Goal: Task Accomplishment & Management: Use online tool/utility

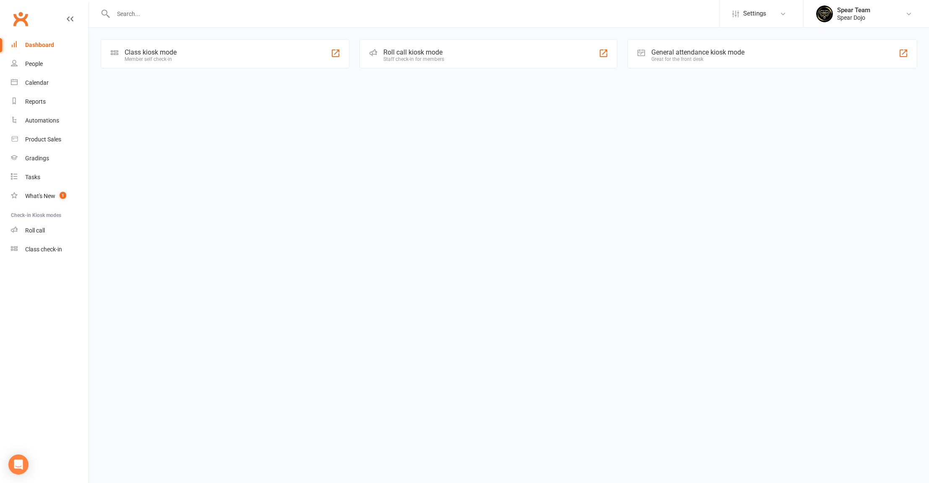
click at [200, 55] on div "Class kiosk mode Member self check-in" at bounding box center [225, 53] width 249 height 29
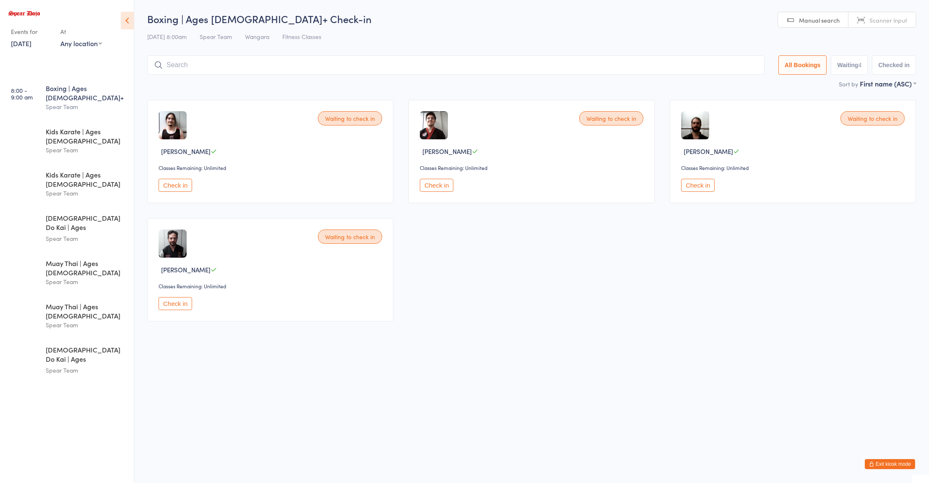
click at [207, 65] on input "search" at bounding box center [456, 64] width 618 height 19
type input "[PERSON_NAME]"
click at [293, 84] on div "[PERSON_NAME] Drop in" at bounding box center [456, 82] width 617 height 19
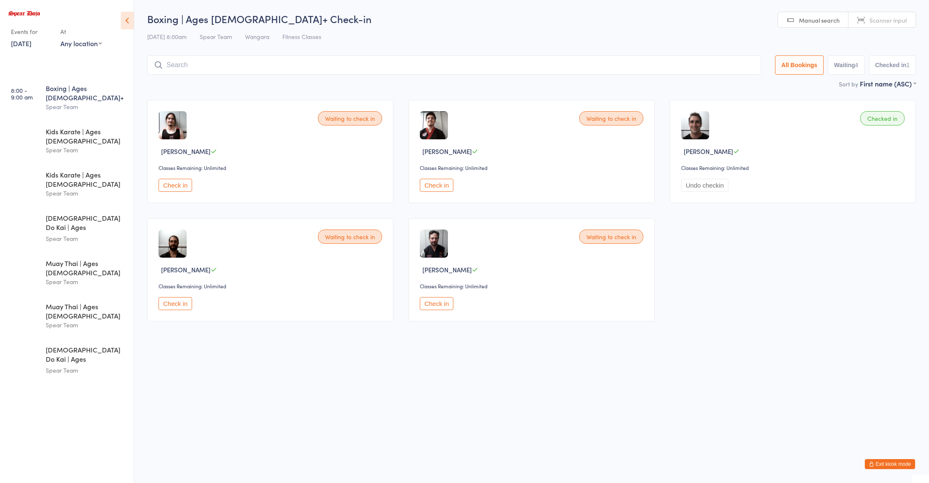
click at [880, 279] on div "Waiting to check in [PERSON_NAME] Classes Remaining: Unlimited Check in Waiting…" at bounding box center [532, 210] width 784 height 237
click at [873, 312] on div "Waiting to check in [PERSON_NAME] Classes Remaining: Unlimited Check in Waiting…" at bounding box center [532, 210] width 784 height 237
click at [182, 304] on button "Check in" at bounding box center [176, 303] width 34 height 13
click at [445, 183] on button "Check in" at bounding box center [437, 185] width 34 height 13
click at [261, 67] on input "search" at bounding box center [454, 64] width 614 height 19
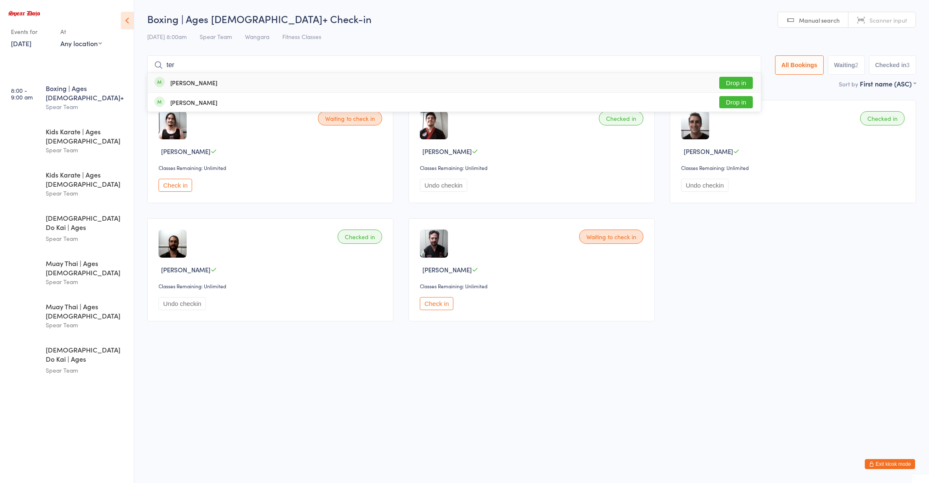
type input "ter"
click at [725, 87] on button "Drop in" at bounding box center [736, 83] width 34 height 12
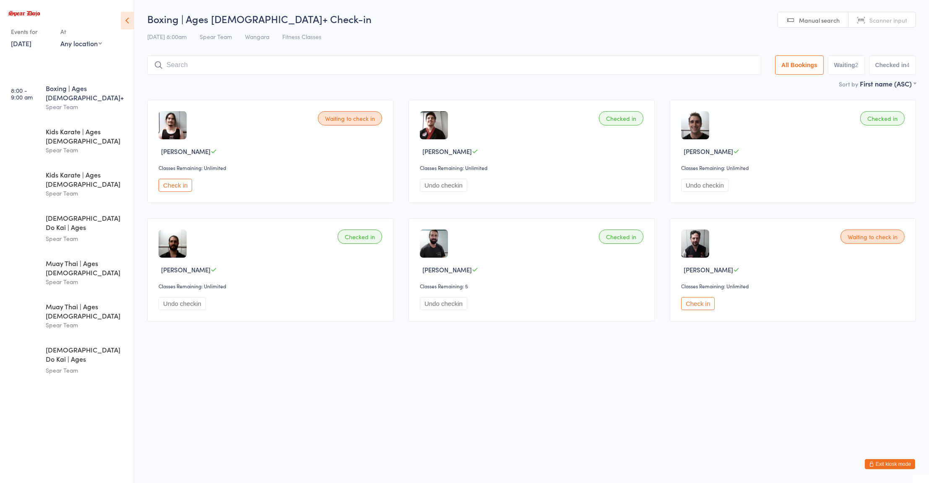
click at [387, 345] on html "You have now entered Kiosk Mode. Members will be able to check themselves in us…" at bounding box center [464, 241] width 929 height 483
click at [277, 68] on input "search" at bounding box center [454, 64] width 614 height 19
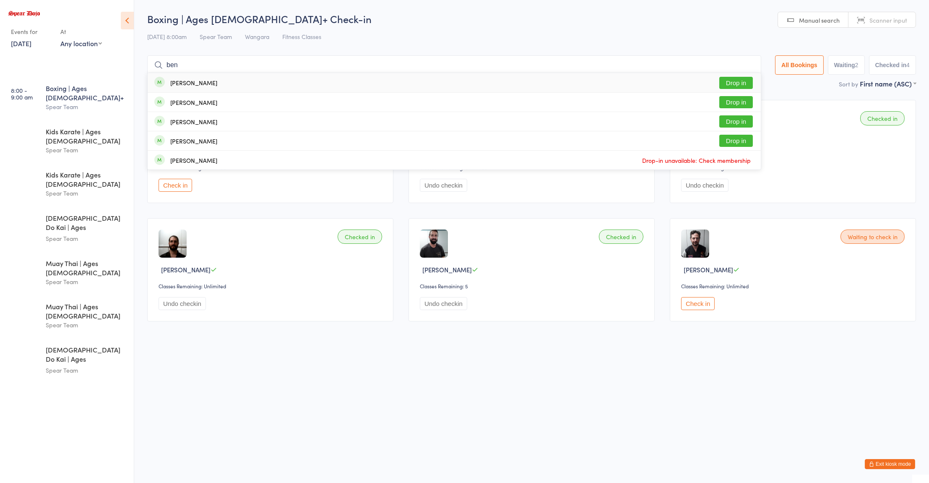
type input "ben"
click at [731, 141] on button "Drop in" at bounding box center [736, 141] width 34 height 12
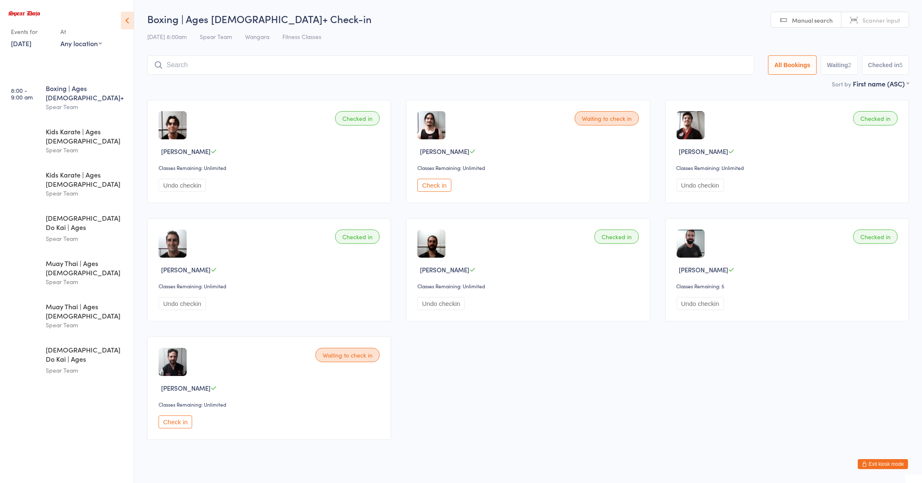
click at [431, 186] on button "Check in" at bounding box center [434, 185] width 34 height 13
click at [231, 47] on div "Boxing | Ages [DEMOGRAPHIC_DATA]+ Check-in [DATE] 8:00am Spear Team Wangara Fit…" at bounding box center [528, 45] width 762 height 67
click at [236, 66] on input "search" at bounding box center [450, 64] width 607 height 19
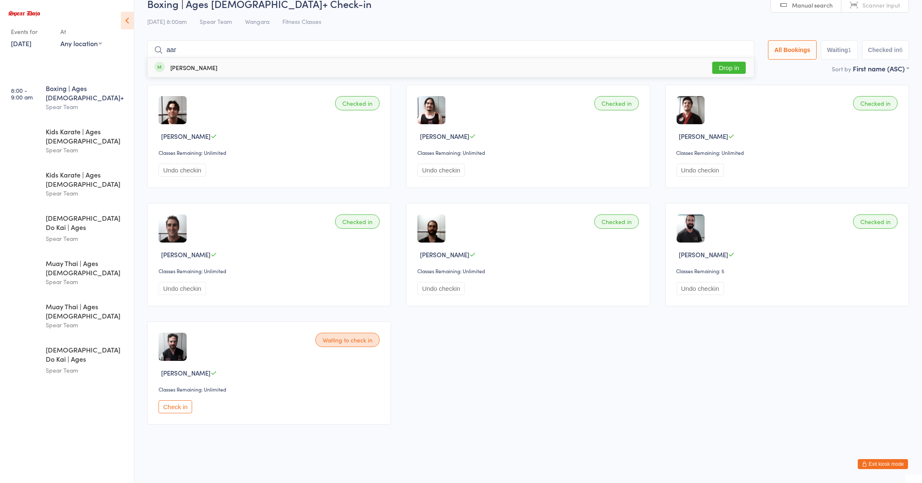
type input "aar"
click at [726, 67] on button "Drop in" at bounding box center [729, 68] width 34 height 12
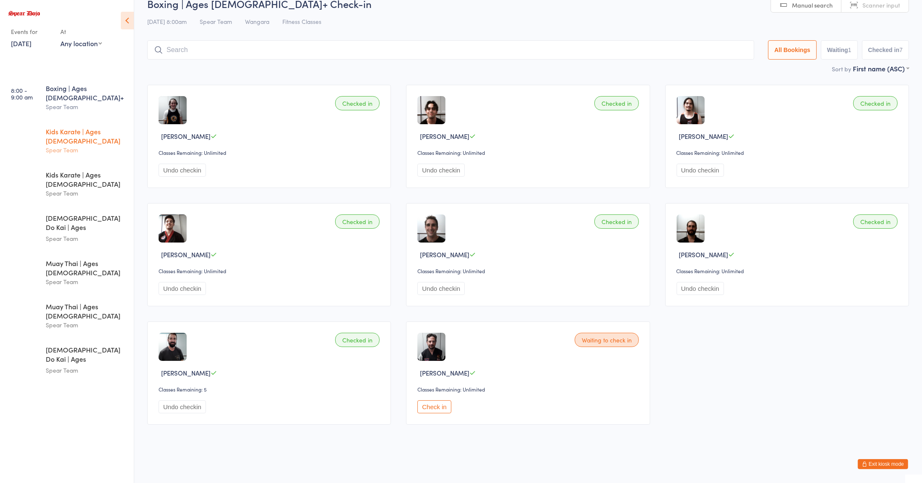
click at [74, 145] on div "Spear Team" at bounding box center [86, 150] width 81 height 10
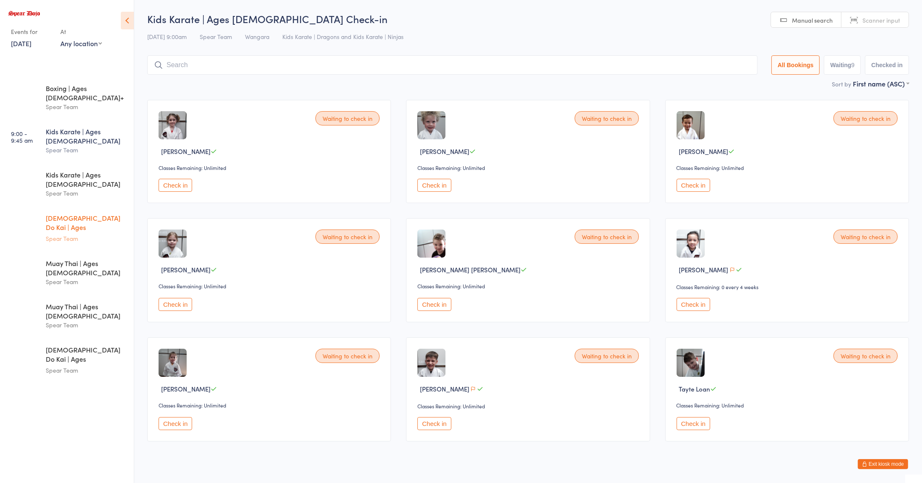
click at [85, 234] on div "Spear Team" at bounding box center [86, 239] width 81 height 10
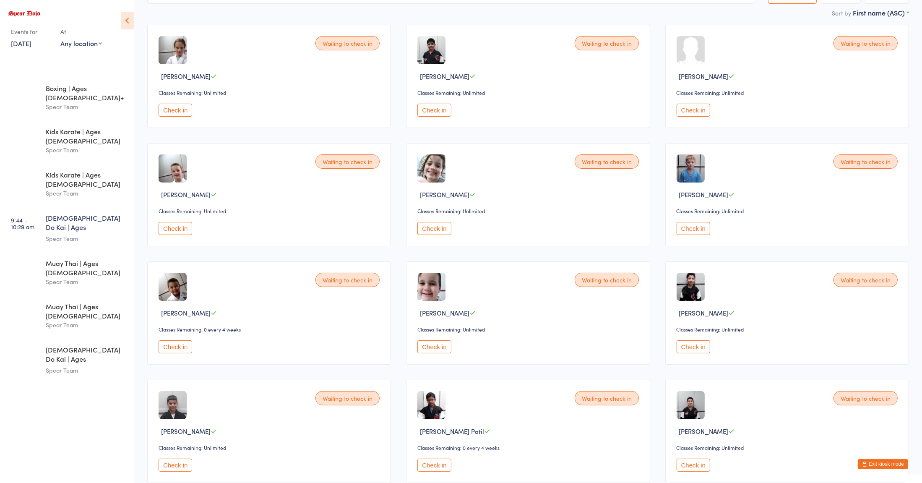
scroll to position [134, 0]
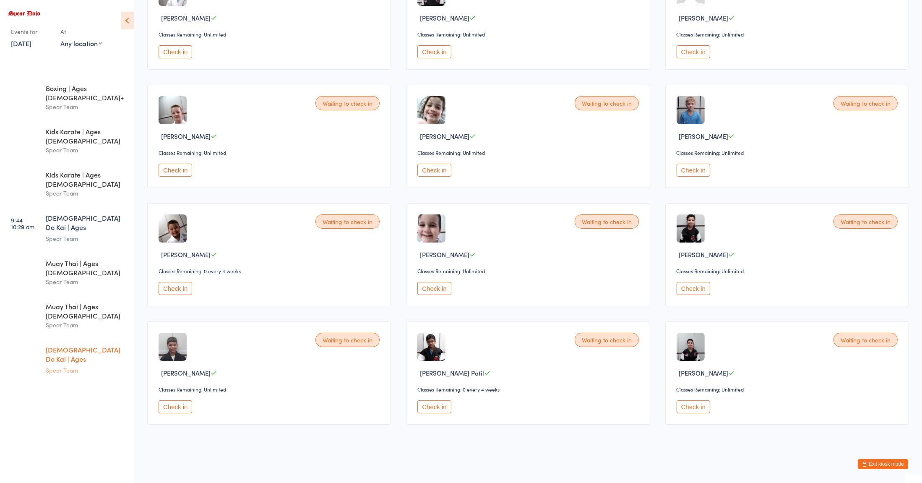
click at [57, 345] on div "[DEMOGRAPHIC_DATA] Do Kai | Ages [DEMOGRAPHIC_DATA]" at bounding box center [86, 355] width 81 height 21
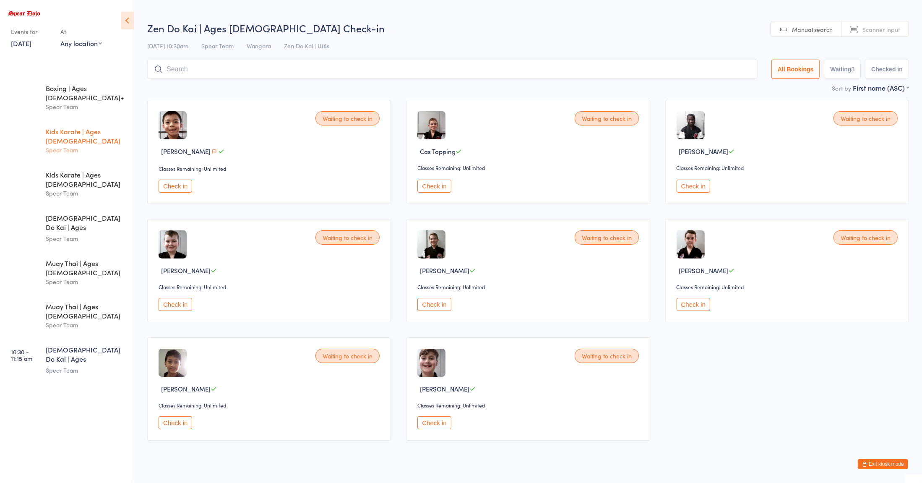
click at [80, 145] on div "Spear Team" at bounding box center [86, 150] width 81 height 10
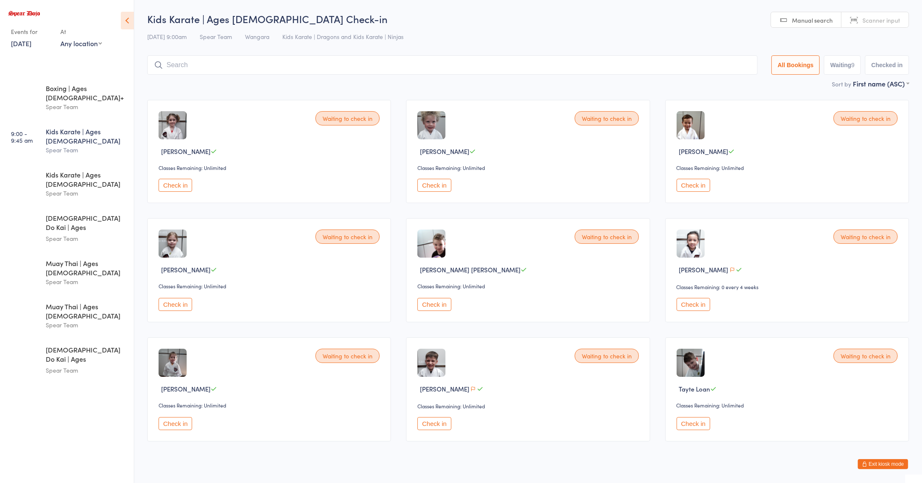
click at [687, 304] on button "Check in" at bounding box center [694, 304] width 34 height 13
click at [65, 188] on div "Spear Team" at bounding box center [86, 193] width 81 height 10
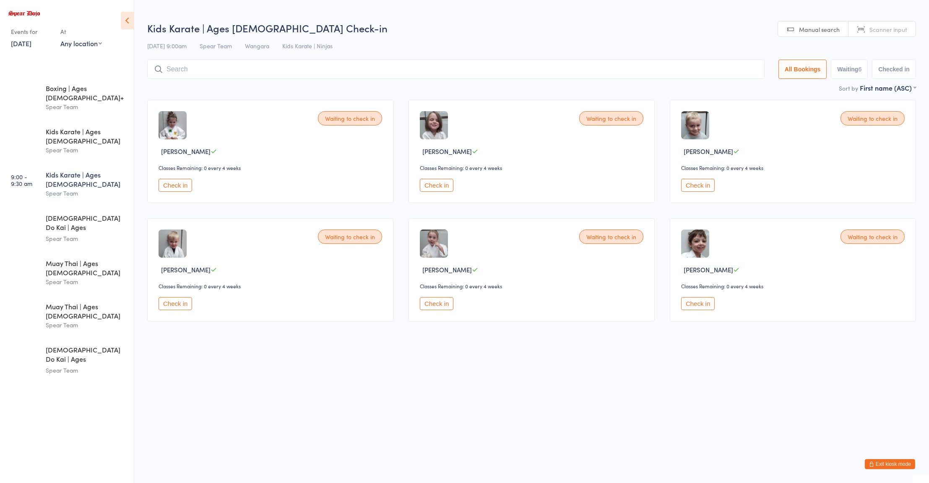
click at [232, 238] on div "Waiting to check in [PERSON_NAME] Classes Remaining: 0 every 4 weeks Check in" at bounding box center [270, 269] width 246 height 103
click at [894, 87] on select "First name (ASC) First name (DESC) Last name (ASC) Last name (DESC) Check in ti…" at bounding box center [888, 86] width 56 height 7
click at [554, 188] on div "Check in" at bounding box center [533, 185] width 226 height 13
click at [86, 234] on div "Spear Team" at bounding box center [86, 239] width 81 height 10
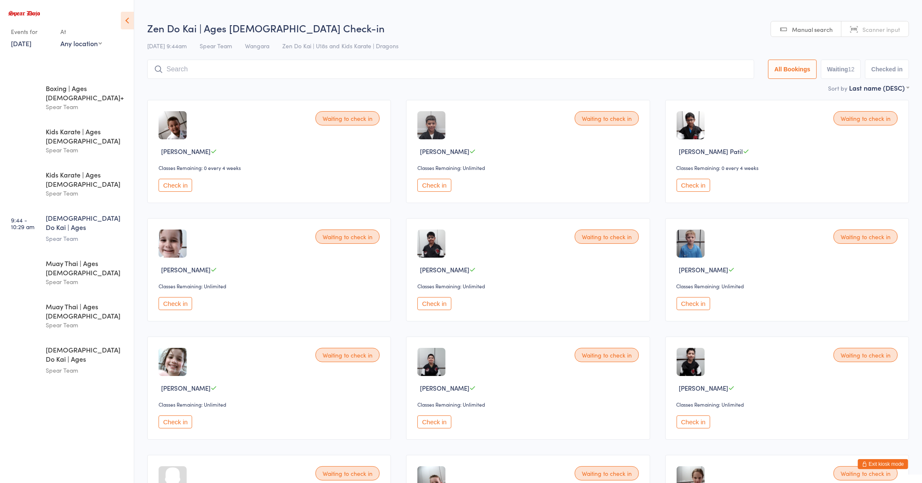
click at [262, 295] on div "Waiting to check in [PERSON_NAME] Classes Remaining: Unlimited Check in" at bounding box center [269, 269] width 244 height 103
click at [58, 320] on div "Spear Team" at bounding box center [86, 325] width 81 height 10
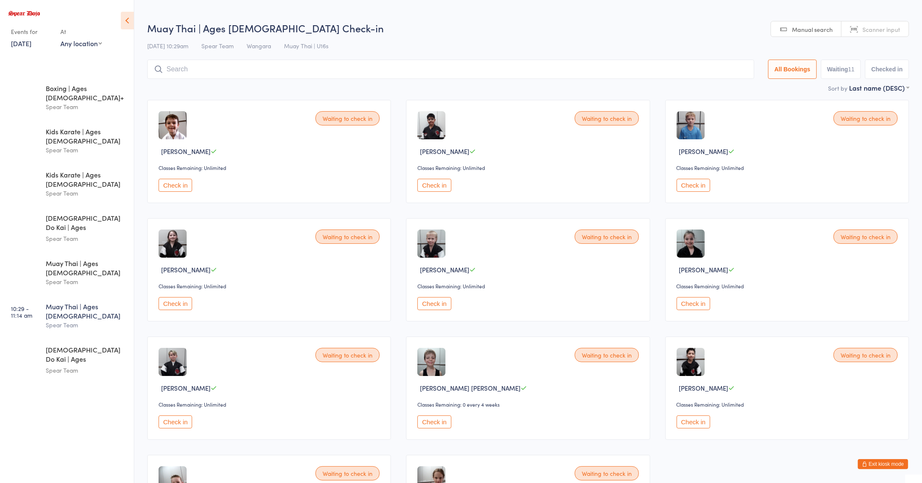
click at [259, 301] on div "Check in" at bounding box center [271, 303] width 224 height 13
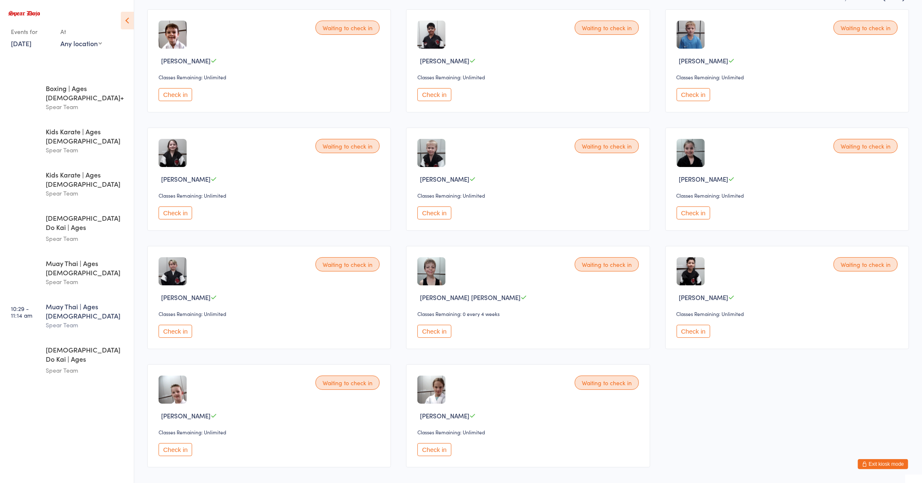
scroll to position [91, 0]
click at [31, 251] on link "9:45 - 10:30 am Muay Thai | Ages [DEMOGRAPHIC_DATA] Spear Team" at bounding box center [68, 272] width 131 height 42
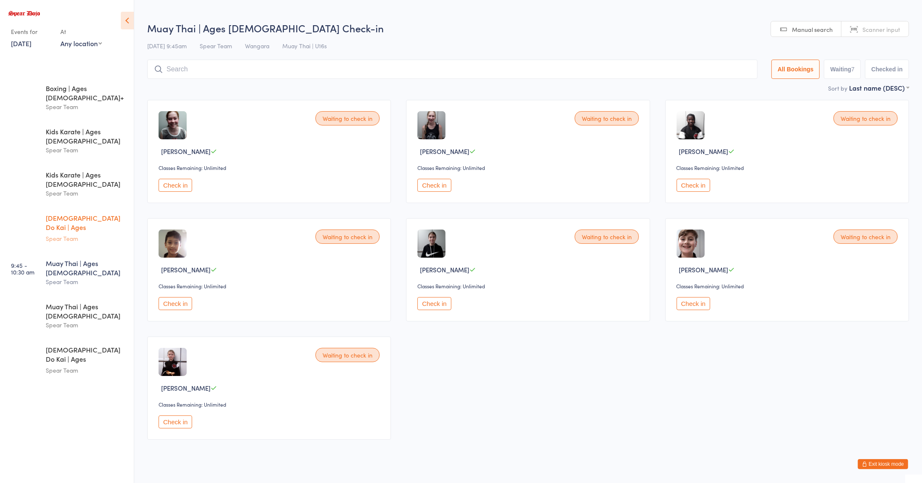
click at [39, 209] on link "9:44 - 10:29 am Zen Do Kai | Ages [DEMOGRAPHIC_DATA] Spear Team" at bounding box center [68, 228] width 131 height 44
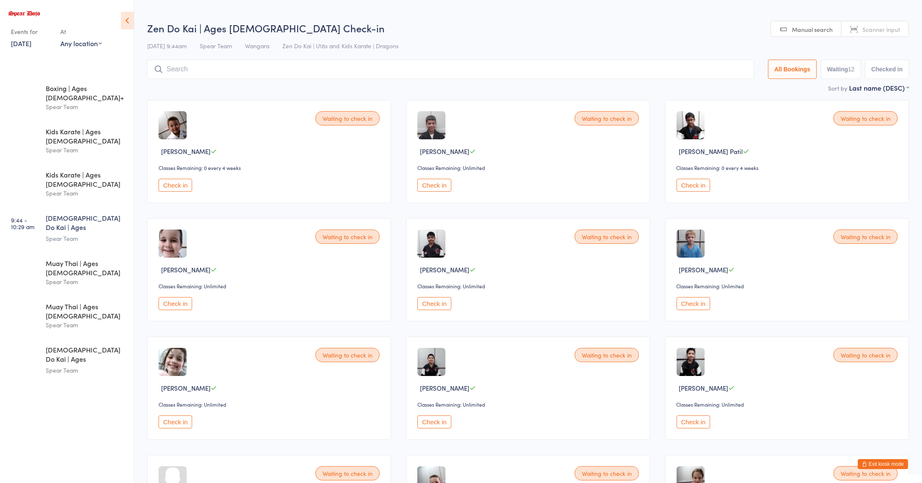
click at [232, 333] on div "Waiting to check in [PERSON_NAME] Classes Remaining: 0 every 4 weeks Check in W…" at bounding box center [528, 328] width 777 height 473
click at [50, 120] on div "Kids Karate | Ages [DEMOGRAPHIC_DATA] Spear Team" at bounding box center [90, 141] width 88 height 42
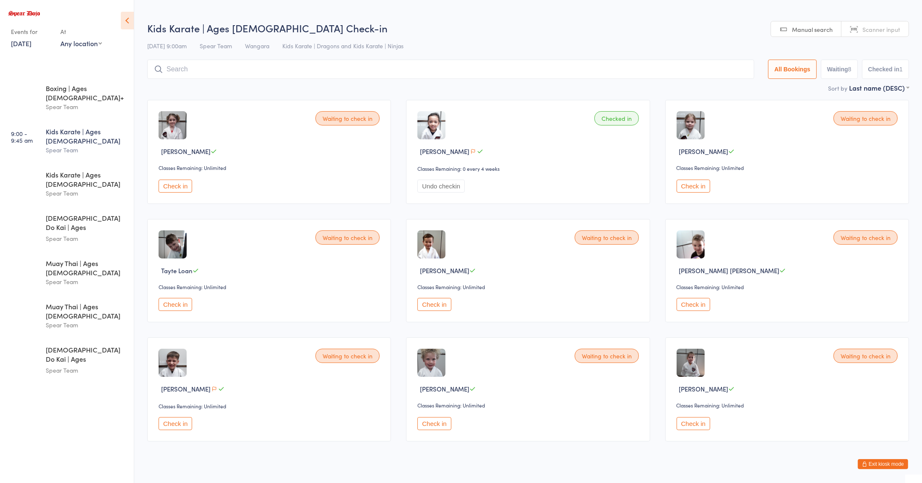
click at [305, 186] on div "Check in" at bounding box center [271, 186] width 224 height 14
click at [888, 89] on select "First name (ASC) First name (DESC) Last name (ASC) Last name (DESC) Check in ti…" at bounding box center [879, 86] width 60 height 7
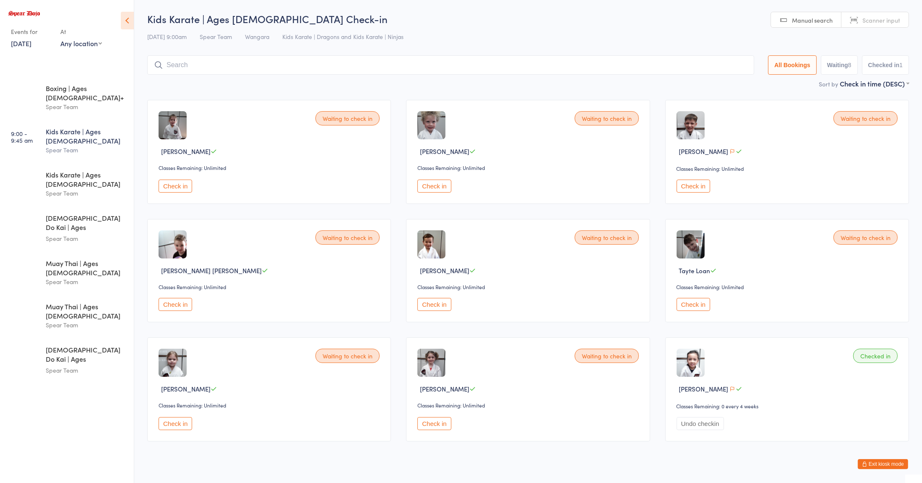
click at [758, 180] on div "Check in" at bounding box center [789, 186] width 224 height 13
click at [689, 186] on button "Check in" at bounding box center [694, 186] width 34 height 13
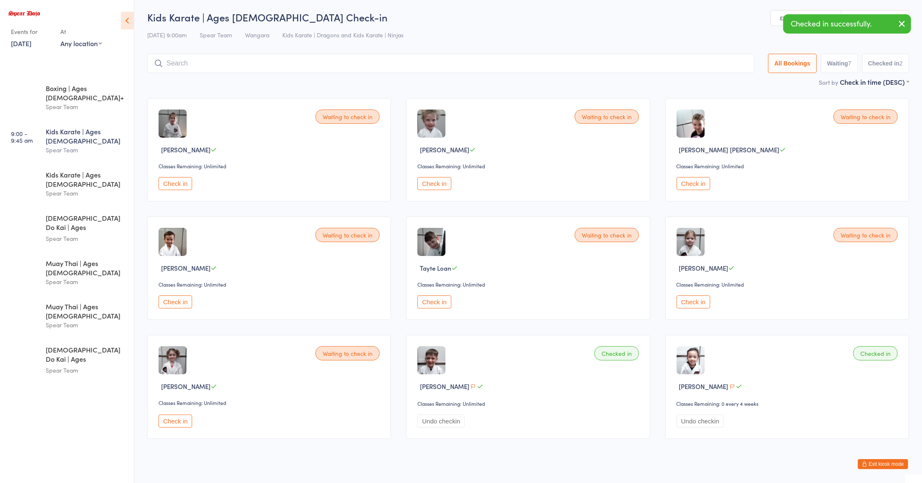
scroll to position [2, 0]
click at [440, 181] on button "Check in" at bounding box center [434, 183] width 34 height 13
click at [169, 181] on button "Check in" at bounding box center [176, 183] width 34 height 13
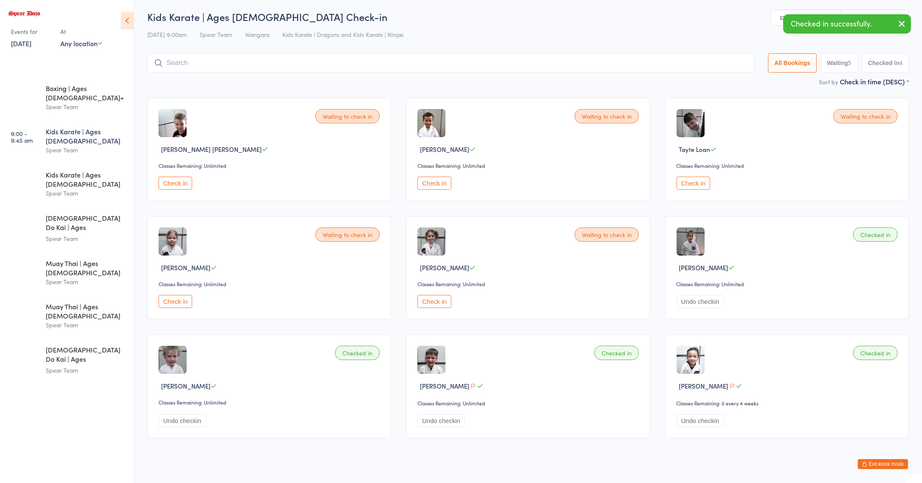
click at [435, 182] on button "Check in" at bounding box center [434, 183] width 34 height 13
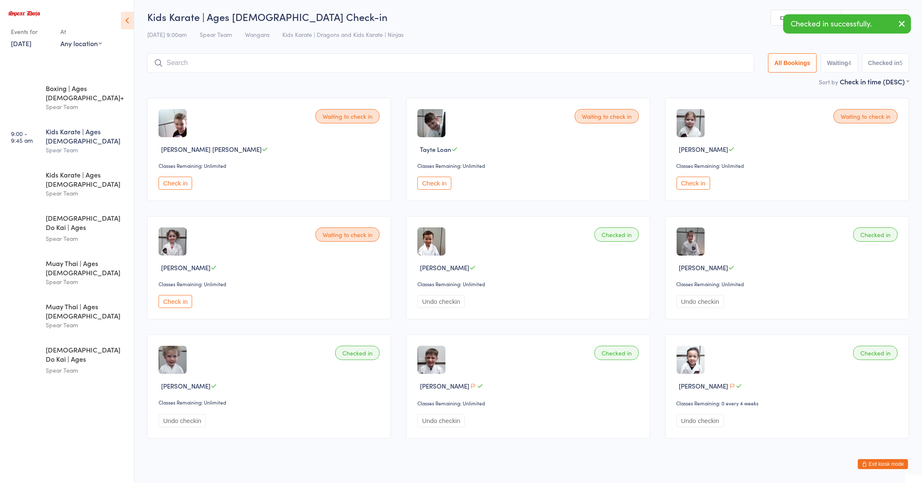
click at [293, 64] on input "search" at bounding box center [450, 62] width 607 height 19
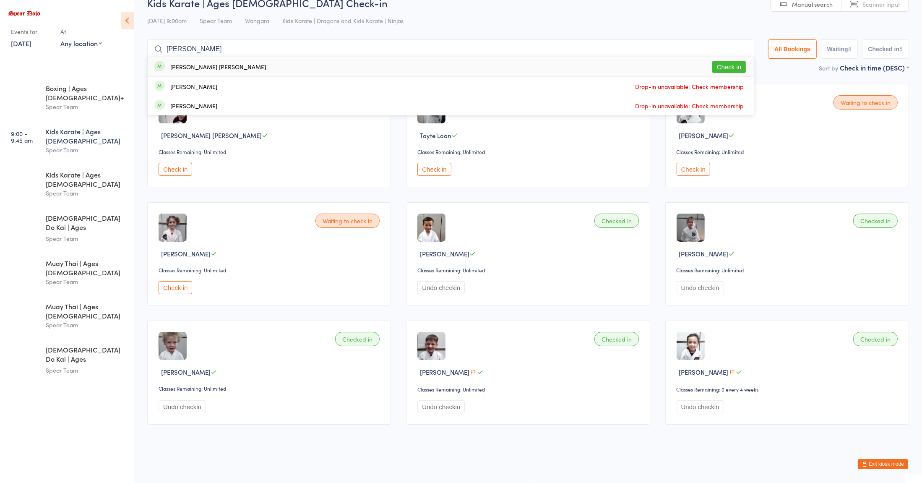
type input "[PERSON_NAME]"
click at [181, 66] on div "[PERSON_NAME] [PERSON_NAME]" at bounding box center [218, 66] width 96 height 7
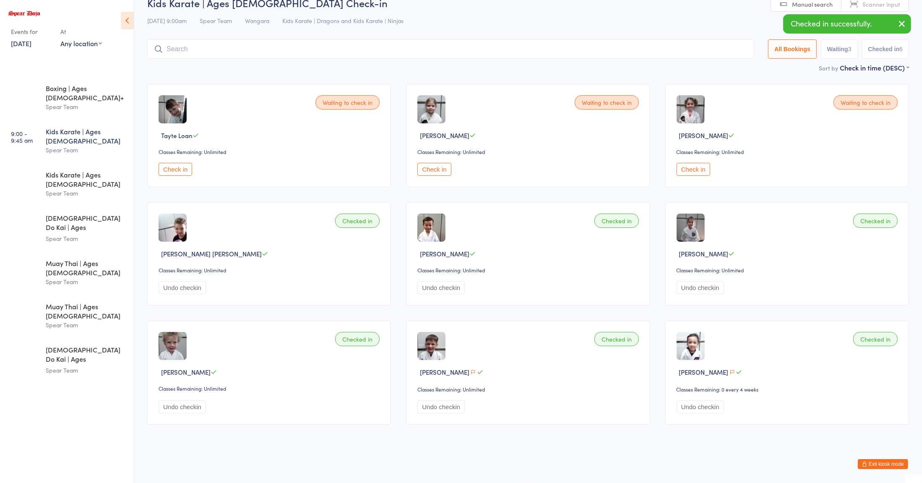
click at [218, 47] on input "search" at bounding box center [450, 48] width 607 height 19
type input "teddy"
click at [198, 71] on div "[PERSON_NAME] Drop in" at bounding box center [451, 66] width 606 height 19
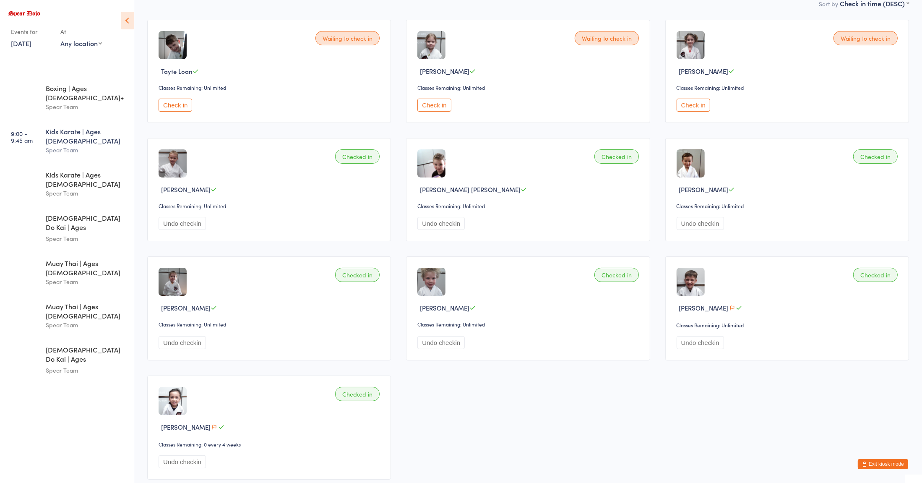
scroll to position [80, 0]
click at [57, 170] on div "Kids Karate | Ages [DEMOGRAPHIC_DATA]" at bounding box center [86, 179] width 81 height 18
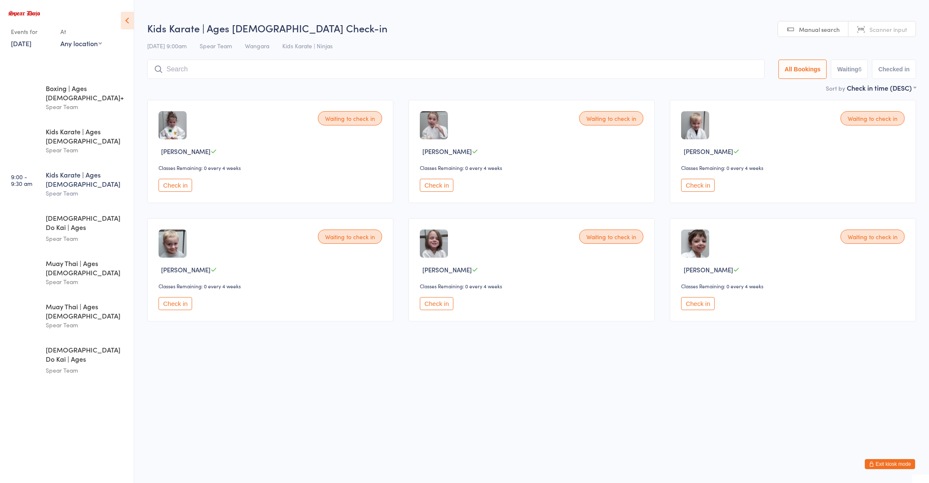
click at [394, 232] on div "Waiting to check in [PERSON_NAME] Classes Remaining: 0 every 4 weeks Check in W…" at bounding box center [532, 210] width 784 height 237
click at [698, 305] on button "Check in" at bounding box center [698, 303] width 34 height 13
click at [450, 181] on button "Check in" at bounding box center [437, 185] width 34 height 13
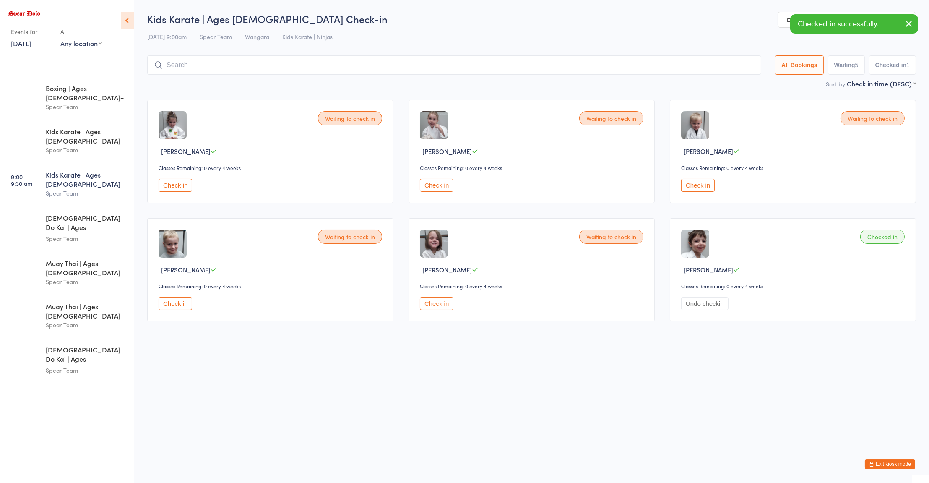
click at [169, 182] on button "Check in" at bounding box center [176, 185] width 34 height 13
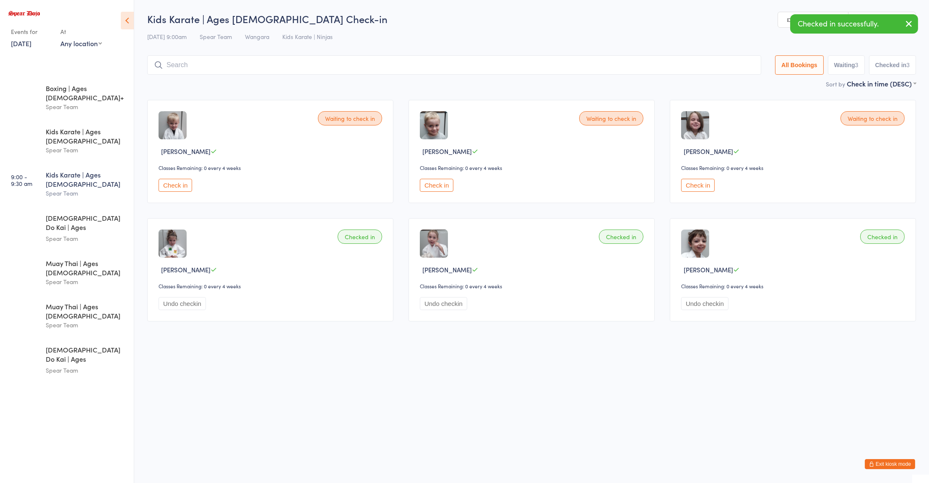
click at [172, 188] on button "Check in" at bounding box center [176, 185] width 34 height 13
click at [169, 191] on button "Check in" at bounding box center [176, 185] width 34 height 13
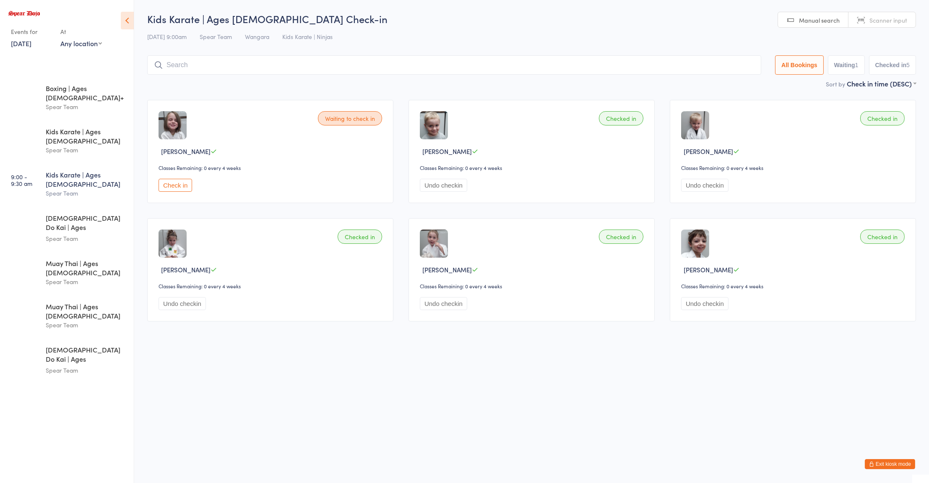
click at [70, 188] on div "Spear Team" at bounding box center [86, 193] width 81 height 10
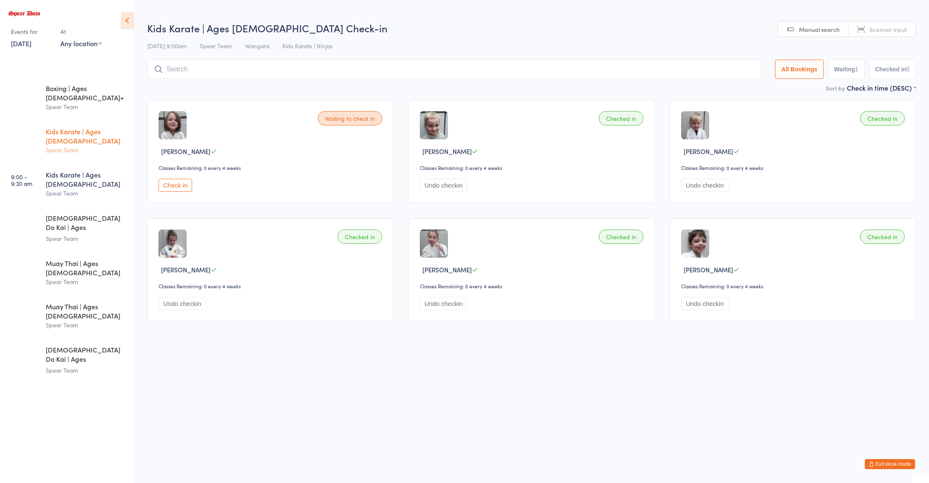
click at [94, 145] on div "Spear Team" at bounding box center [86, 150] width 81 height 10
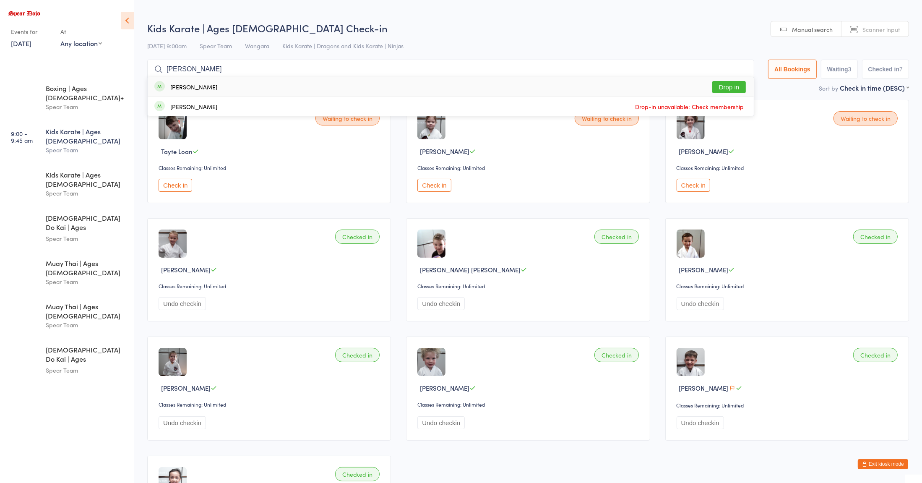
type input "[PERSON_NAME]"
click at [186, 87] on div "[PERSON_NAME]" at bounding box center [193, 86] width 47 height 7
click at [178, 66] on input "search" at bounding box center [450, 69] width 607 height 19
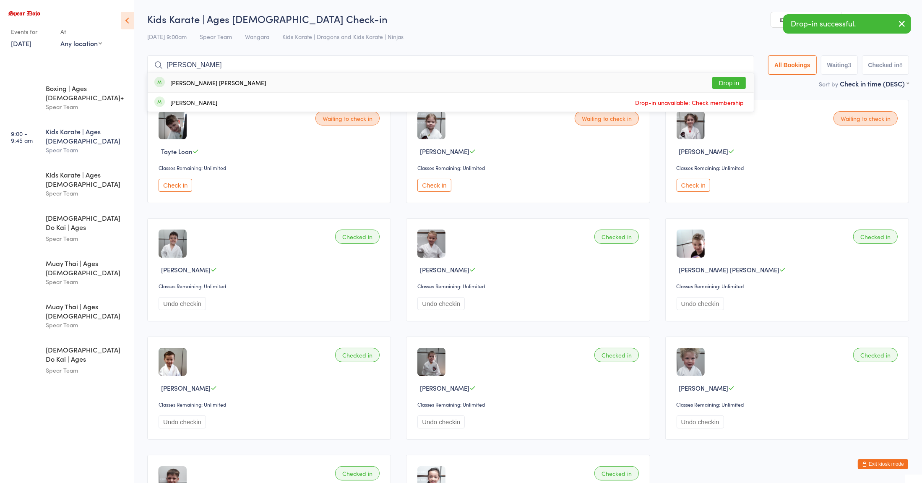
type input "[PERSON_NAME]"
click at [189, 88] on div "[PERSON_NAME] [PERSON_NAME] Drop in" at bounding box center [451, 82] width 606 height 19
click at [269, 242] on div "Checked in [PERSON_NAME] Classes Remaining: Unlimited Undo checkin" at bounding box center [269, 269] width 244 height 103
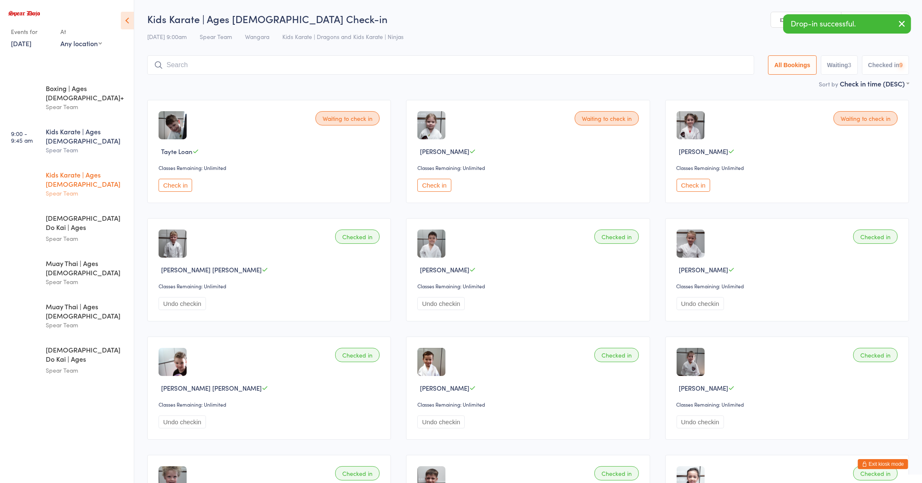
click at [78, 177] on div "Kids Karate | Ages [DEMOGRAPHIC_DATA] Spear Team" at bounding box center [90, 184] width 88 height 42
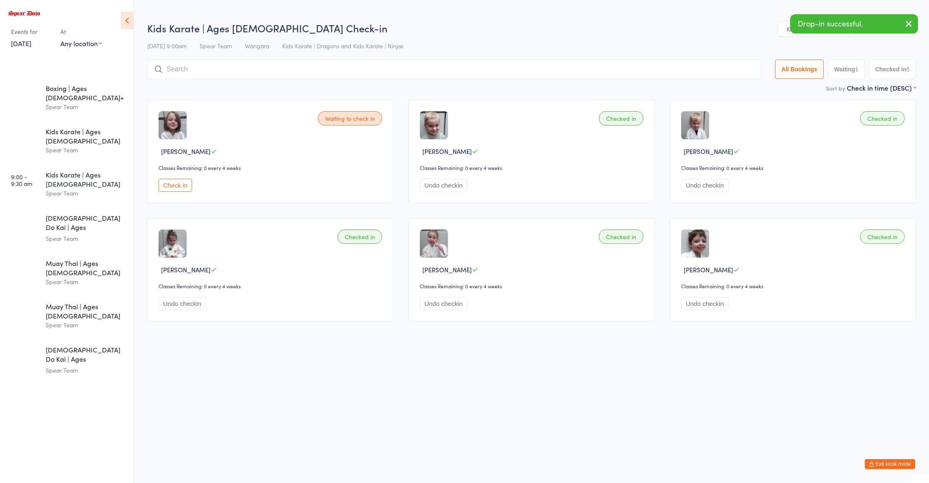
click at [272, 203] on div "Waiting to check in [PERSON_NAME] Classes Remaining: 0 every 4 weeks Check in" at bounding box center [270, 151] width 246 height 103
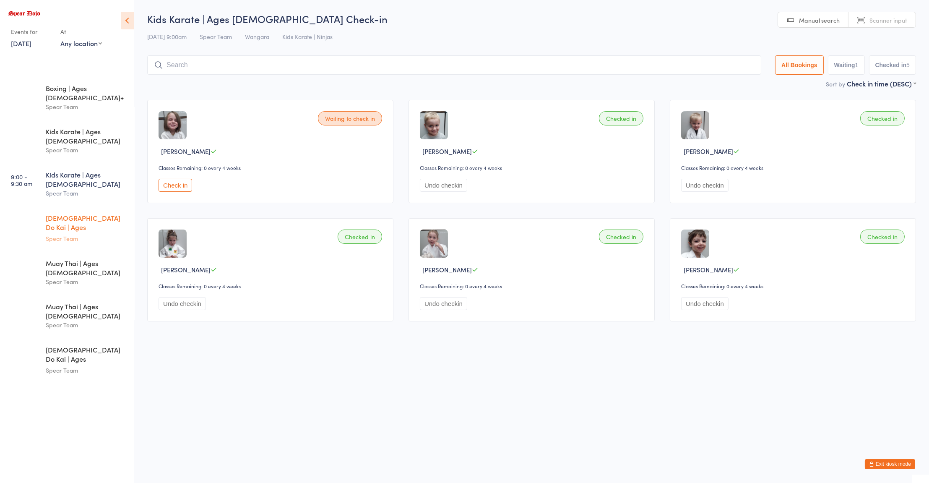
click at [88, 234] on div "Spear Team" at bounding box center [86, 239] width 81 height 10
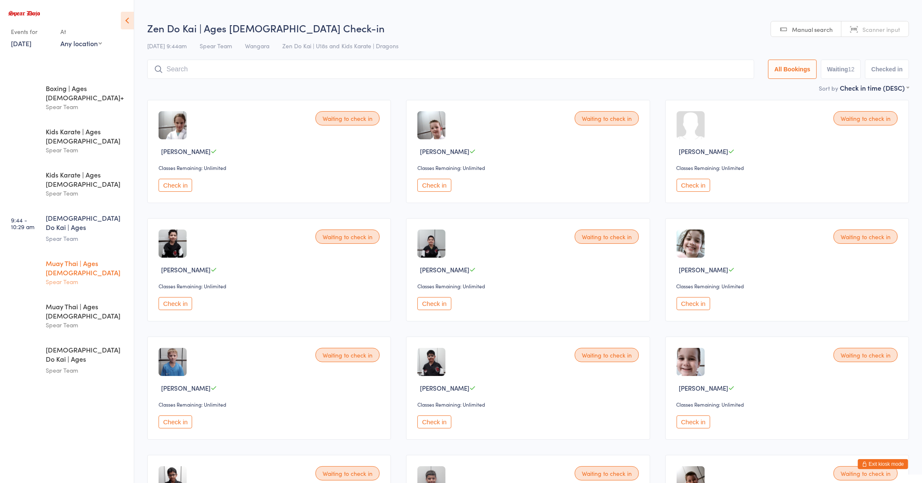
click at [95, 251] on div "Muay Thai | Ages [DEMOGRAPHIC_DATA] Spear Team" at bounding box center [90, 272] width 88 height 42
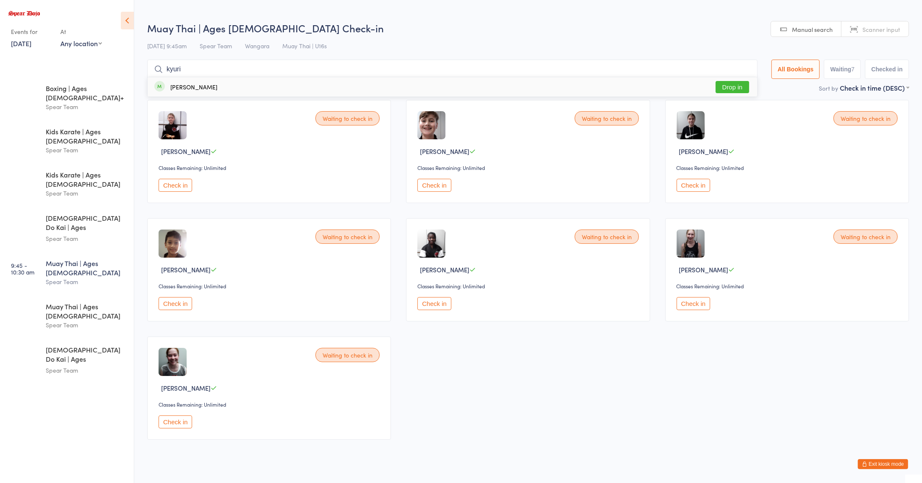
type input "kyuri"
click at [249, 93] on div "[PERSON_NAME] Drop in" at bounding box center [453, 86] width 610 height 19
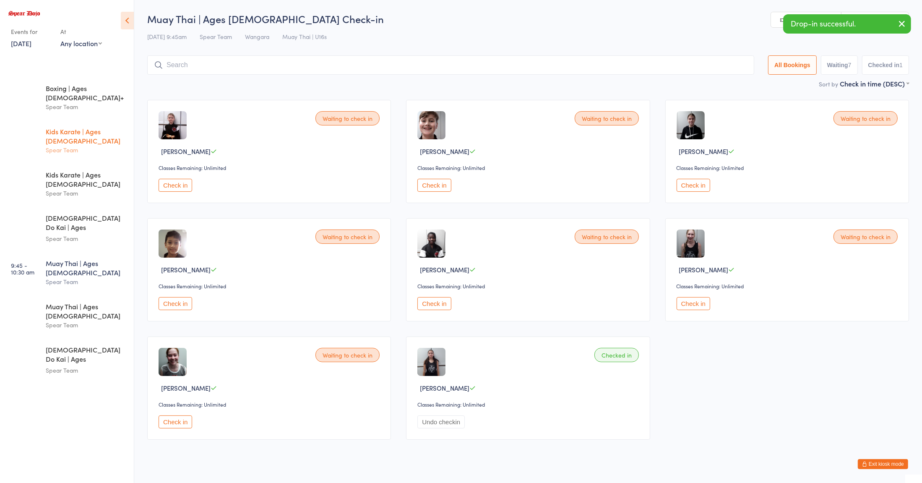
click at [108, 145] on div "Spear Team" at bounding box center [86, 150] width 81 height 10
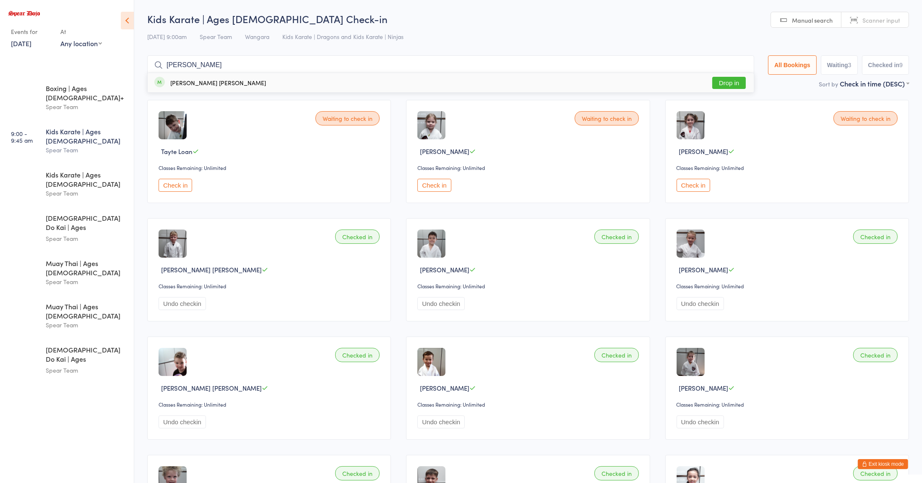
type input "[PERSON_NAME]"
click at [235, 92] on div "[PERSON_NAME] [PERSON_NAME] Drop in" at bounding box center [451, 82] width 606 height 19
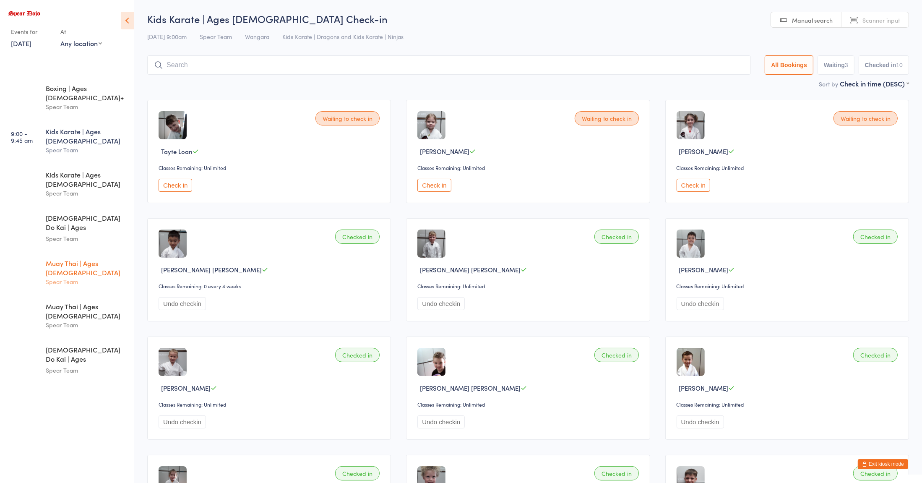
click at [99, 277] on div "Spear Team" at bounding box center [86, 282] width 81 height 10
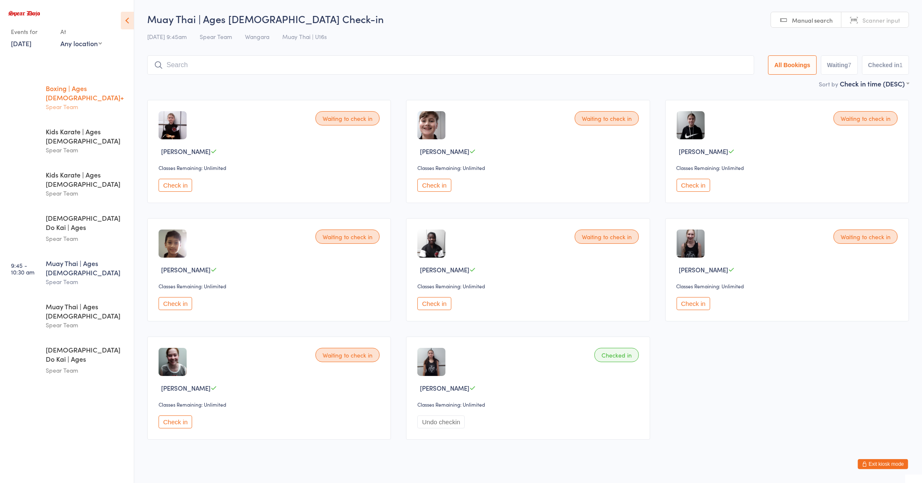
click at [95, 102] on div "Spear Team" at bounding box center [86, 107] width 81 height 10
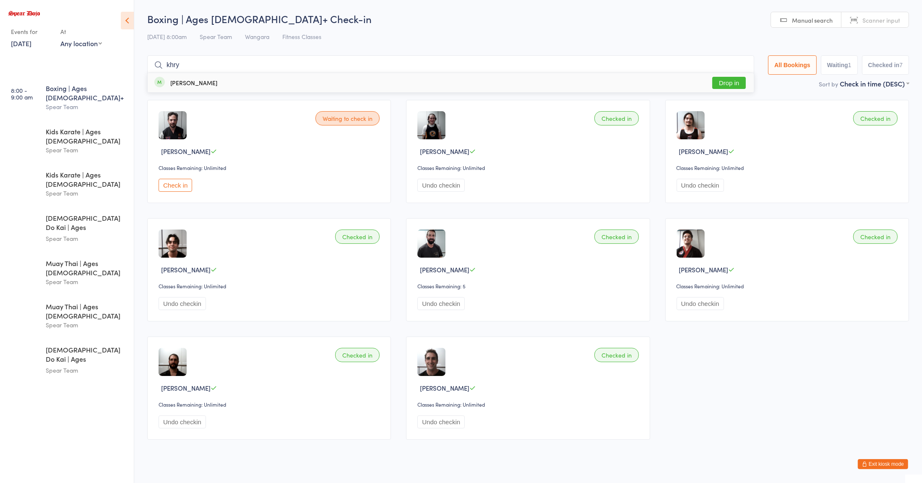
type input "khry"
click at [729, 83] on button "Drop in" at bounding box center [729, 83] width 34 height 12
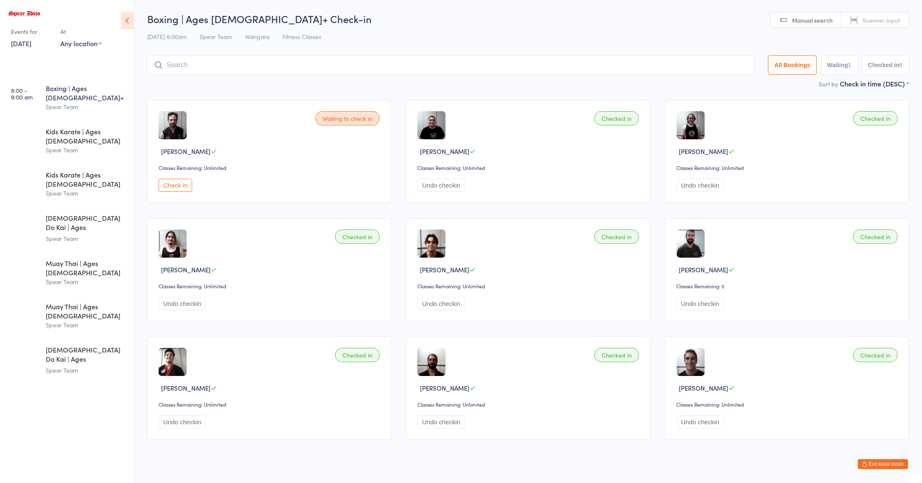
click at [394, 330] on div "Waiting to check in [PERSON_NAME] Classes Remaining: Unlimited Check in Checked…" at bounding box center [528, 269] width 777 height 355
click at [75, 142] on div "Kids Karate | Ages [DEMOGRAPHIC_DATA] Spear Team" at bounding box center [90, 141] width 88 height 42
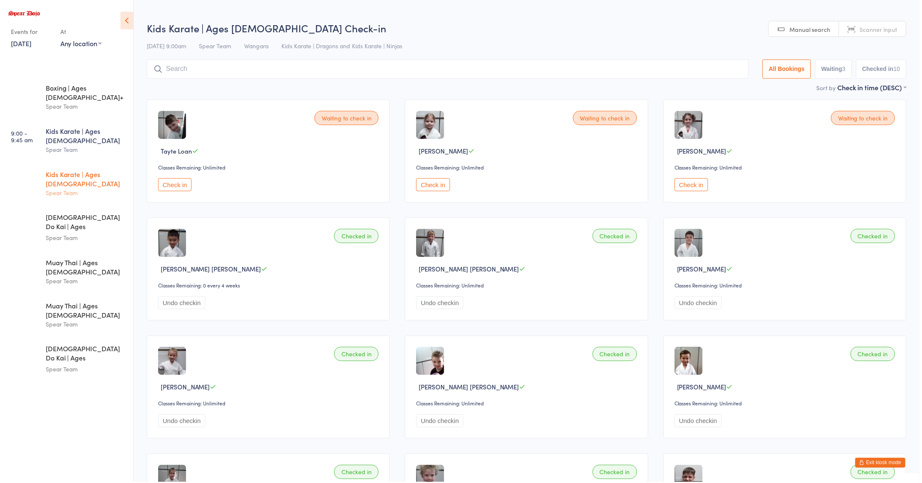
click at [81, 170] on div "Kids Karate | Ages [DEMOGRAPHIC_DATA]" at bounding box center [86, 179] width 81 height 18
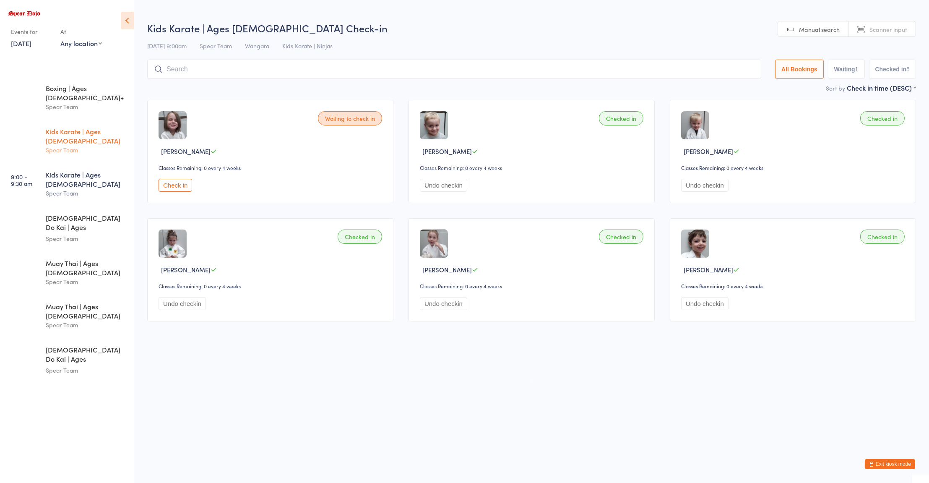
click at [114, 120] on div "Kids Karate | Ages [DEMOGRAPHIC_DATA] Spear Team" at bounding box center [90, 141] width 88 height 42
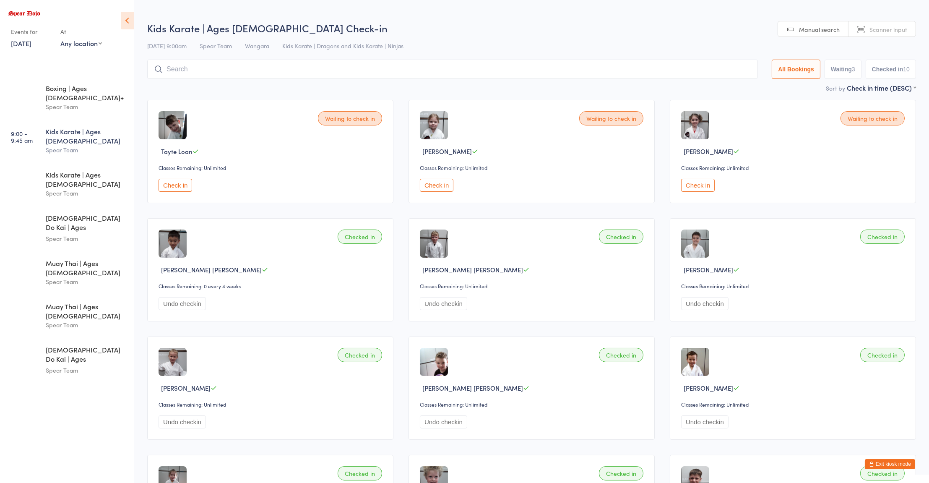
click at [302, 141] on div "Waiting to check in Tayte Loan Classes Remaining: Unlimited Check in" at bounding box center [270, 151] width 246 height 103
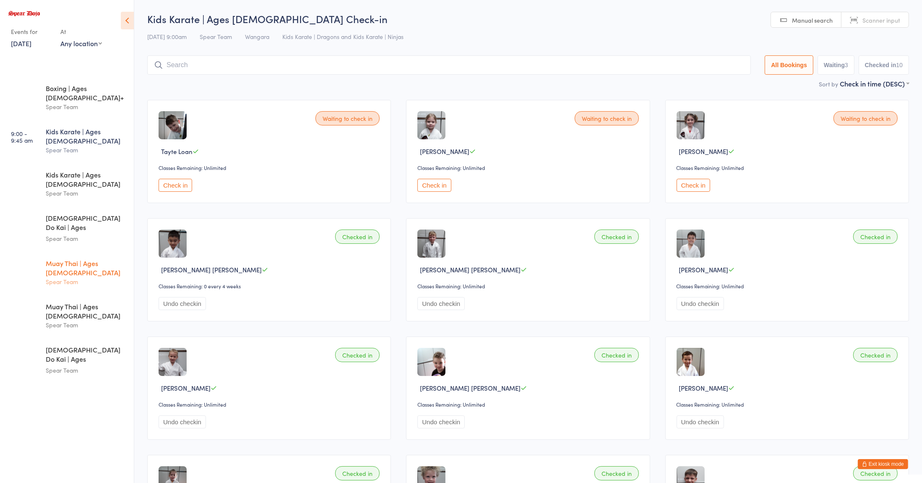
click at [49, 251] on div "Muay Thai | Ages [DEMOGRAPHIC_DATA] Spear Team" at bounding box center [90, 272] width 88 height 42
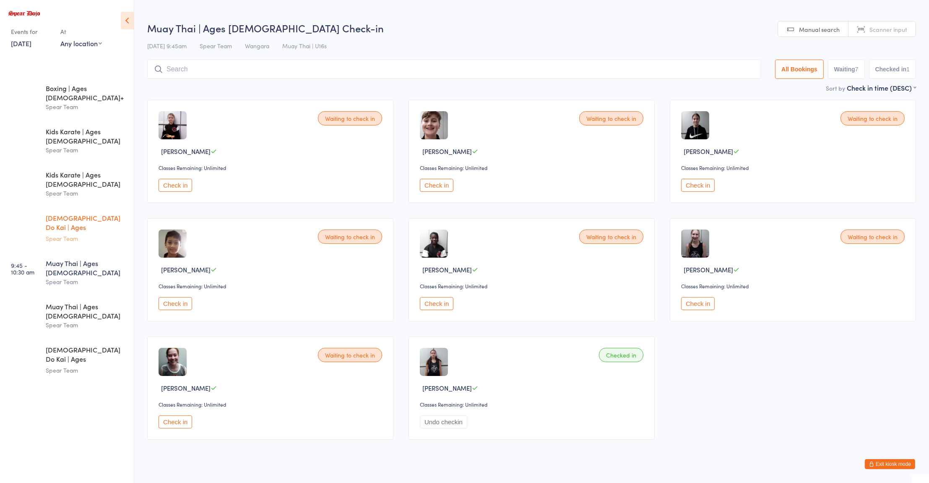
click at [69, 234] on div "Spear Team" at bounding box center [86, 239] width 81 height 10
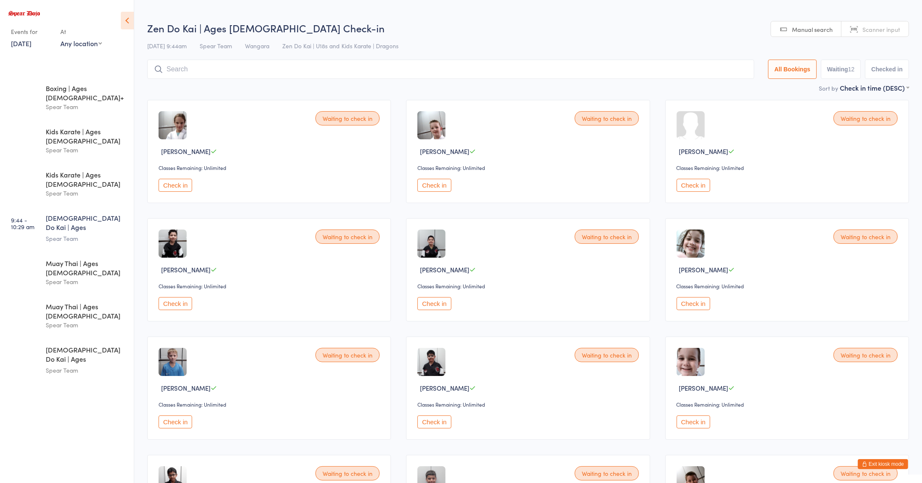
click at [261, 278] on div "Waiting to check in Maximus Bernab Classes Remaining: Unlimited Check in" at bounding box center [269, 269] width 244 height 103
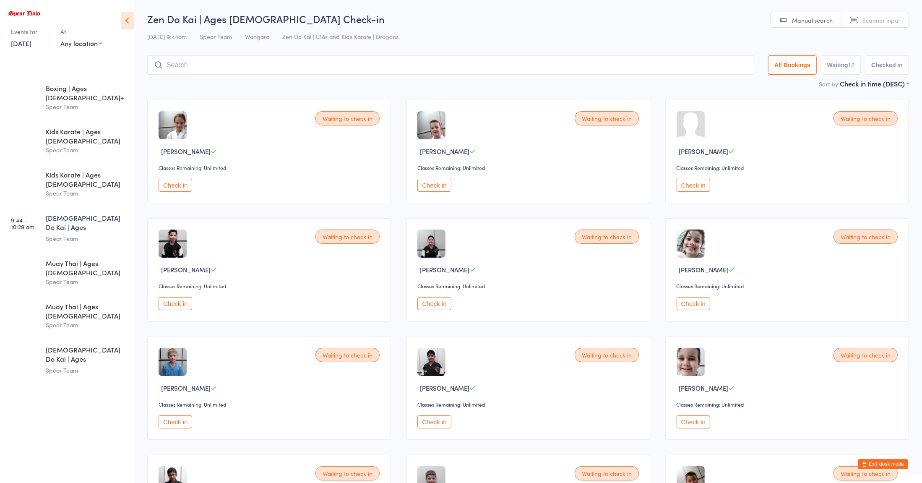
click at [393, 65] on input "search" at bounding box center [450, 64] width 607 height 19
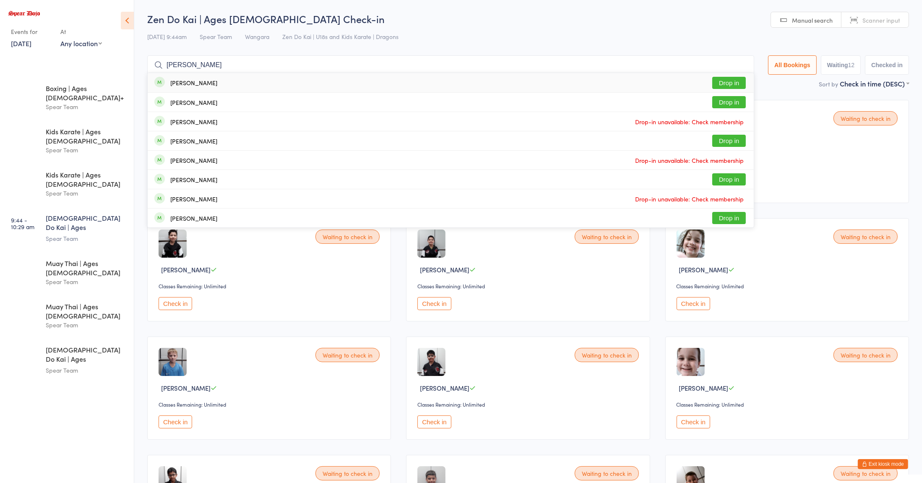
type input "[PERSON_NAME]"
click at [206, 102] on div "[PERSON_NAME]" at bounding box center [193, 102] width 47 height 7
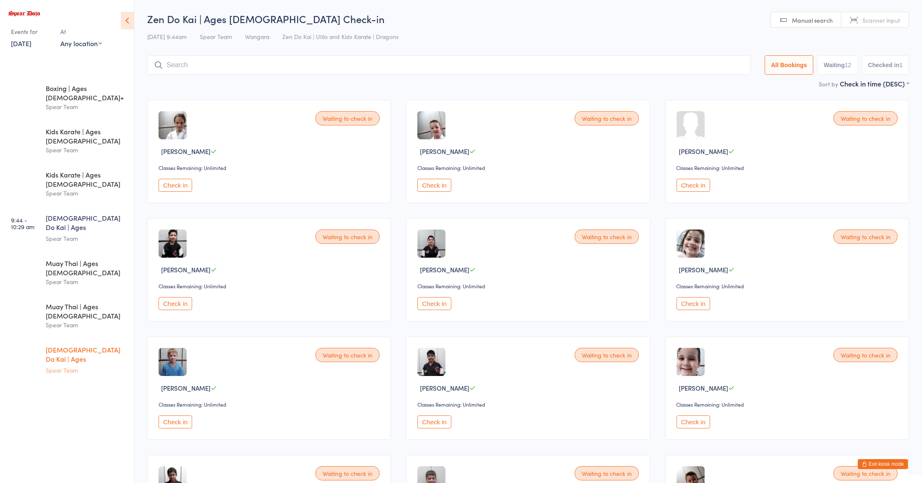
click at [57, 365] on div "Spear Team" at bounding box center [86, 370] width 81 height 10
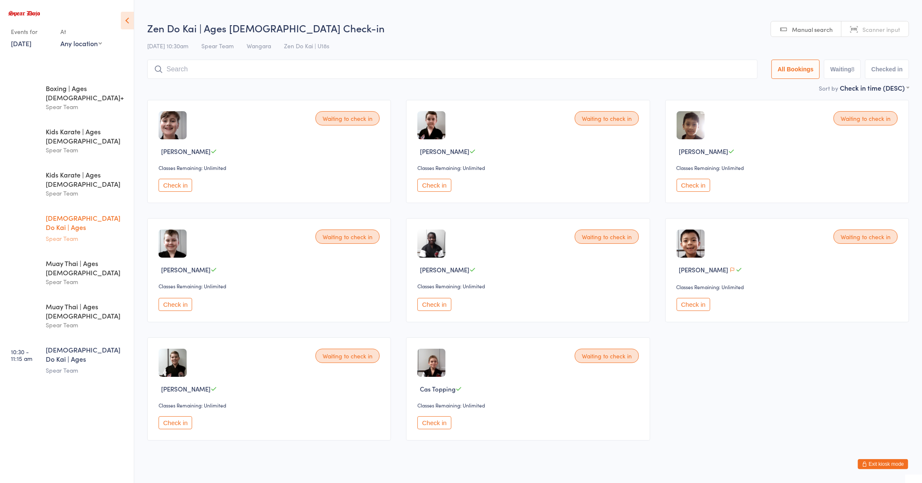
click at [64, 213] on div "[DEMOGRAPHIC_DATA] Do Kai | Ages [DEMOGRAPHIC_DATA]" at bounding box center [86, 223] width 81 height 21
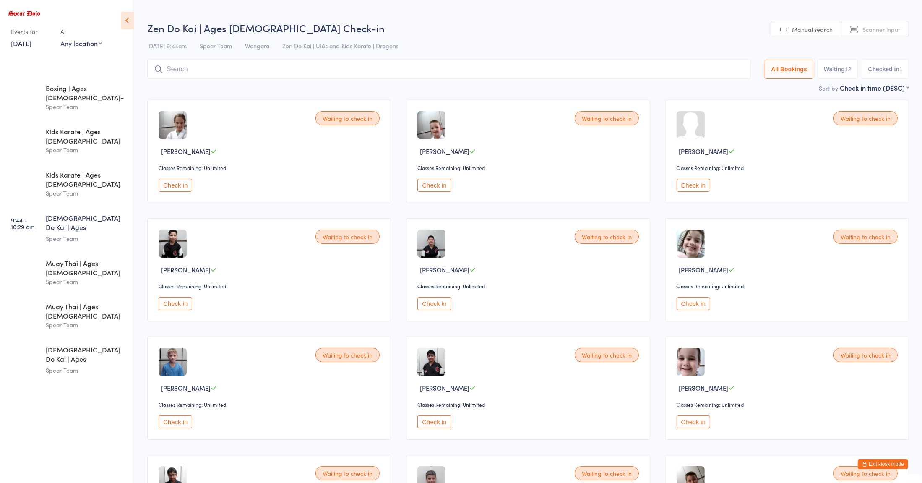
click at [686, 187] on button "Check in" at bounding box center [694, 185] width 34 height 13
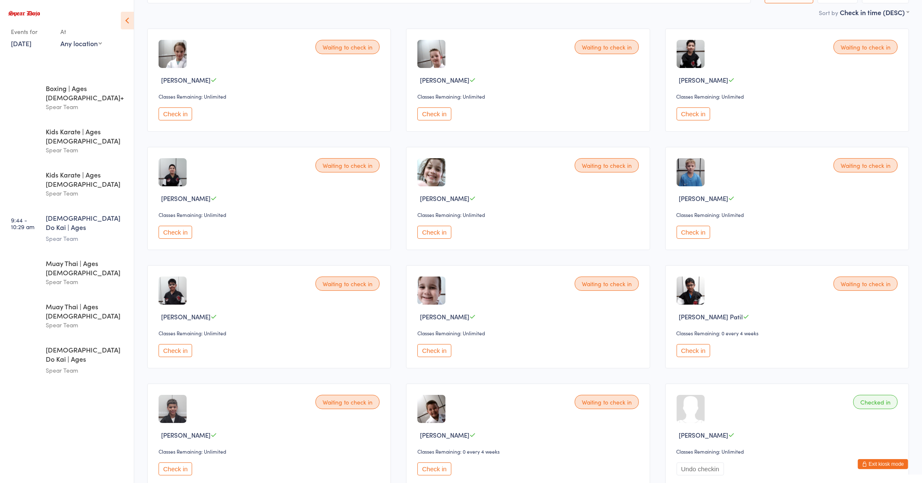
click at [171, 353] on button "Check in" at bounding box center [176, 350] width 34 height 13
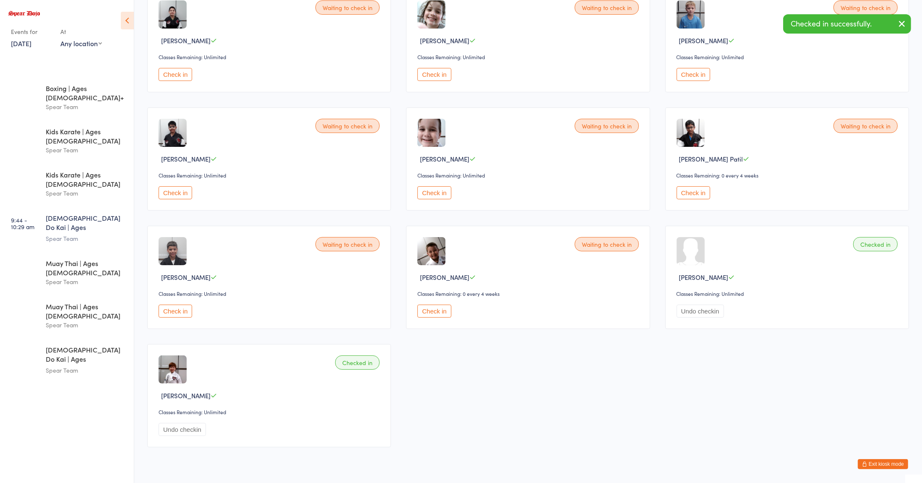
scroll to position [237, 0]
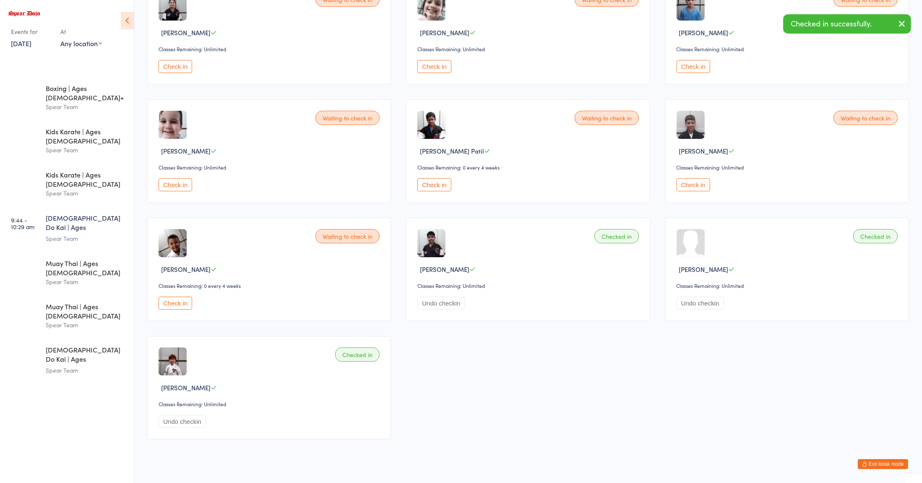
click at [176, 304] on button "Check in" at bounding box center [176, 303] width 34 height 13
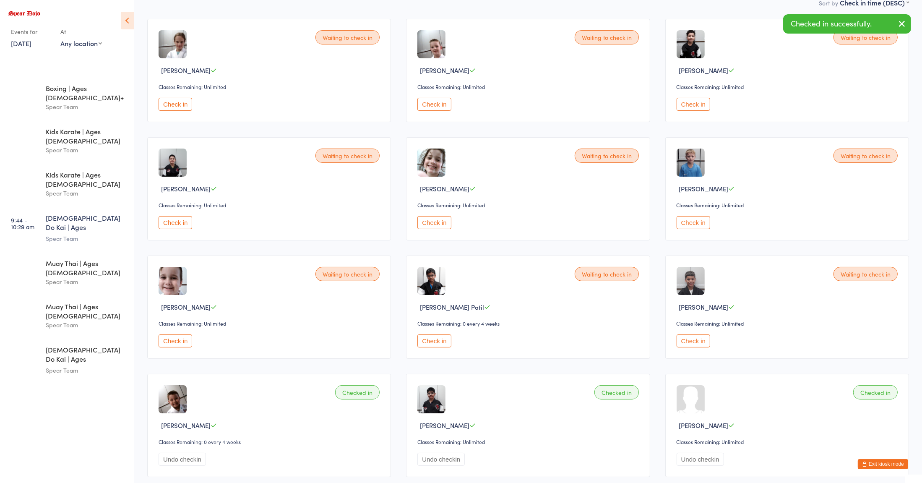
scroll to position [0, 0]
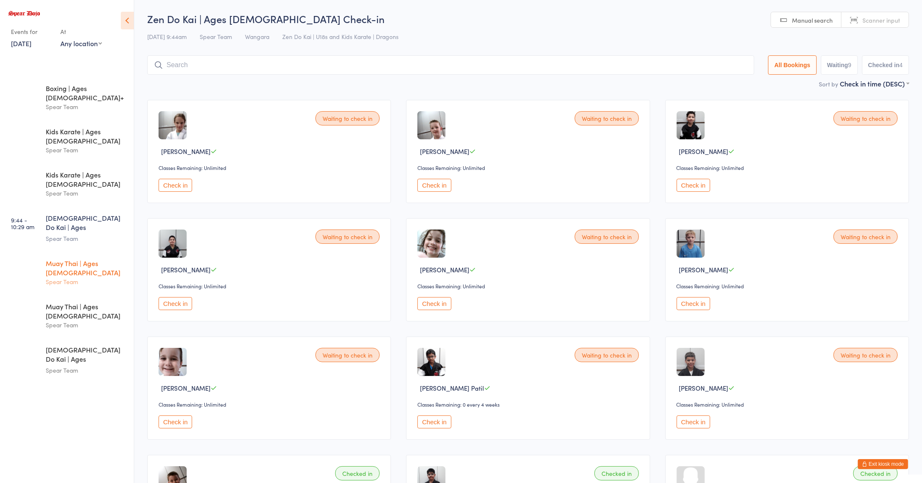
click at [67, 251] on div "Muay Thai | Ages [DEMOGRAPHIC_DATA] Spear Team" at bounding box center [90, 272] width 88 height 42
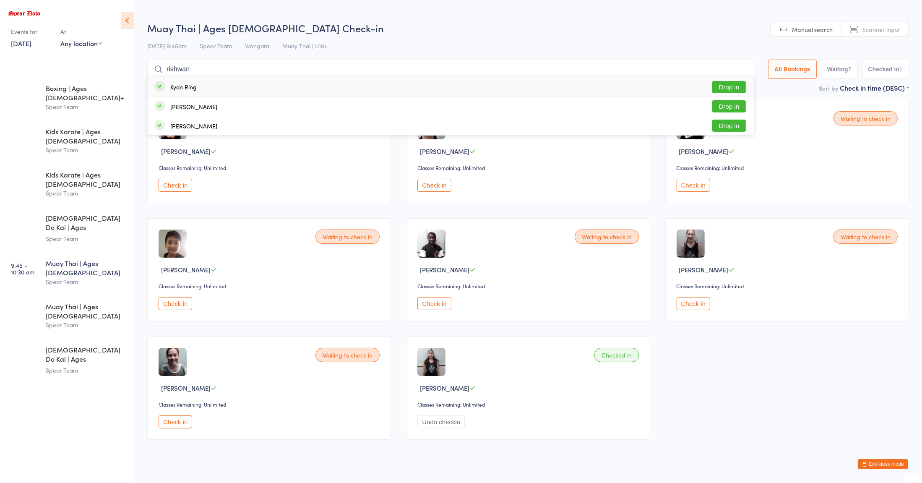
type input "rishwan"
click at [717, 109] on button "Drop in" at bounding box center [729, 106] width 34 height 12
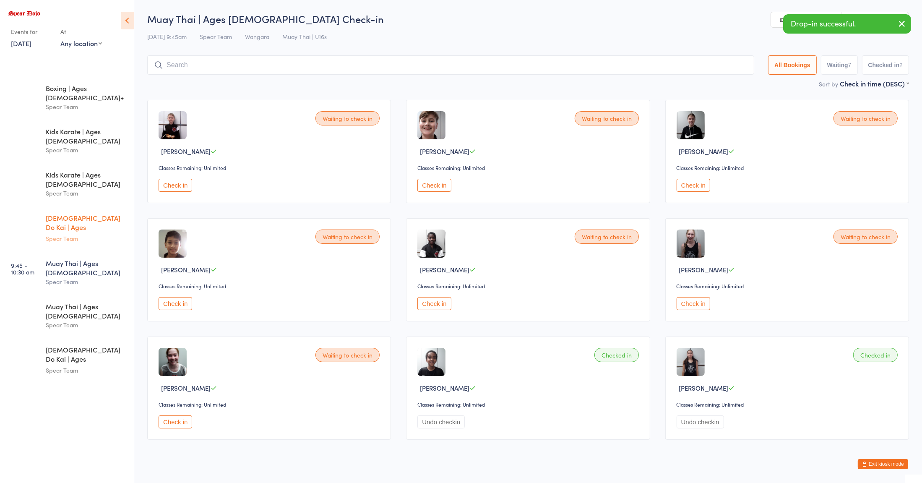
click at [96, 234] on div "Spear Team" at bounding box center [86, 239] width 81 height 10
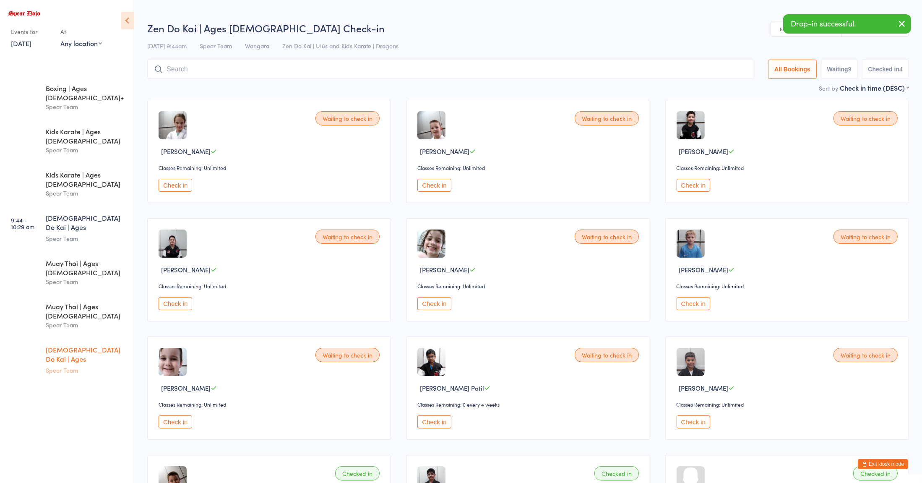
click at [100, 345] on div "[DEMOGRAPHIC_DATA] Do Kai | Ages [DEMOGRAPHIC_DATA]" at bounding box center [86, 355] width 81 height 21
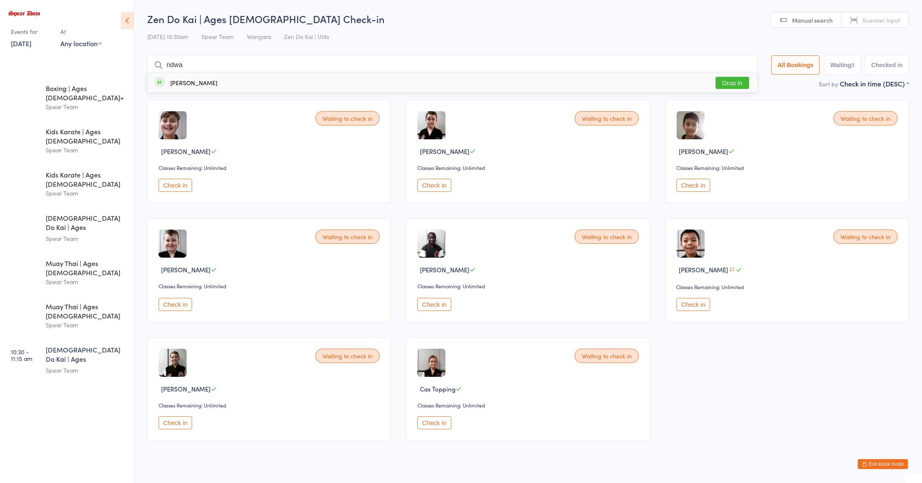
type input "ridwa"
click at [728, 85] on button "Drop in" at bounding box center [733, 83] width 34 height 12
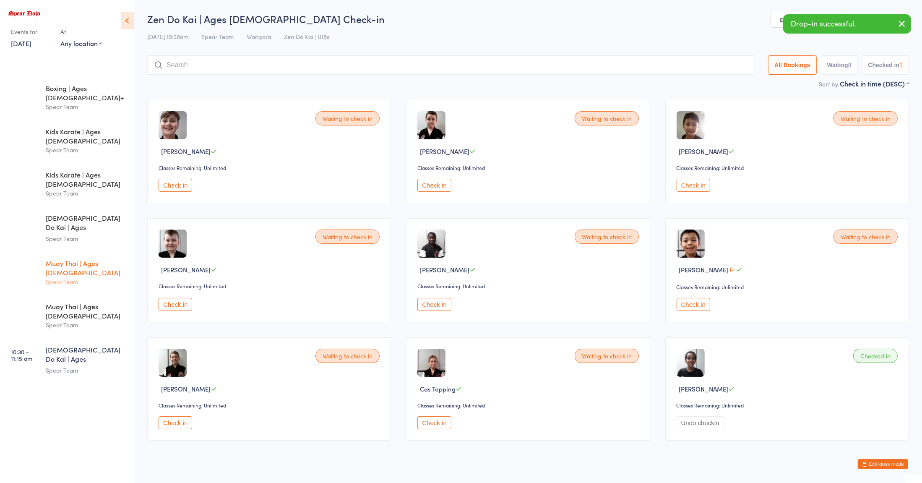
click at [107, 258] on div "Muay Thai | Ages [DEMOGRAPHIC_DATA]" at bounding box center [86, 267] width 81 height 18
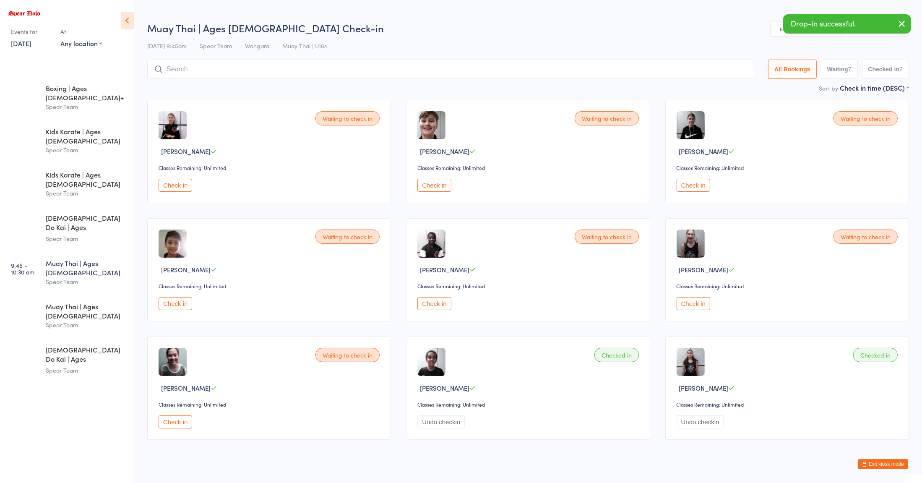
click at [691, 189] on button "Check in" at bounding box center [694, 185] width 34 height 13
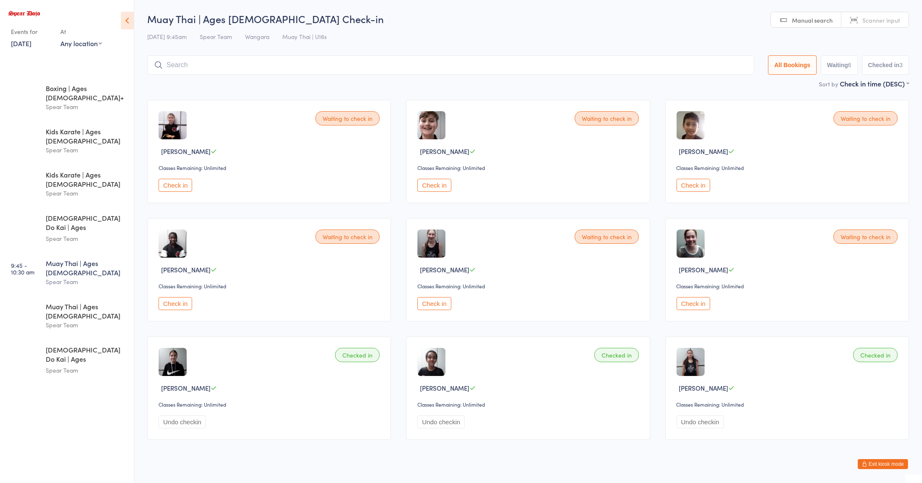
click at [212, 66] on input "search" at bounding box center [450, 64] width 607 height 19
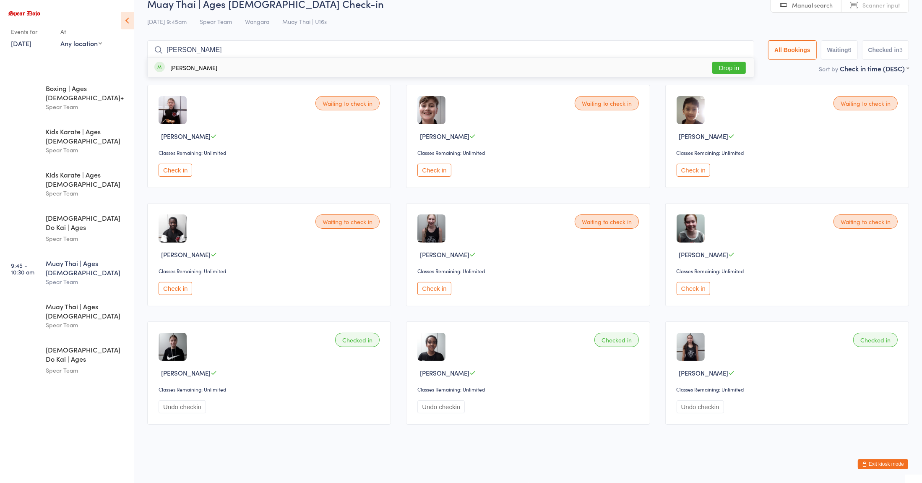
type input "[PERSON_NAME]"
click at [729, 67] on button "Drop in" at bounding box center [729, 68] width 34 height 12
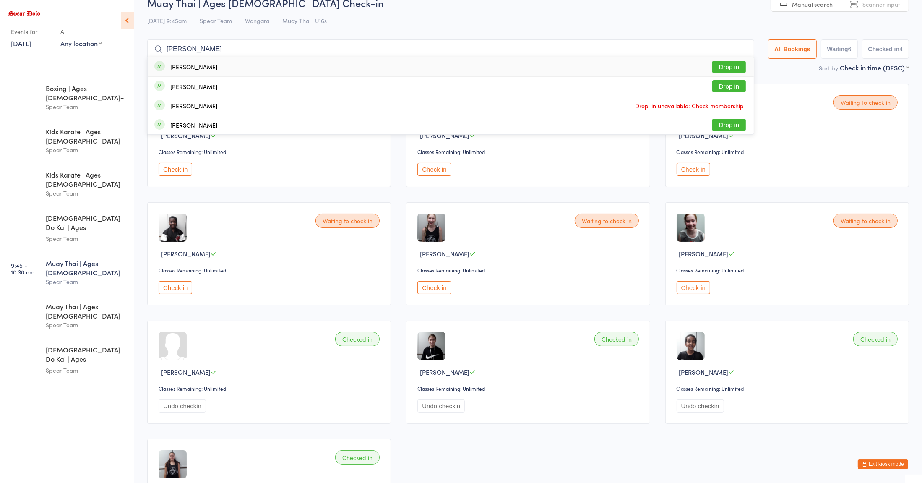
type input "[PERSON_NAME]"
click at [726, 128] on button "Drop in" at bounding box center [729, 125] width 34 height 12
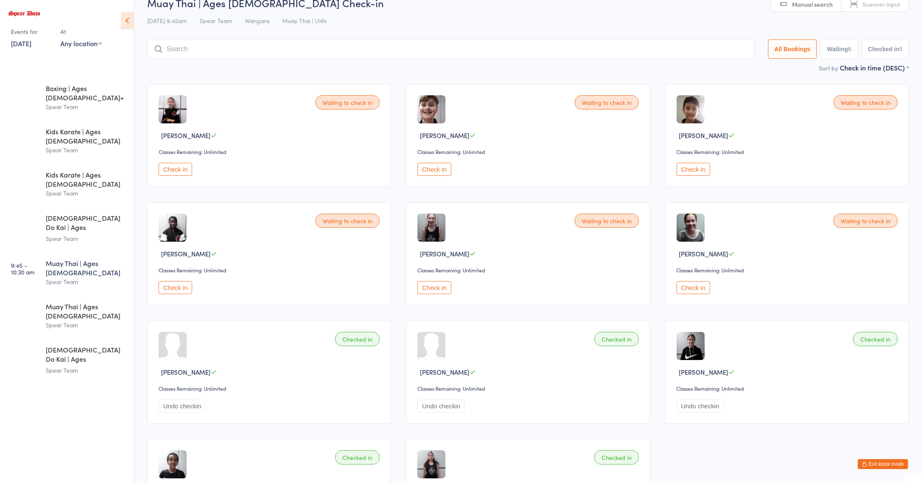
click at [689, 289] on button "Check in" at bounding box center [694, 287] width 34 height 13
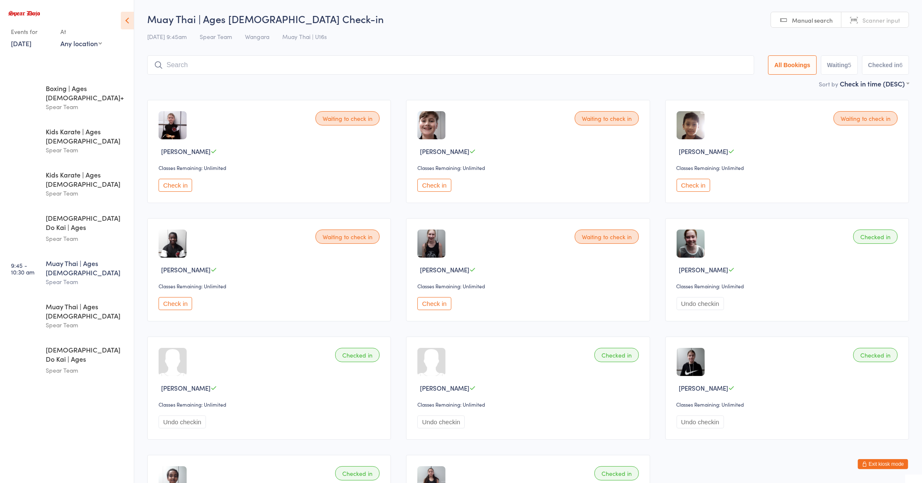
click at [192, 67] on input "search" at bounding box center [450, 64] width 607 height 19
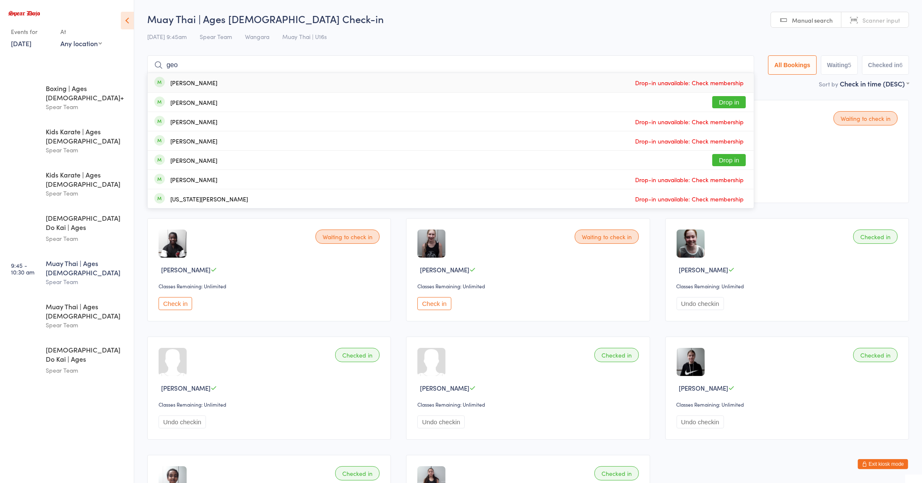
type input "geo"
click at [187, 101] on div "[PERSON_NAME]" at bounding box center [193, 102] width 47 height 7
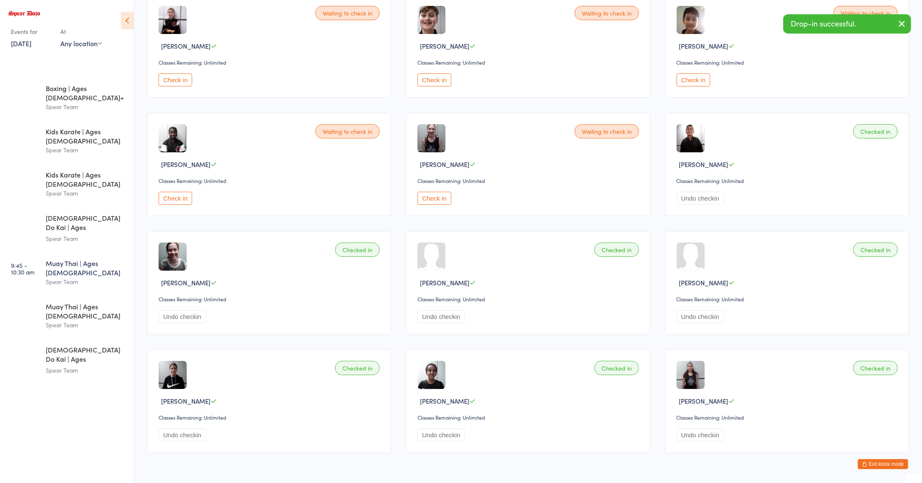
scroll to position [103, 0]
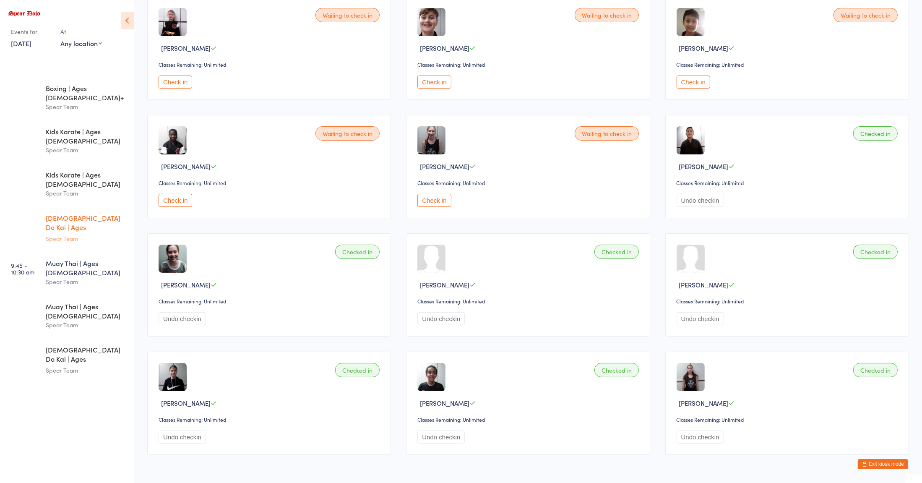
click at [91, 234] on div "Spear Team" at bounding box center [86, 239] width 81 height 10
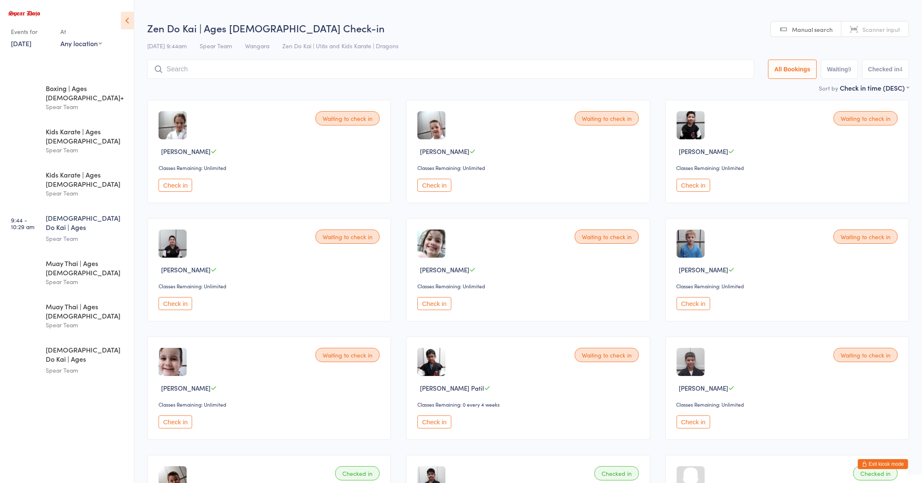
click at [298, 291] on div "Waiting to check in [PERSON_NAME] Classes Remaining: Unlimited Check in" at bounding box center [269, 269] width 244 height 103
click at [436, 305] on button "Check in" at bounding box center [434, 303] width 34 height 13
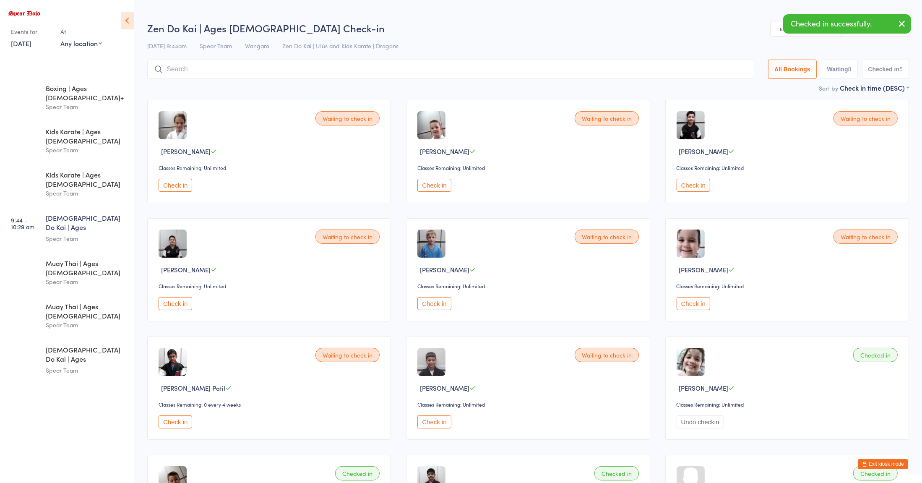
click at [191, 422] on button "Check in" at bounding box center [176, 421] width 34 height 13
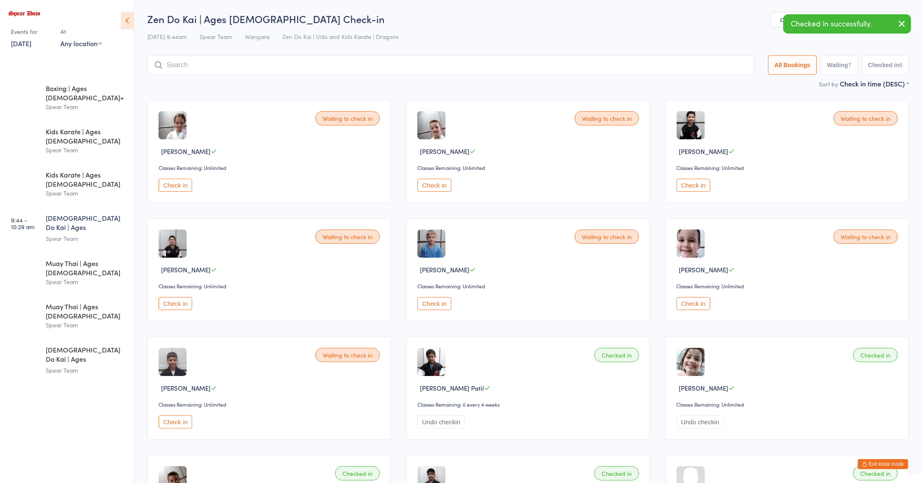
click at [538, 72] on input "search" at bounding box center [450, 64] width 607 height 19
type input "D"
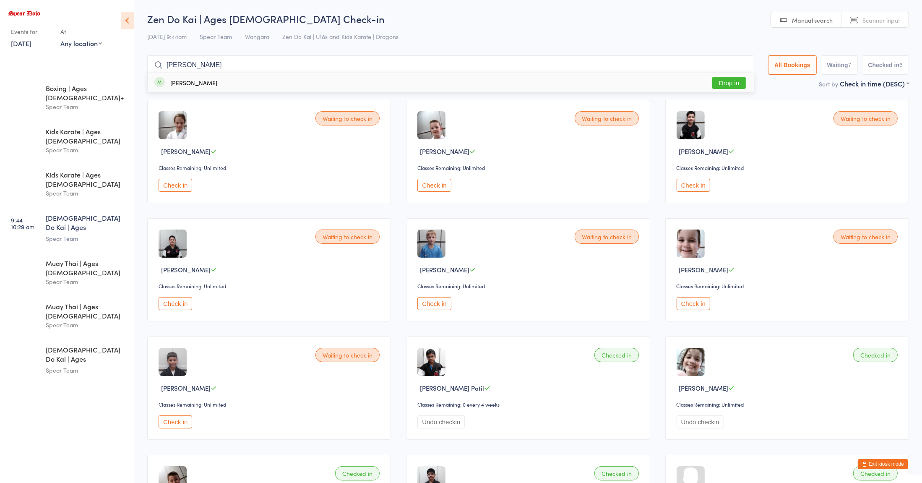
type input "[PERSON_NAME]"
click at [182, 77] on div "[PERSON_NAME] Drop in" at bounding box center [451, 82] width 606 height 19
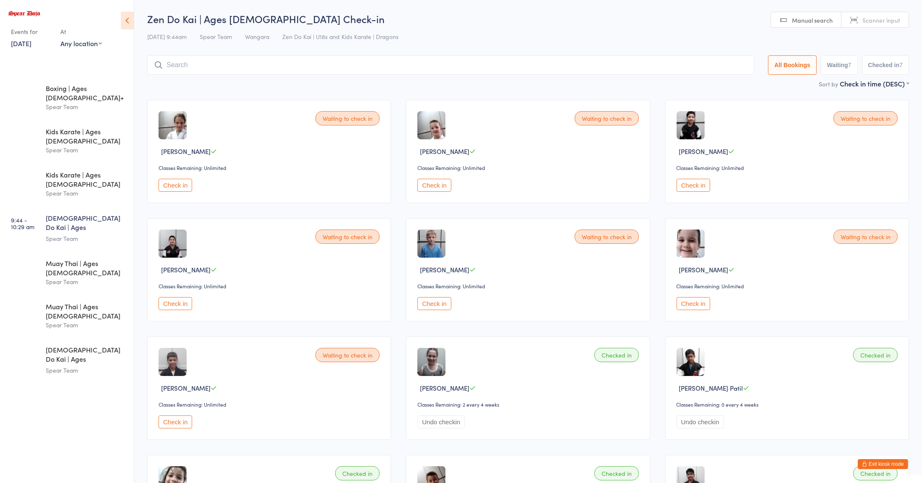
click at [494, 68] on input "search" at bounding box center [450, 64] width 607 height 19
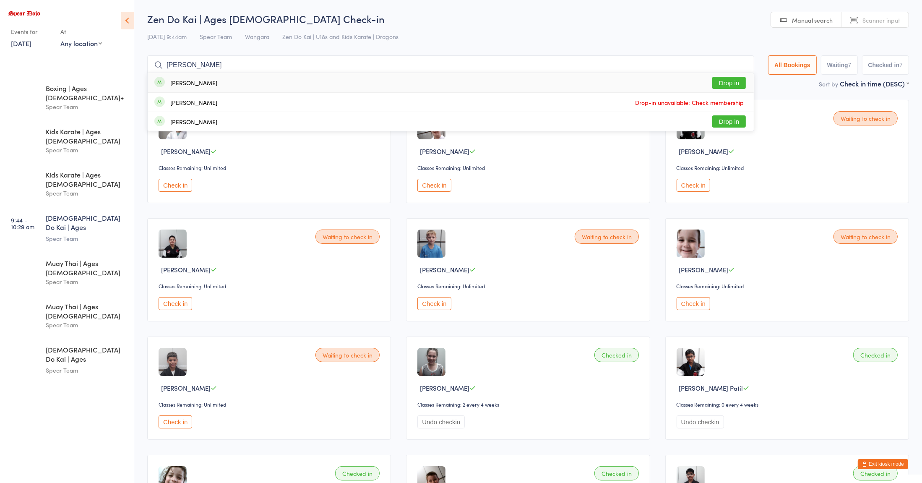
type input "[PERSON_NAME]"
click at [221, 85] on div "[PERSON_NAME] Drop in" at bounding box center [451, 82] width 606 height 19
click at [230, 64] on input "search" at bounding box center [450, 64] width 607 height 19
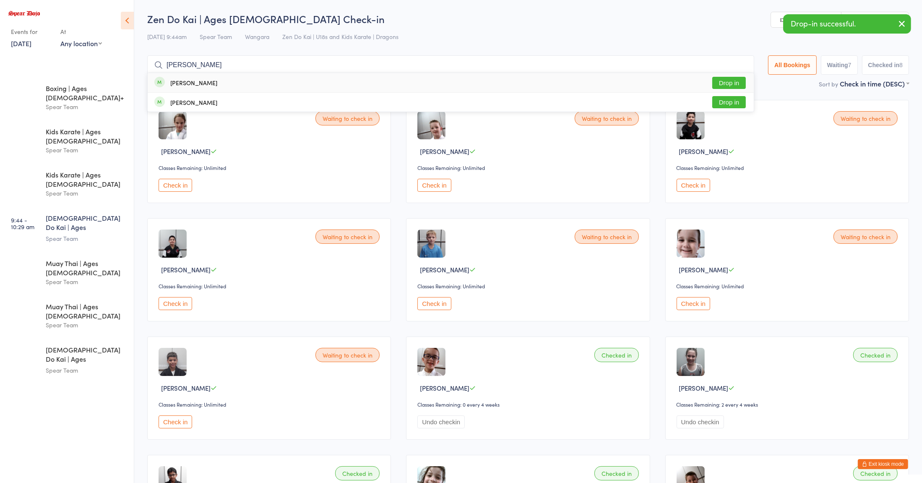
type input "[PERSON_NAME]"
click at [219, 81] on div "[PERSON_NAME] Drop in" at bounding box center [451, 82] width 606 height 19
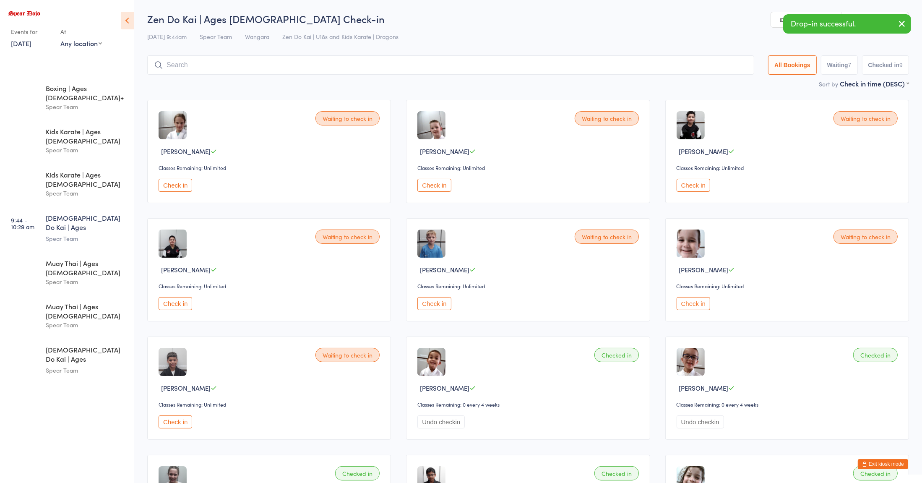
click at [541, 57] on input "search" at bounding box center [450, 64] width 607 height 19
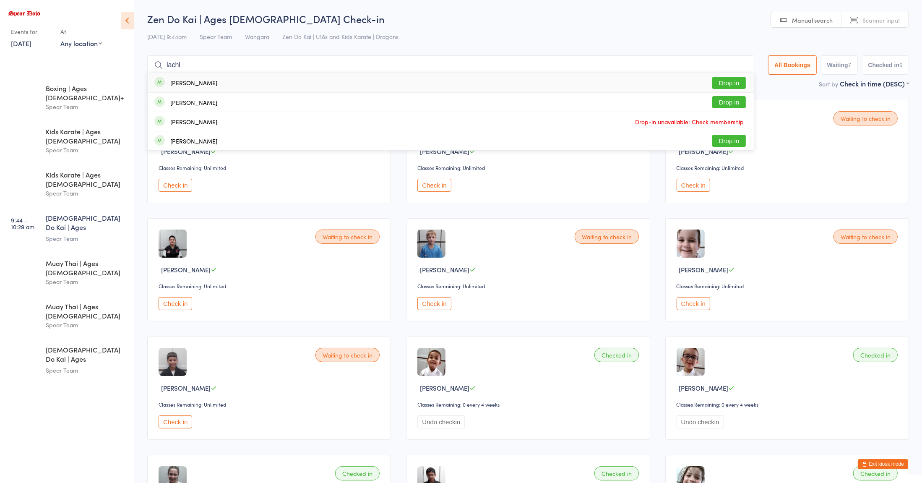
type input "lachl"
click at [223, 105] on div "[PERSON_NAME] Drop in" at bounding box center [451, 102] width 606 height 19
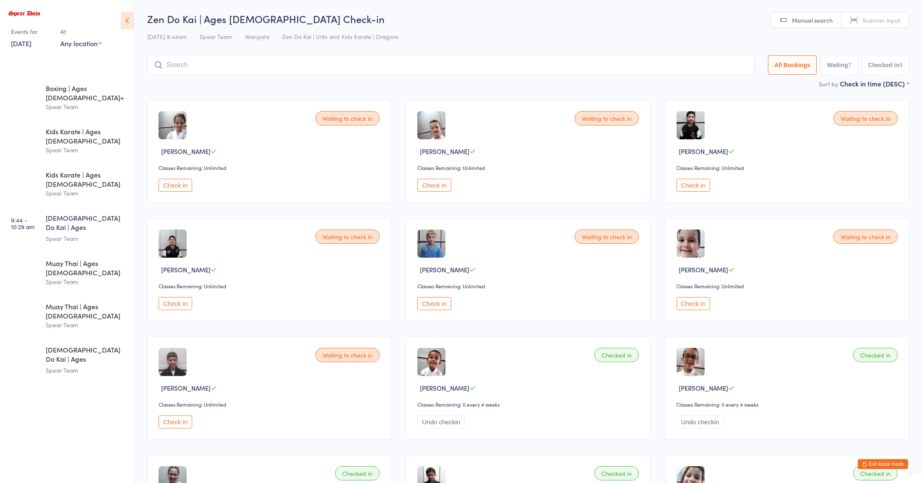
click at [279, 207] on div "Waiting to check in [PERSON_NAME] Classes Remaining: Unlimited Check in Waiting…" at bounding box center [528, 447] width 777 height 710
click at [518, 64] on input "search" at bounding box center [449, 64] width 604 height 19
click at [172, 301] on button "Check in" at bounding box center [176, 303] width 34 height 13
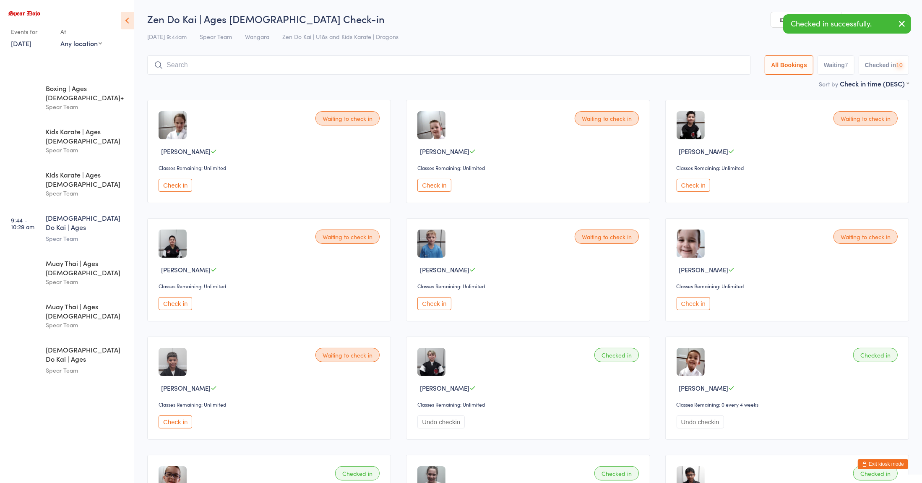
click at [211, 74] on input "search" at bounding box center [449, 64] width 604 height 19
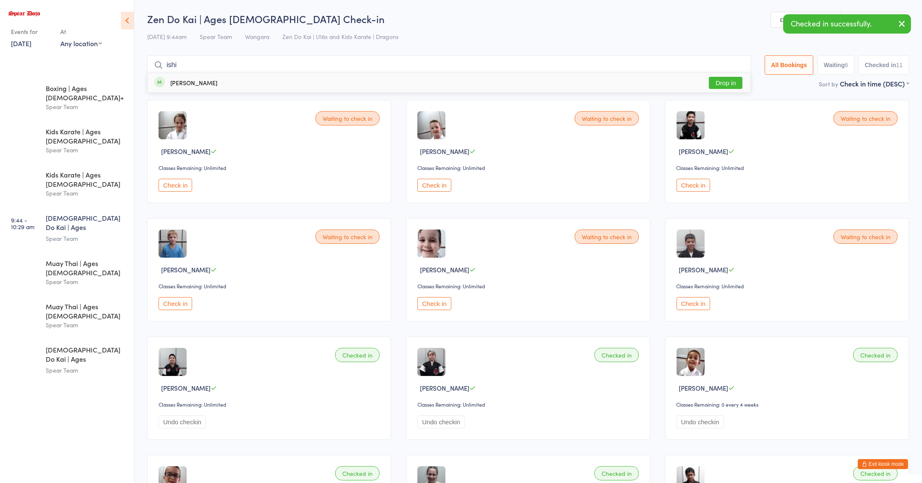
type input "ishi"
click at [183, 83] on div "[PERSON_NAME]" at bounding box center [193, 82] width 47 height 7
click at [222, 190] on div "Check in" at bounding box center [271, 185] width 224 height 13
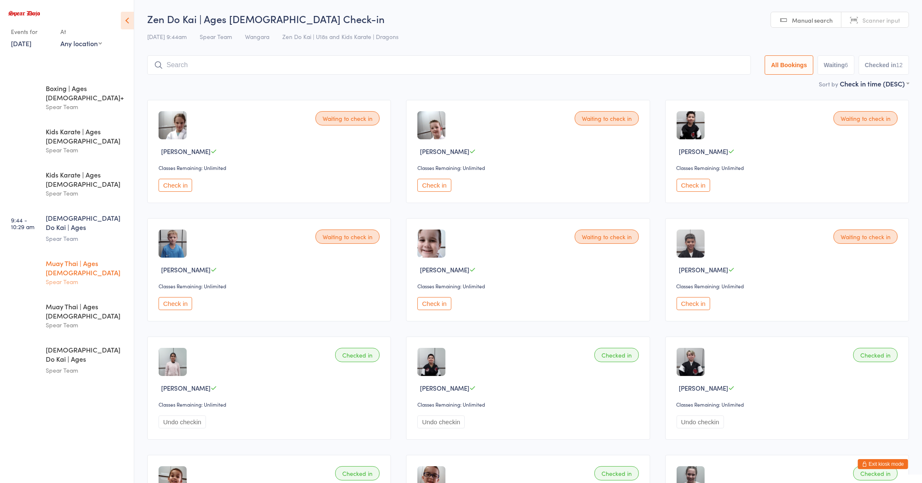
click at [78, 277] on div "Spear Team" at bounding box center [86, 282] width 81 height 10
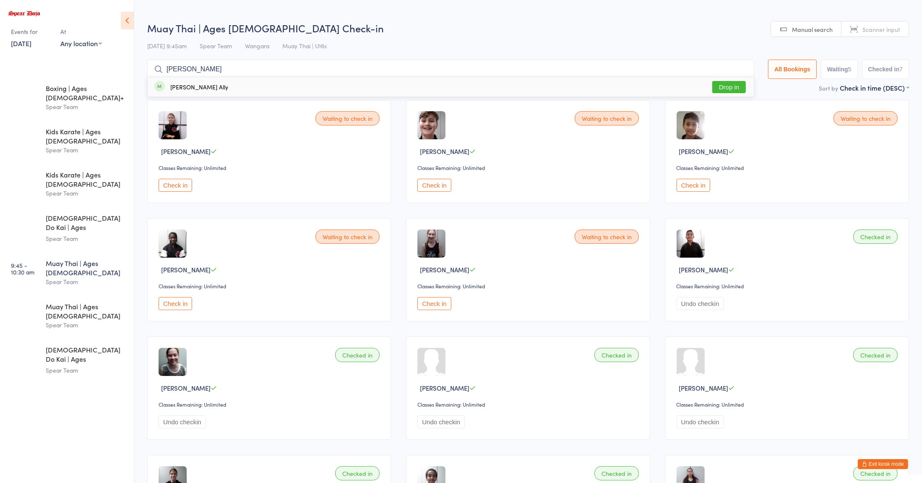
type input "[PERSON_NAME]"
click at [727, 88] on button "Drop in" at bounding box center [729, 87] width 34 height 12
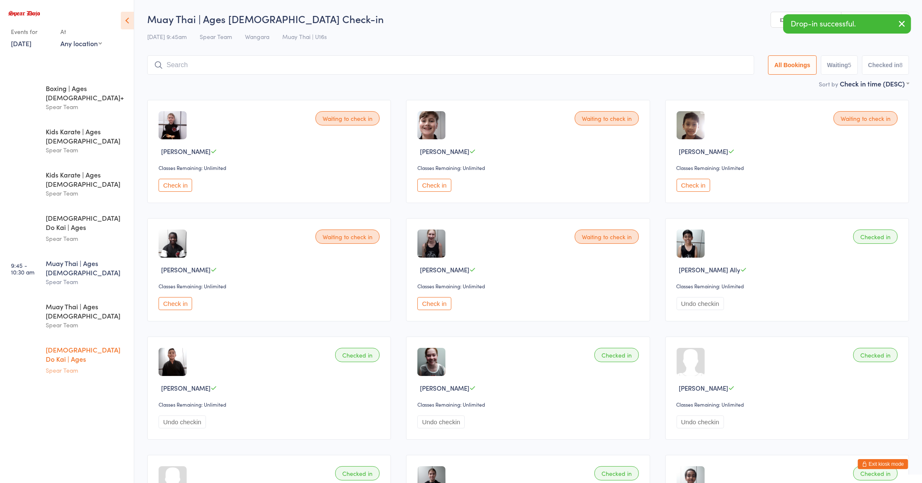
click at [111, 365] on div "Spear Team" at bounding box center [86, 370] width 81 height 10
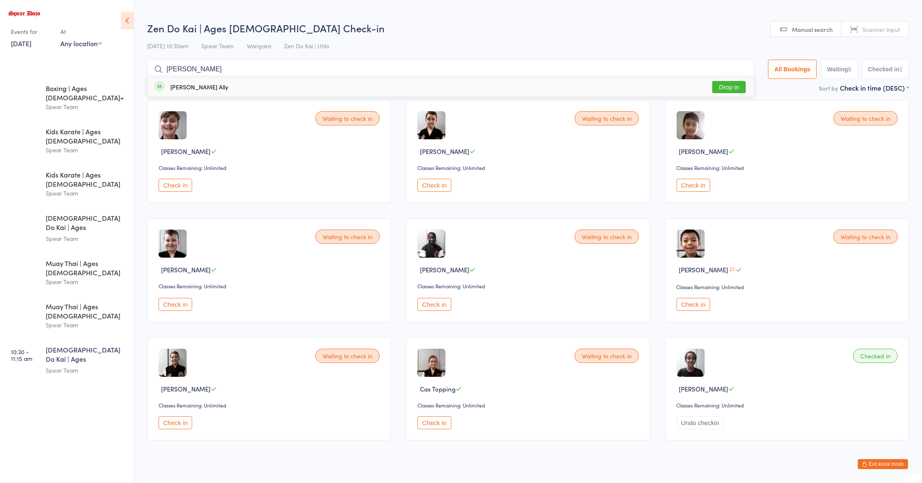
type input "[PERSON_NAME]"
click at [722, 91] on button "Drop in" at bounding box center [729, 87] width 34 height 12
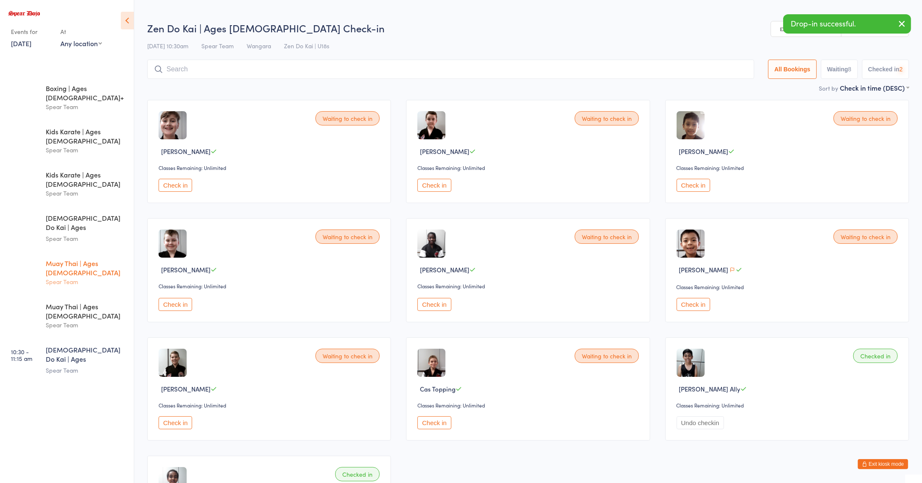
click at [105, 258] on div "Muay Thai | Ages [DEMOGRAPHIC_DATA]" at bounding box center [86, 267] width 81 height 18
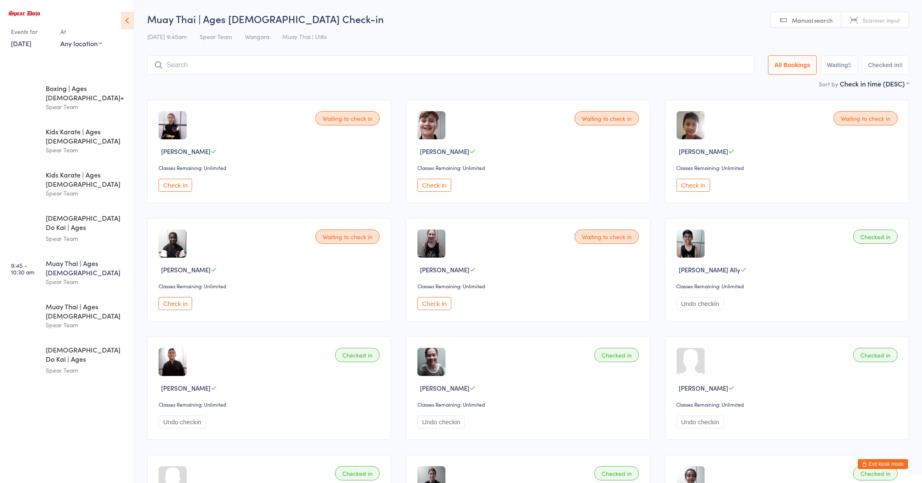
click at [584, 308] on div "Check in" at bounding box center [529, 303] width 224 height 13
click at [88, 234] on div "Spear Team" at bounding box center [86, 239] width 81 height 10
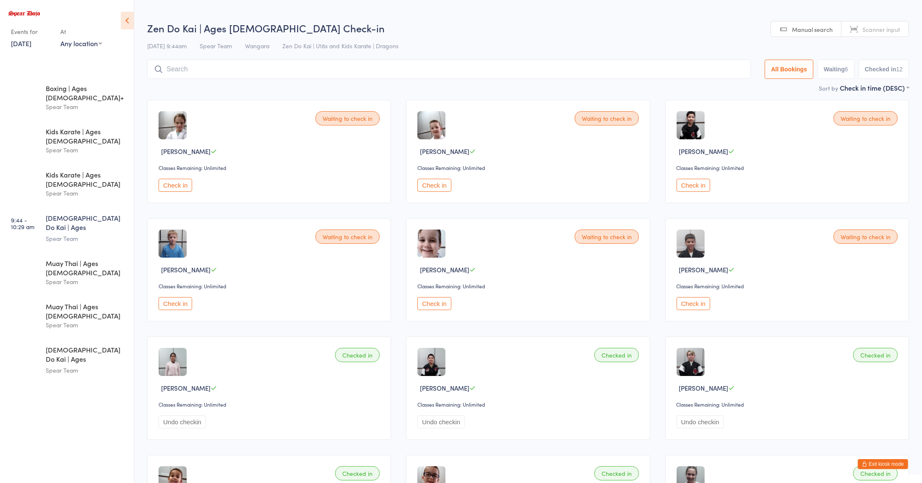
click at [503, 279] on div "Waiting to check in [PERSON_NAME] Classes Remaining: Unlimited Check in" at bounding box center [528, 269] width 244 height 103
click at [179, 304] on button "Check in" at bounding box center [176, 303] width 34 height 13
click at [551, 68] on input "search" at bounding box center [449, 69] width 604 height 19
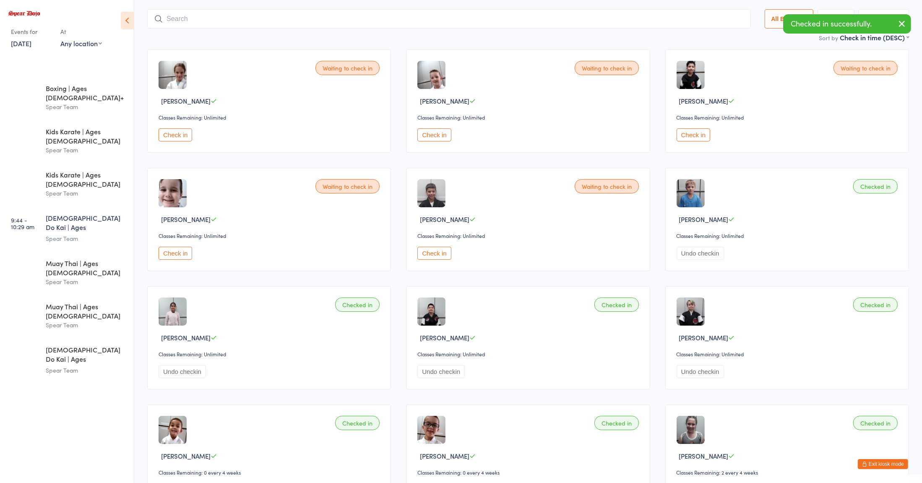
click at [701, 183] on img at bounding box center [691, 193] width 28 height 28
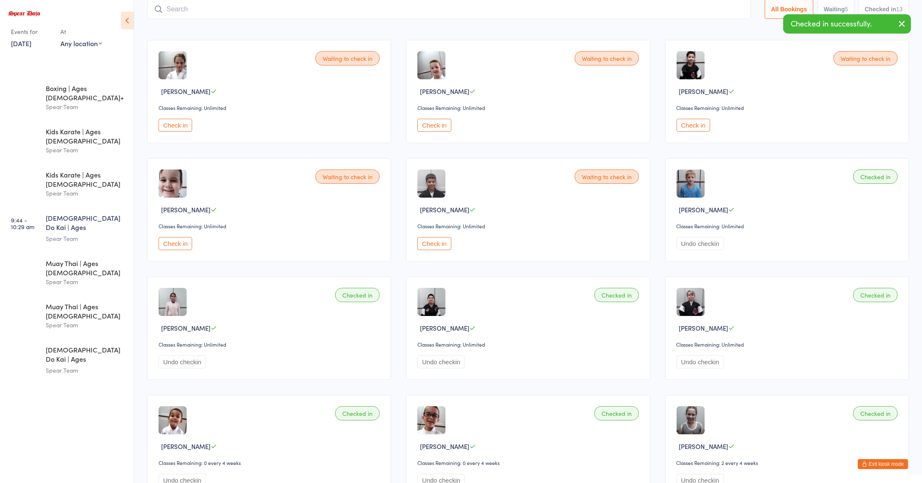
click at [698, 140] on div "Waiting to check in Maximus Bernab Classes Remaining: Unlimited Check in" at bounding box center [787, 91] width 244 height 103
click at [688, 125] on button "Check in" at bounding box center [694, 125] width 34 height 13
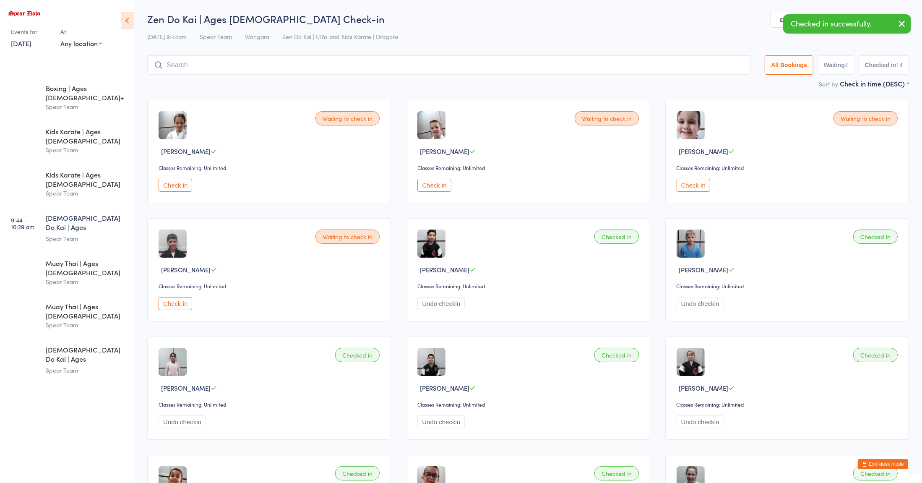
click at [242, 44] on div "Zen Do Kai | Ages [DEMOGRAPHIC_DATA] Check-in [DATE] 9:44am Spear Team Wangara …" at bounding box center [528, 45] width 762 height 67
click at [207, 61] on input "search" at bounding box center [449, 64] width 604 height 19
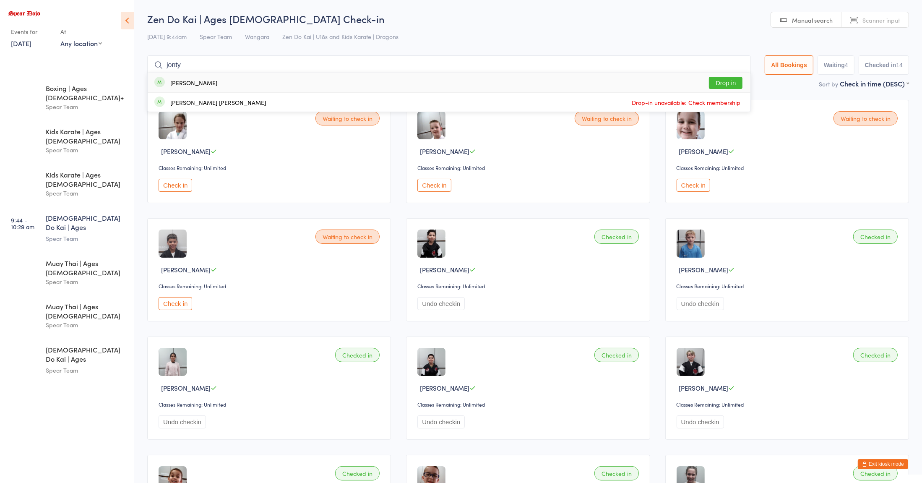
type input "jonty"
click at [226, 77] on div "[PERSON_NAME] Drop in" at bounding box center [449, 82] width 603 height 19
click at [231, 64] on input "search" at bounding box center [449, 64] width 604 height 19
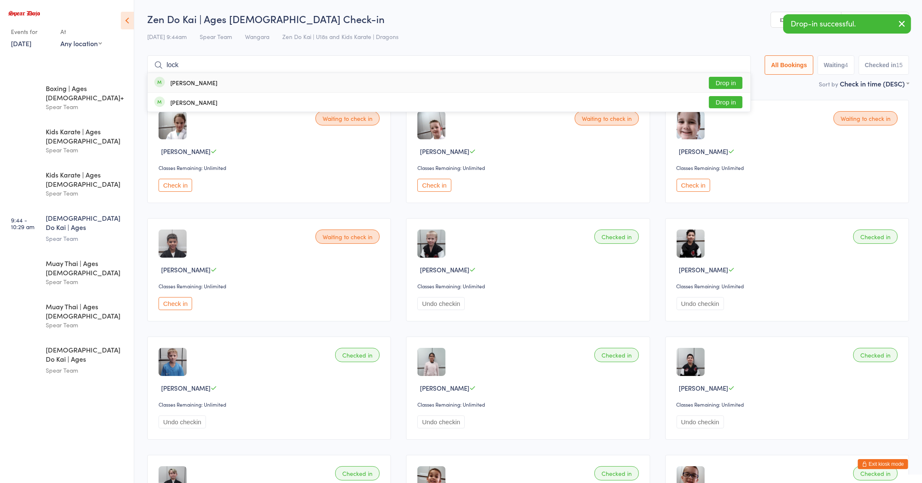
type input "lock"
click at [170, 85] on div "[PERSON_NAME]" at bounding box center [193, 82] width 47 height 7
click at [168, 65] on input "search" at bounding box center [449, 64] width 604 height 19
type input "[PERSON_NAME]"
click at [179, 81] on div "[PERSON_NAME]" at bounding box center [193, 82] width 47 height 7
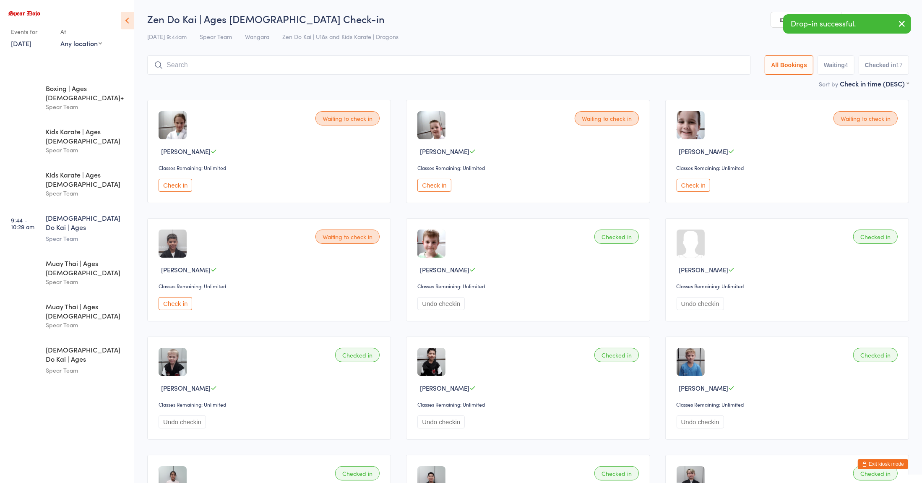
click at [301, 172] on div "Waiting to check in [PERSON_NAME] Classes Remaining: Unlimited Check in" at bounding box center [269, 151] width 244 height 103
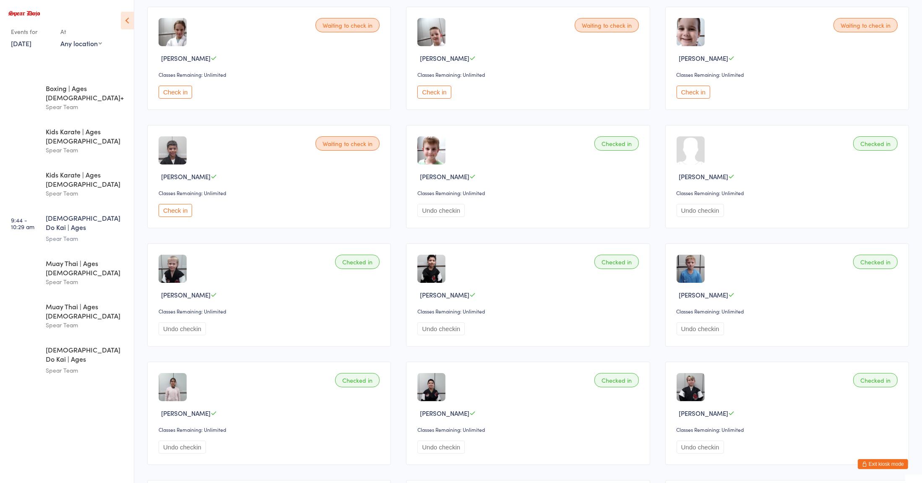
scroll to position [88, 0]
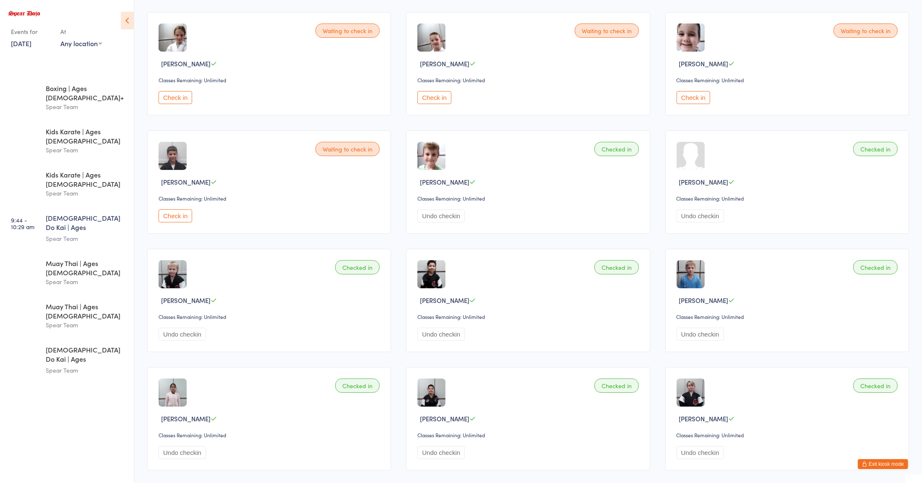
click at [324, 292] on div "Checked in [PERSON_NAME] Classes Remaining: Unlimited Undo checkin" at bounding box center [269, 300] width 244 height 103
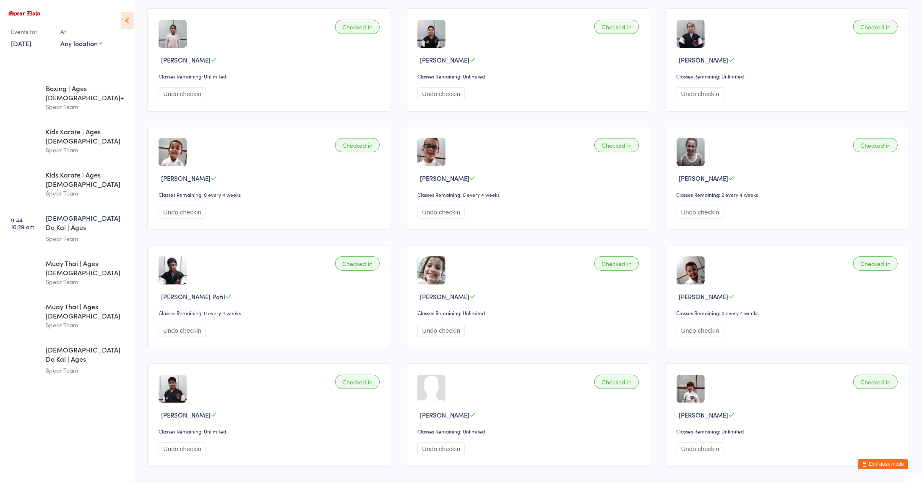
scroll to position [349, 0]
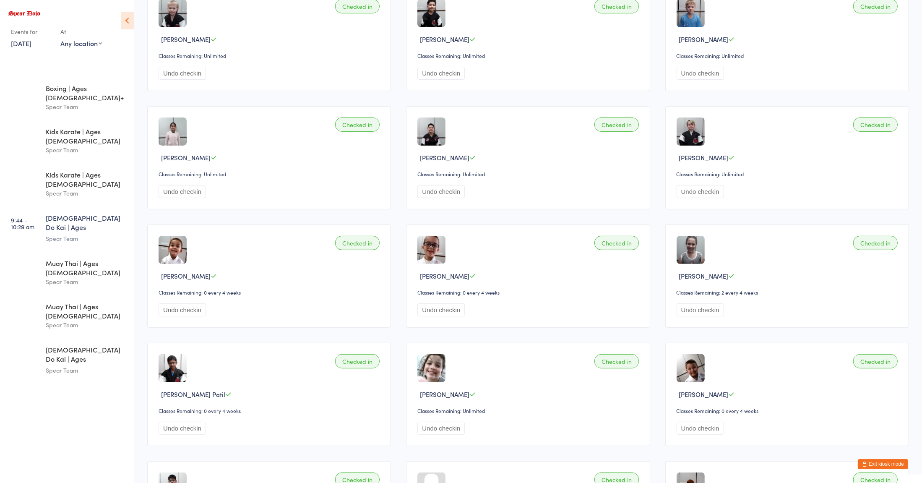
click at [712, 312] on button "Undo checkin" at bounding box center [700, 309] width 47 height 13
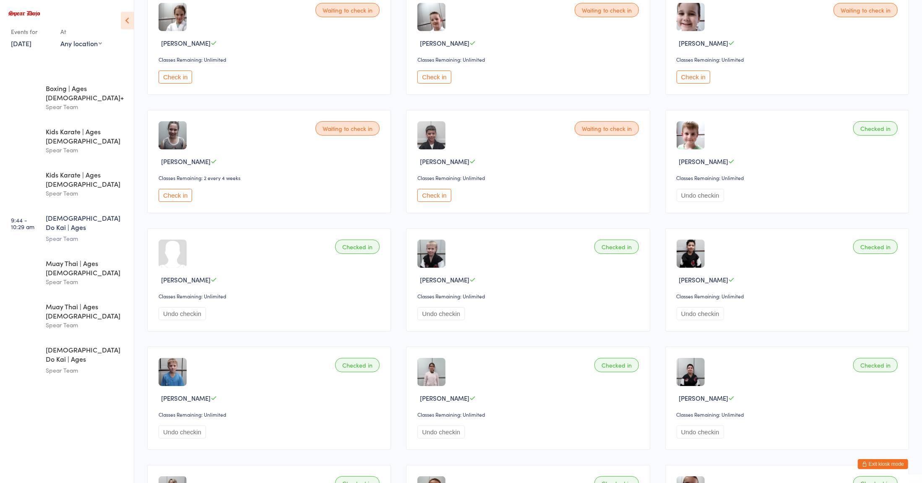
scroll to position [70, 0]
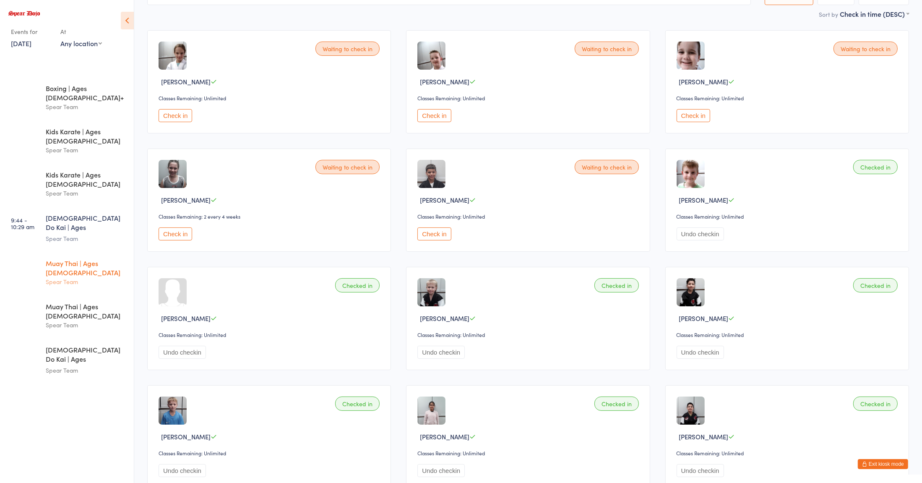
click at [87, 251] on div "Muay Thai | Ages [DEMOGRAPHIC_DATA] Spear Team" at bounding box center [90, 272] width 88 height 42
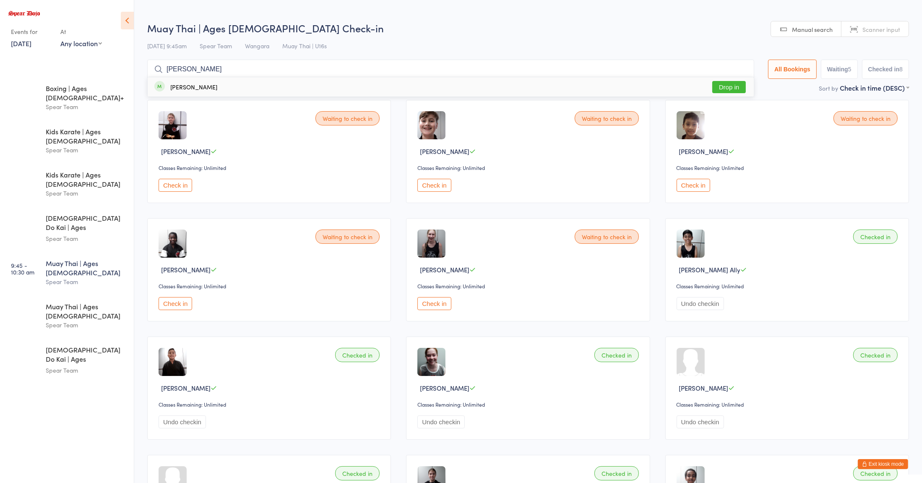
type input "[PERSON_NAME]"
click at [180, 87] on div "[PERSON_NAME]" at bounding box center [193, 86] width 47 height 7
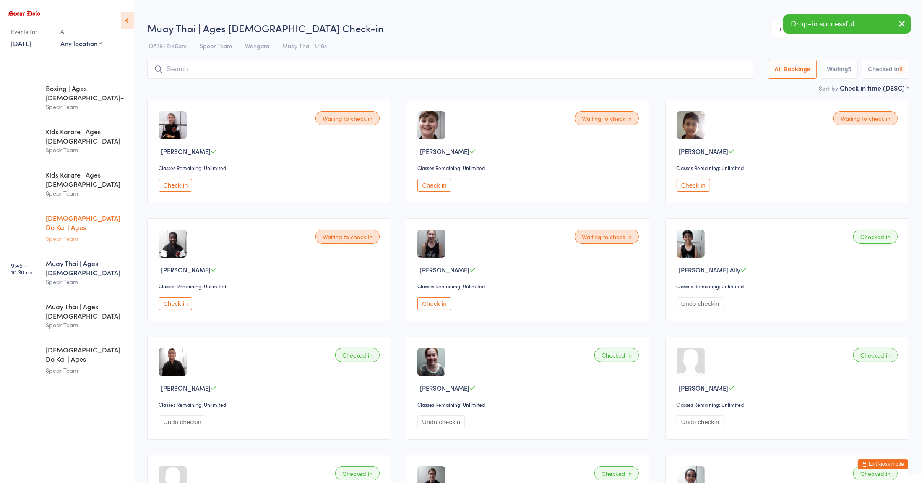
click at [52, 234] on div "Spear Team" at bounding box center [86, 239] width 81 height 10
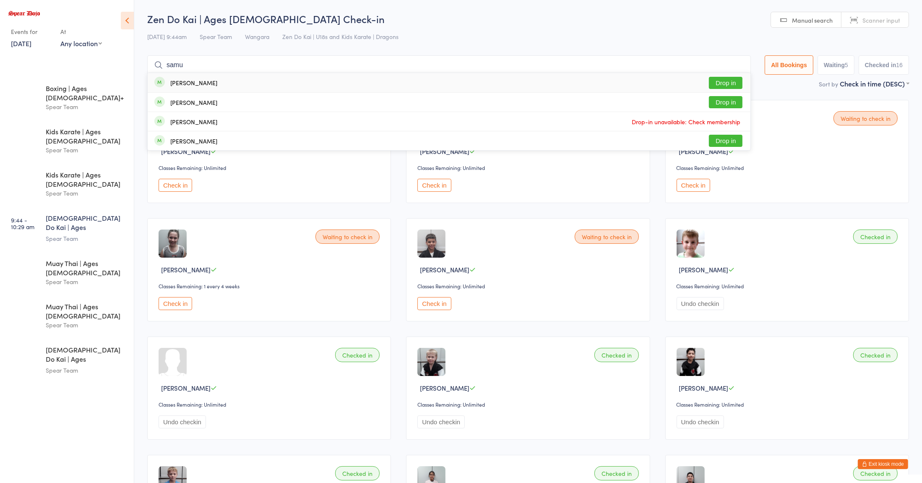
type input "samu"
click at [719, 81] on button "Drop in" at bounding box center [726, 83] width 34 height 12
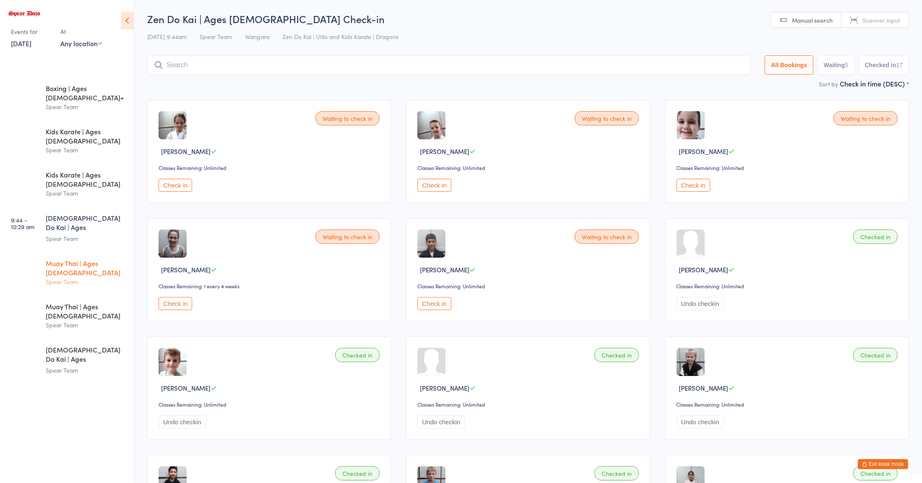
click at [84, 277] on div "Spear Team" at bounding box center [86, 282] width 81 height 10
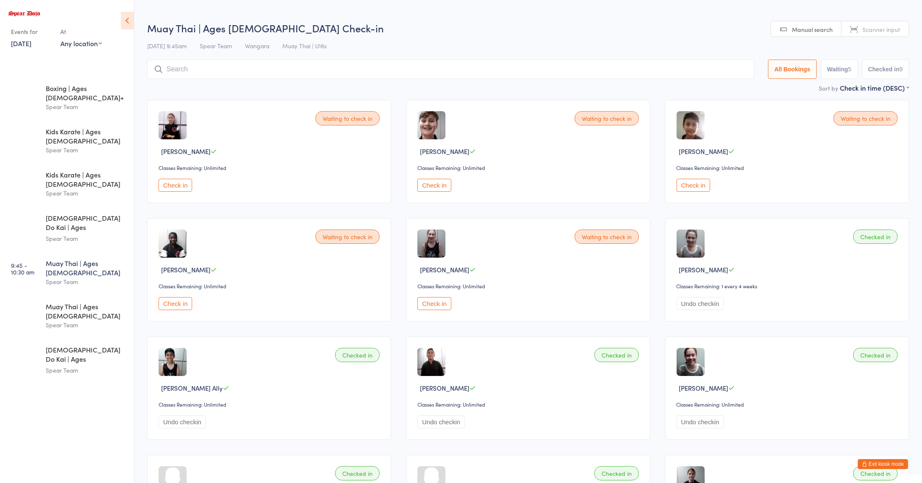
click at [170, 304] on button "Check in" at bounding box center [176, 303] width 34 height 13
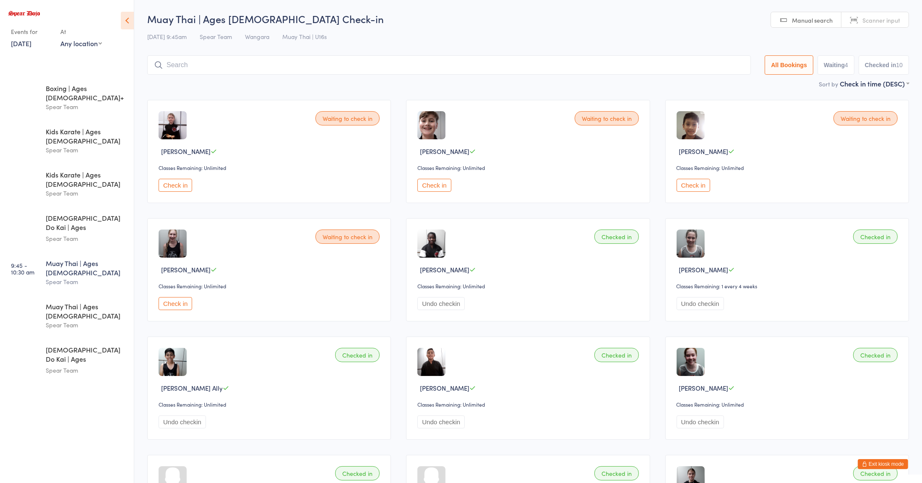
click at [563, 138] on div "Waiting to check in [PERSON_NAME] Classes Remaining: Unlimited Check in" at bounding box center [528, 151] width 244 height 103
click at [110, 338] on div "Zen Do Kai | Ages [DEMOGRAPHIC_DATA] Spear Team" at bounding box center [90, 360] width 88 height 44
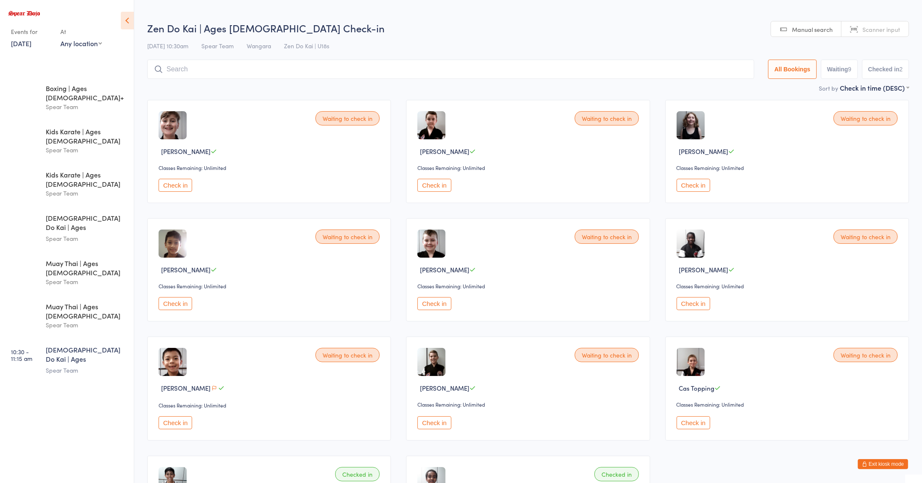
click at [698, 187] on button "Check in" at bounding box center [694, 185] width 34 height 13
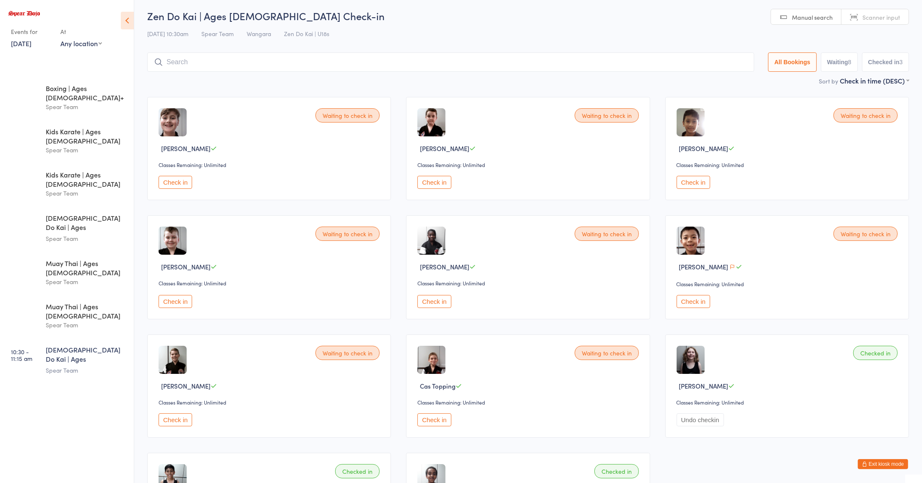
scroll to position [3, 0]
click at [407, 62] on input "search" at bounding box center [450, 62] width 607 height 19
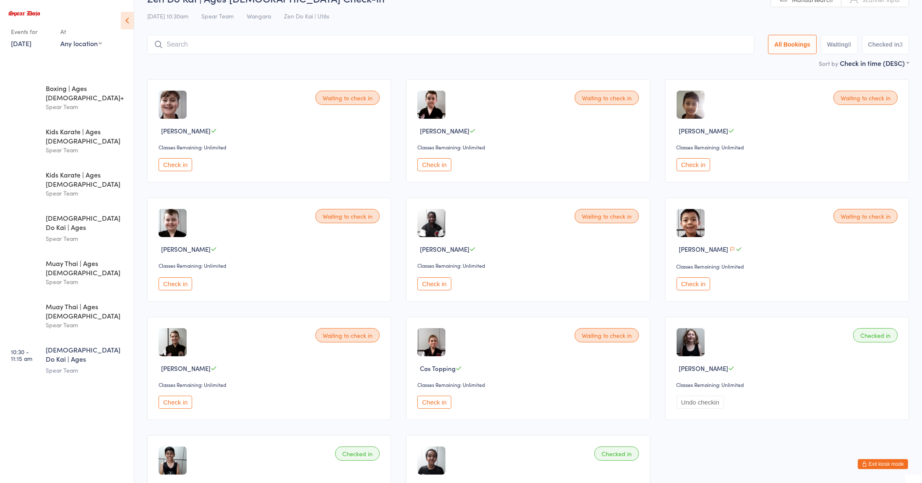
scroll to position [0, 0]
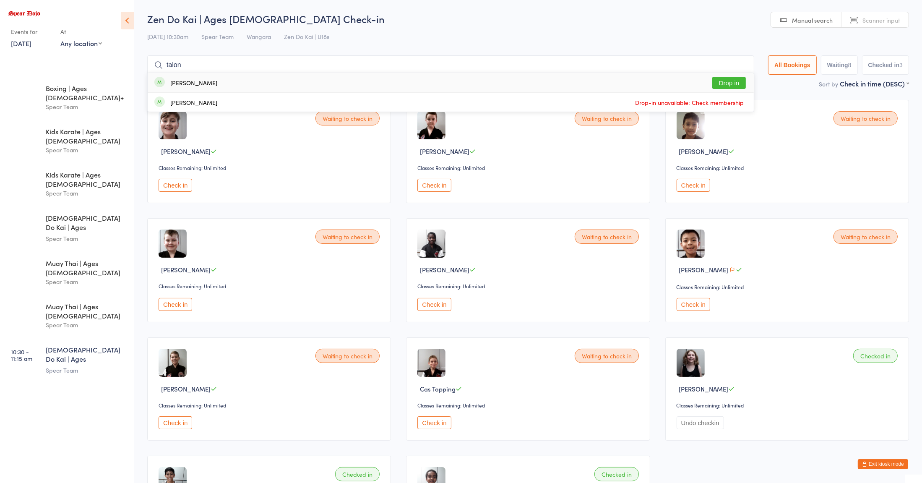
type input "talon"
click at [727, 84] on button "Drop in" at bounding box center [729, 83] width 34 height 12
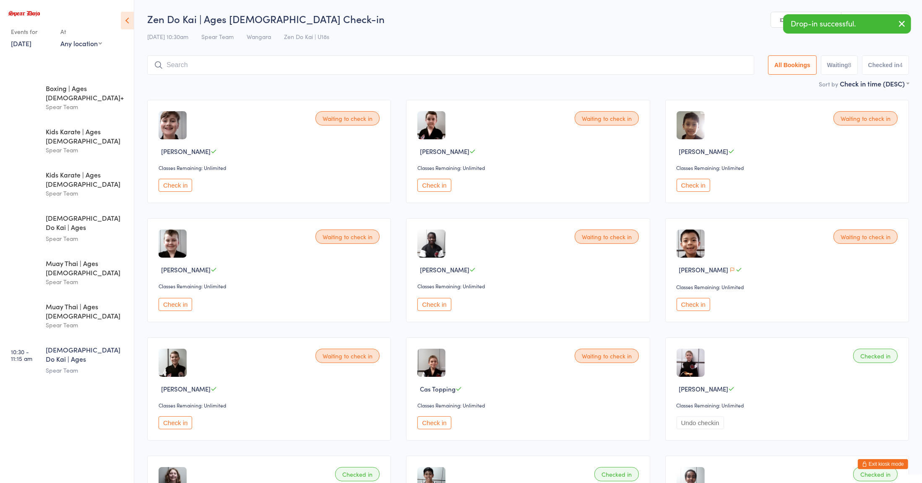
click at [441, 188] on button "Check in" at bounding box center [434, 185] width 34 height 13
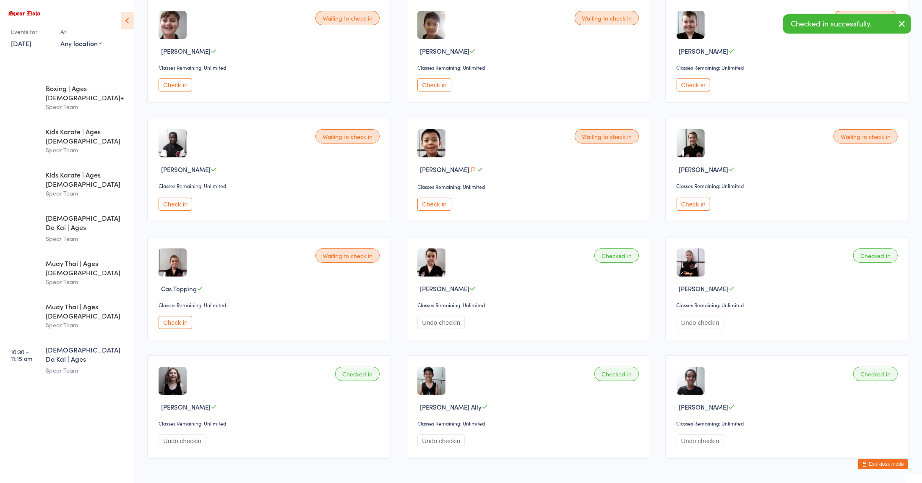
scroll to position [100, 0]
click at [187, 321] on button "Check in" at bounding box center [176, 322] width 34 height 13
click at [68, 320] on div "Spear Team" at bounding box center [86, 325] width 81 height 10
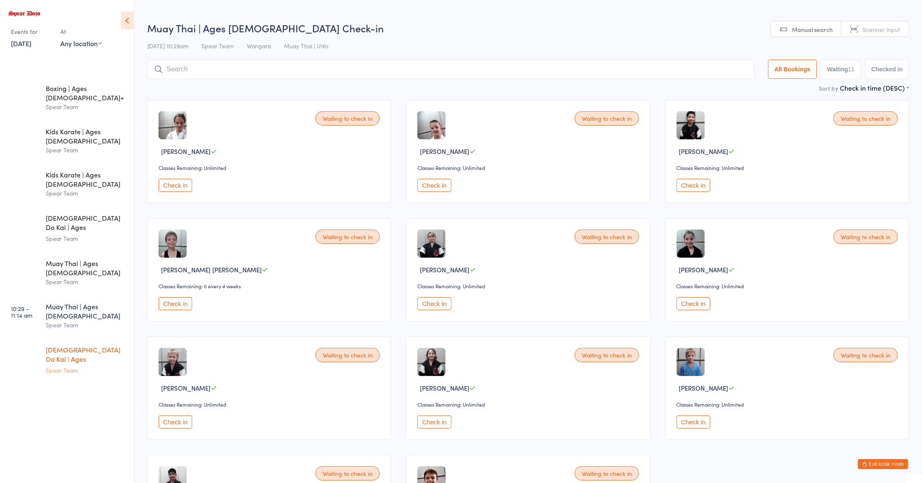
click at [66, 345] on div "[DEMOGRAPHIC_DATA] Do Kai | Ages [DEMOGRAPHIC_DATA]" at bounding box center [86, 355] width 81 height 21
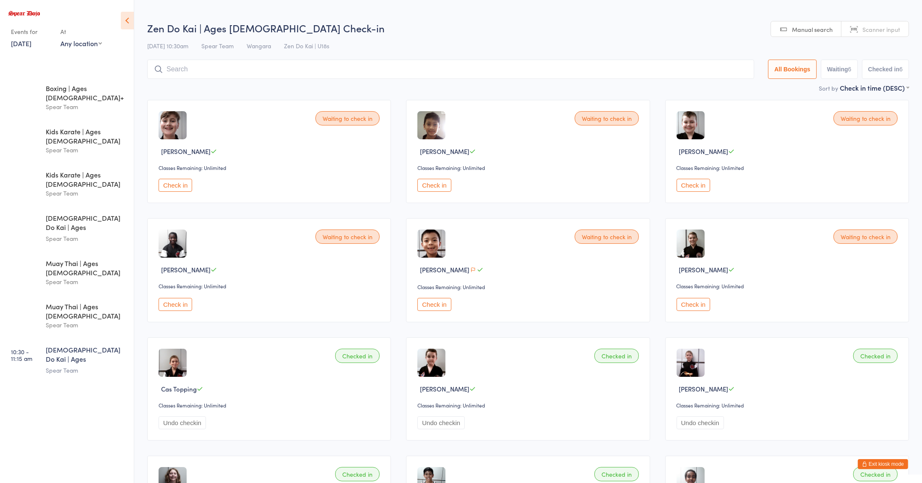
click at [172, 188] on button "Check in" at bounding box center [176, 185] width 34 height 13
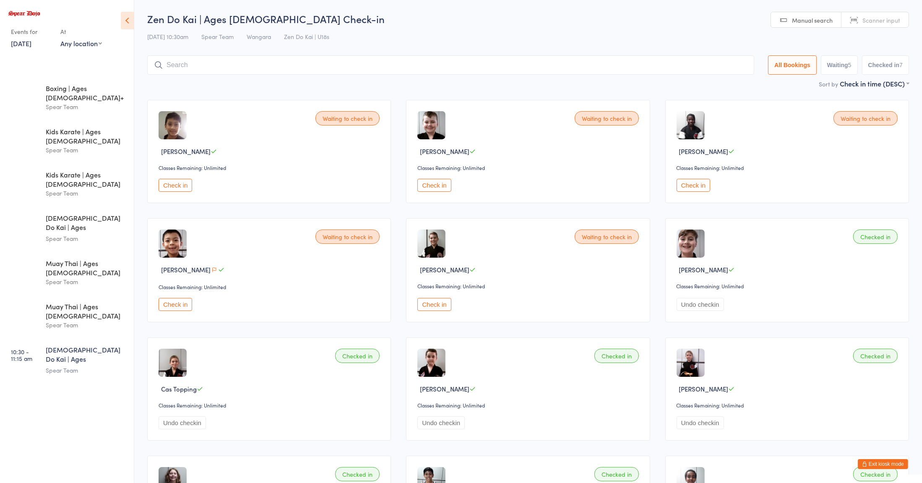
click at [71, 345] on div "[DEMOGRAPHIC_DATA] Do Kai | Ages [DEMOGRAPHIC_DATA]" at bounding box center [86, 355] width 81 height 21
type input "[PERSON_NAME]"
click at [686, 86] on span "Drop-in unavailable: Check membership" at bounding box center [689, 82] width 113 height 13
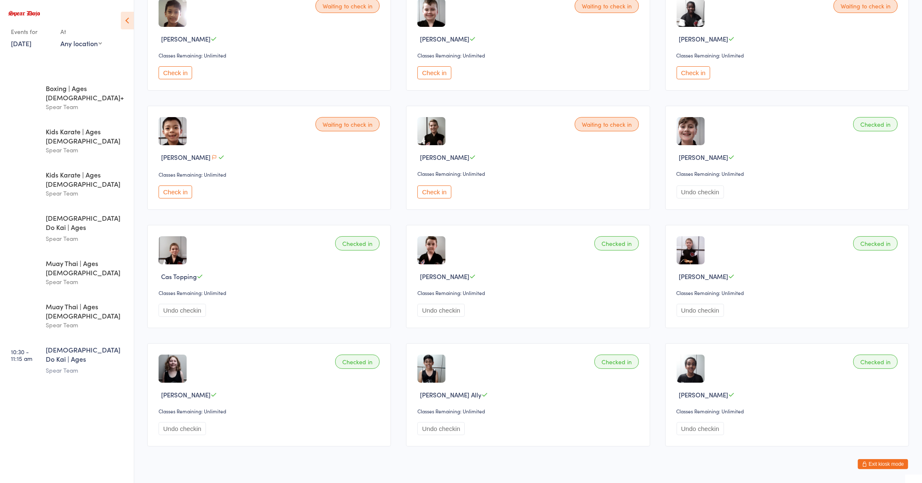
scroll to position [135, 0]
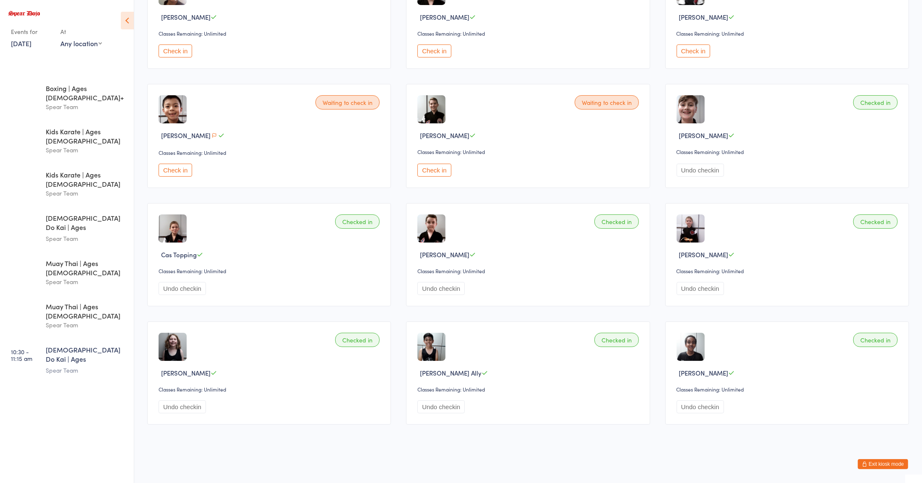
click at [274, 211] on div "Checked in Cas Topping Classes Remaining: Unlimited Undo checkin" at bounding box center [269, 254] width 244 height 103
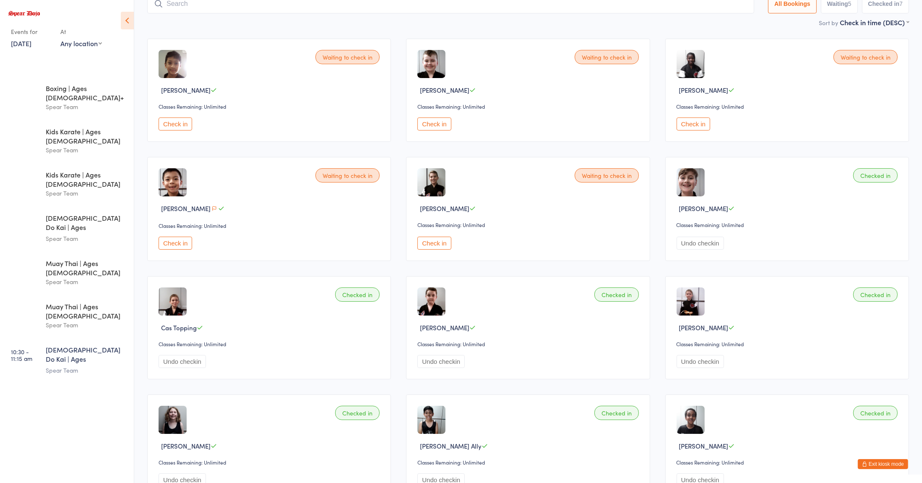
scroll to position [0, 0]
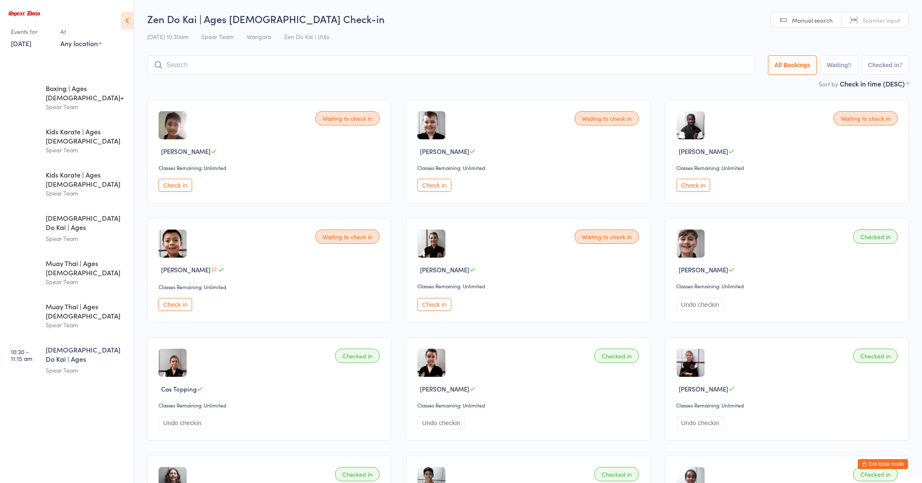
click at [211, 67] on input "search" at bounding box center [450, 64] width 607 height 19
type input "[PERSON_NAME]"
click at [739, 65] on input "[PERSON_NAME]" at bounding box center [450, 64] width 607 height 19
click at [210, 64] on input "search" at bounding box center [450, 64] width 607 height 19
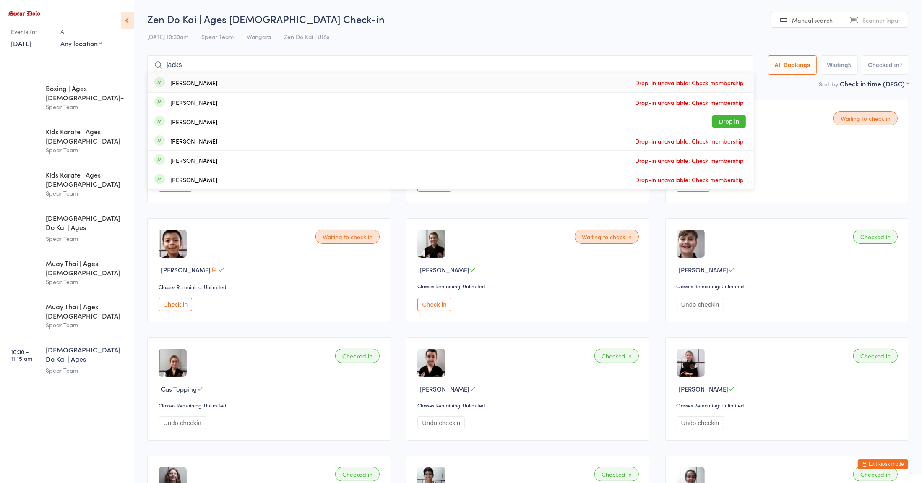
type input "jacks"
click at [179, 128] on div "[PERSON_NAME] Drop in" at bounding box center [451, 121] width 606 height 19
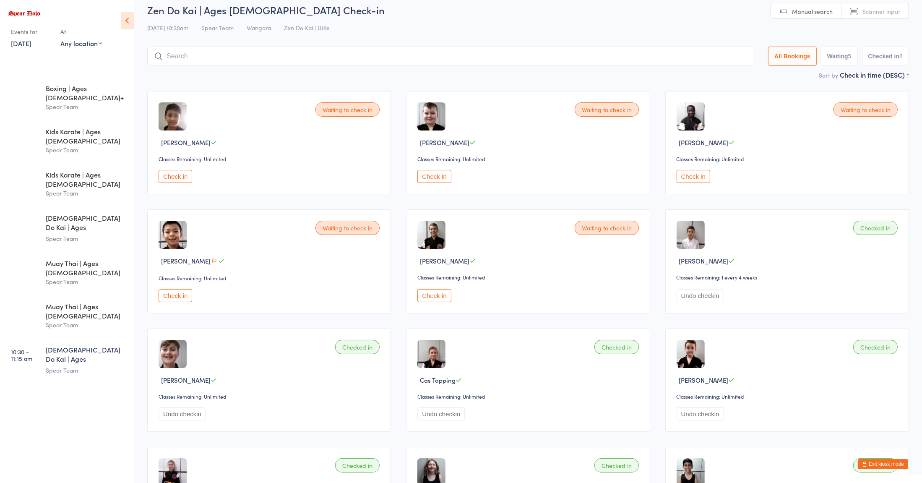
scroll to position [2, 0]
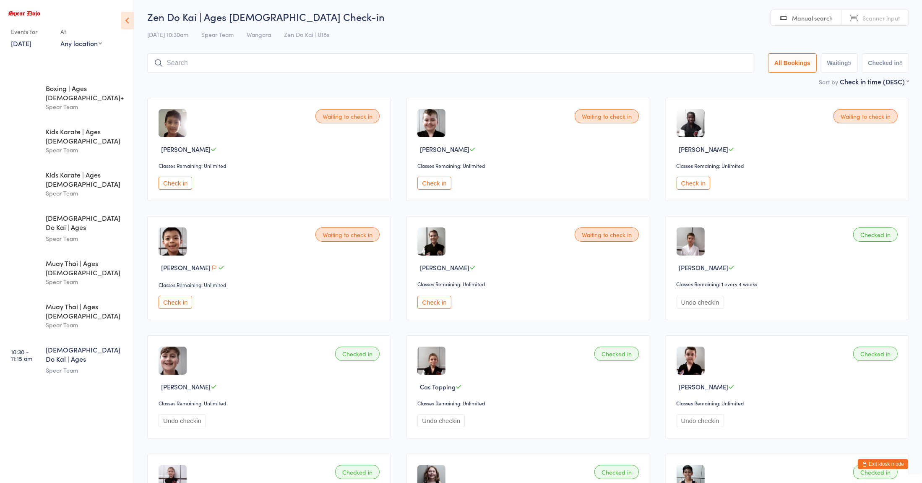
click at [221, 60] on input "search" at bounding box center [450, 62] width 607 height 19
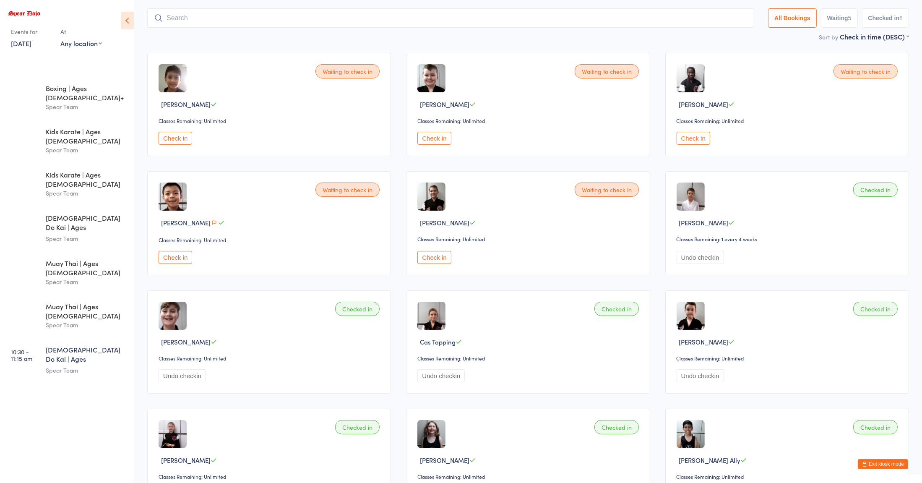
scroll to position [55, 0]
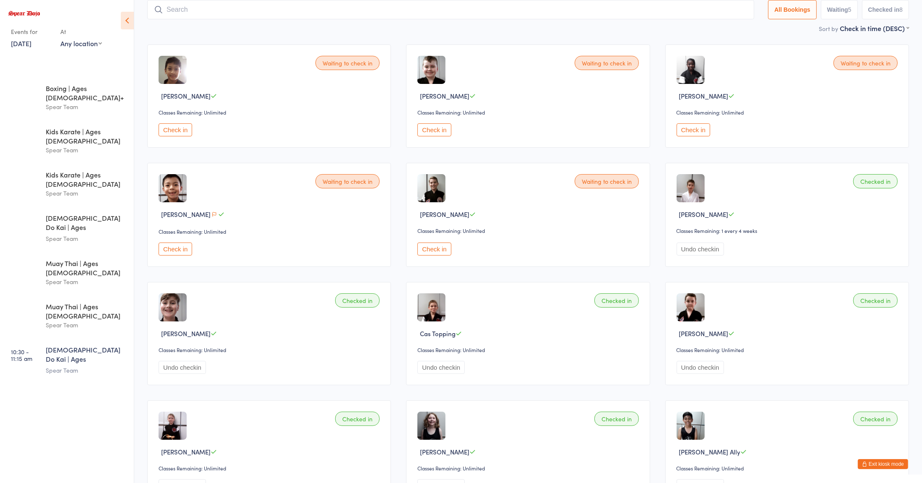
type input "u"
type input "[PERSON_NAME]"
click at [175, 30] on div "[PERSON_NAME]" at bounding box center [193, 27] width 47 height 7
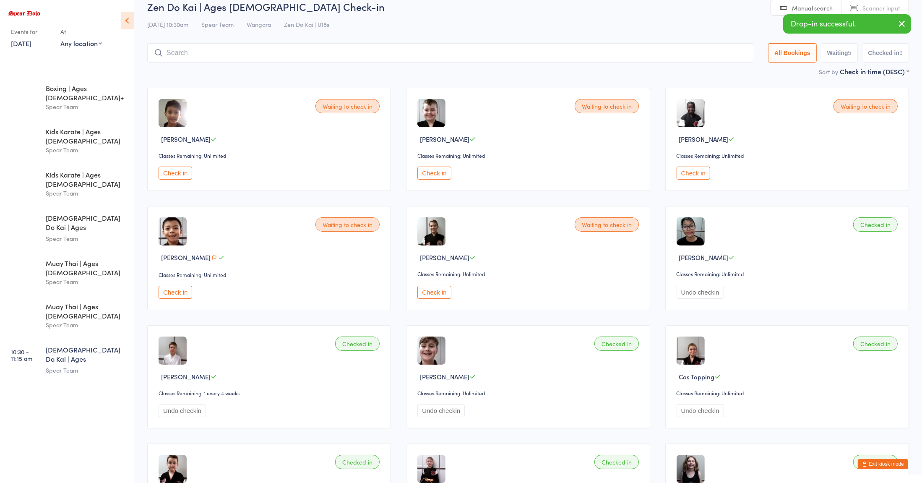
scroll to position [0, 0]
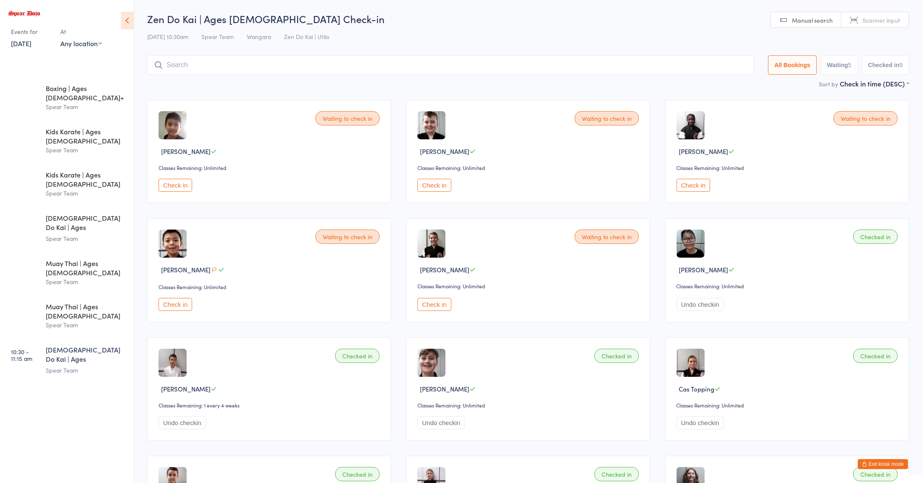
click at [430, 187] on button "Check in" at bounding box center [434, 185] width 34 height 13
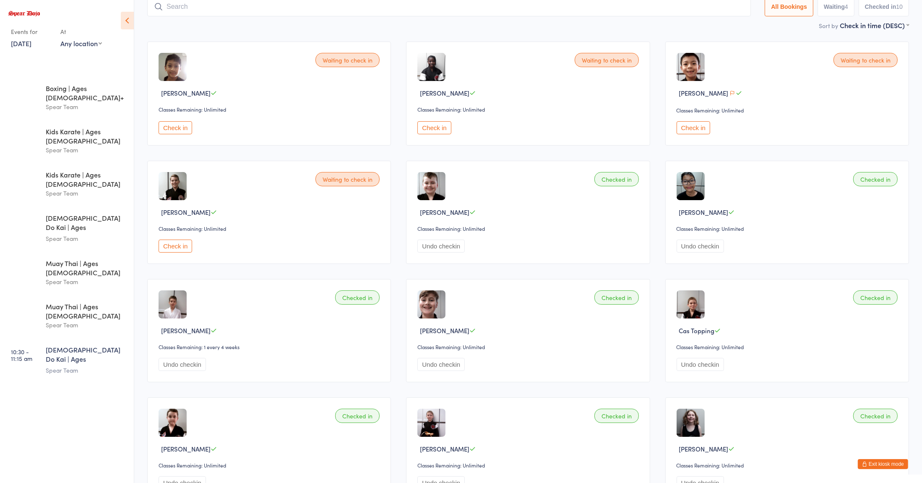
click at [188, 7] on input "search" at bounding box center [449, 6] width 604 height 19
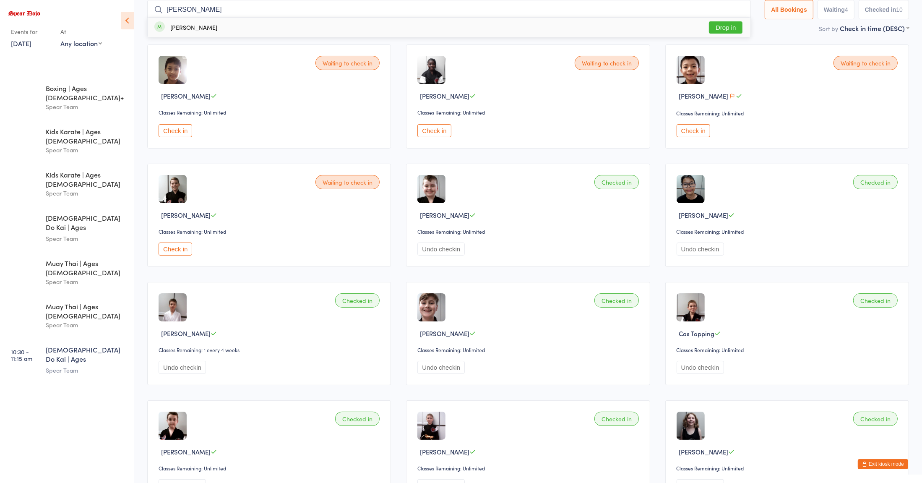
type input "[PERSON_NAME]"
click at [182, 29] on div "[PERSON_NAME]" at bounding box center [193, 27] width 47 height 7
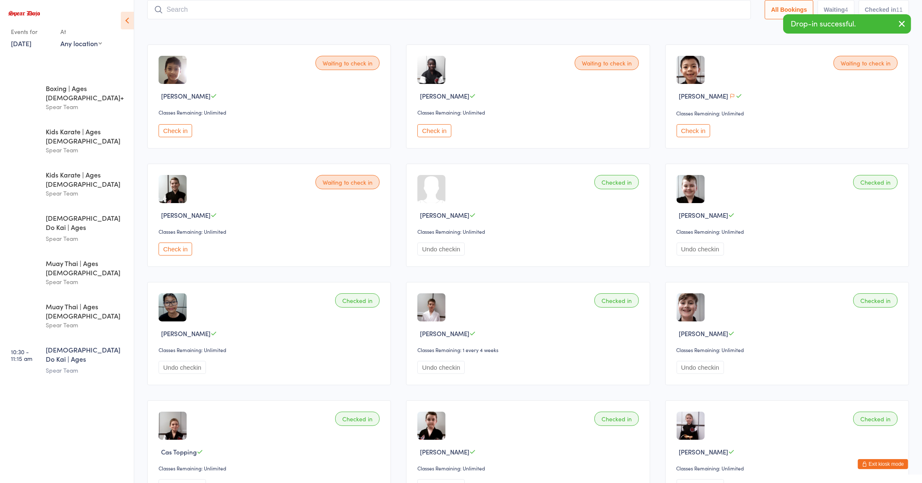
click at [366, 11] on input "search" at bounding box center [449, 9] width 604 height 19
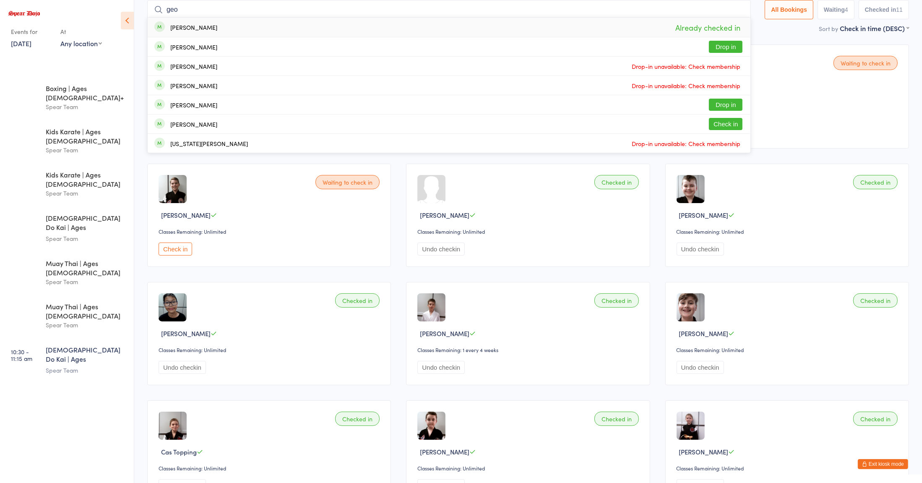
type input "geo"
click at [212, 50] on div "[PERSON_NAME] Drop in" at bounding box center [449, 46] width 603 height 19
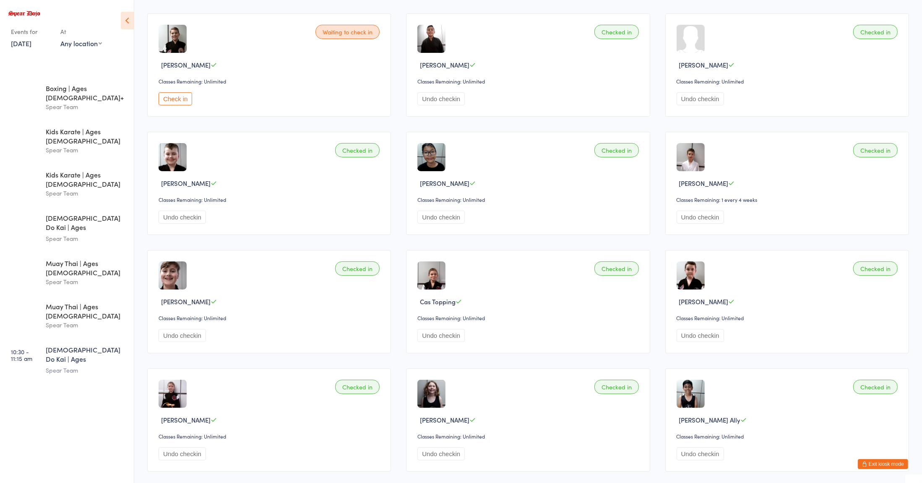
scroll to position [193, 0]
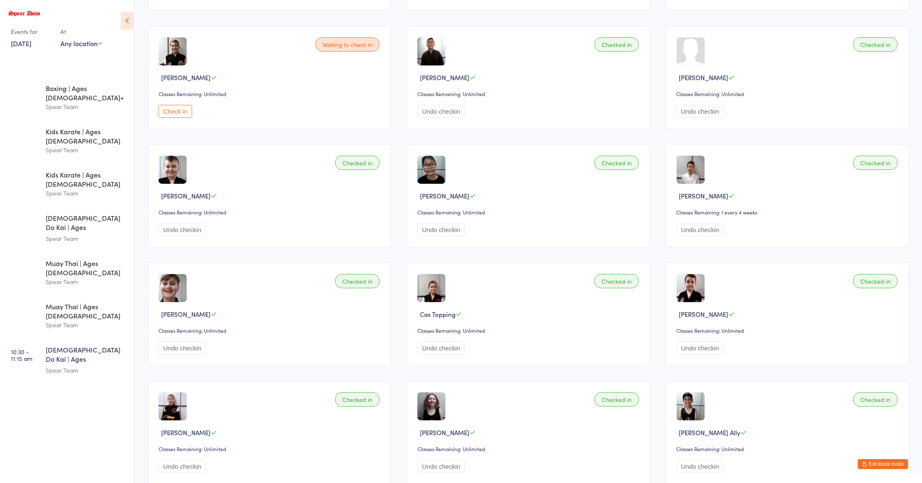
click at [577, 474] on div "Checked in [PERSON_NAME] Classes Remaining: Unlimited Undo checkin" at bounding box center [528, 432] width 244 height 103
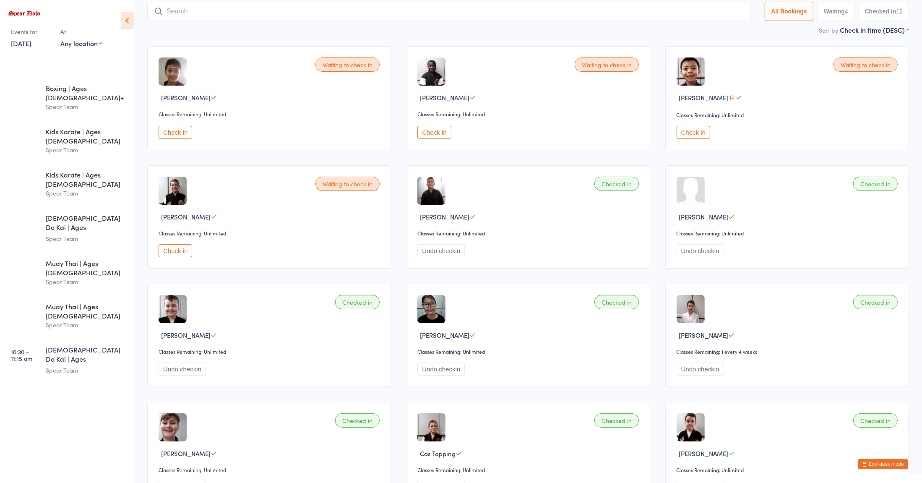
scroll to position [40, 0]
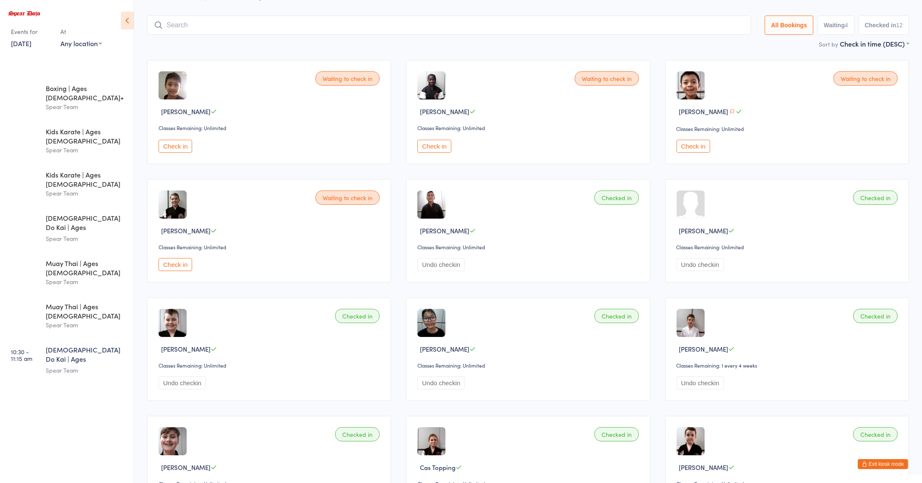
click at [436, 147] on button "Check in" at bounding box center [434, 146] width 34 height 13
click at [74, 302] on div "Muay Thai | Ages [DEMOGRAPHIC_DATA]" at bounding box center [86, 311] width 81 height 18
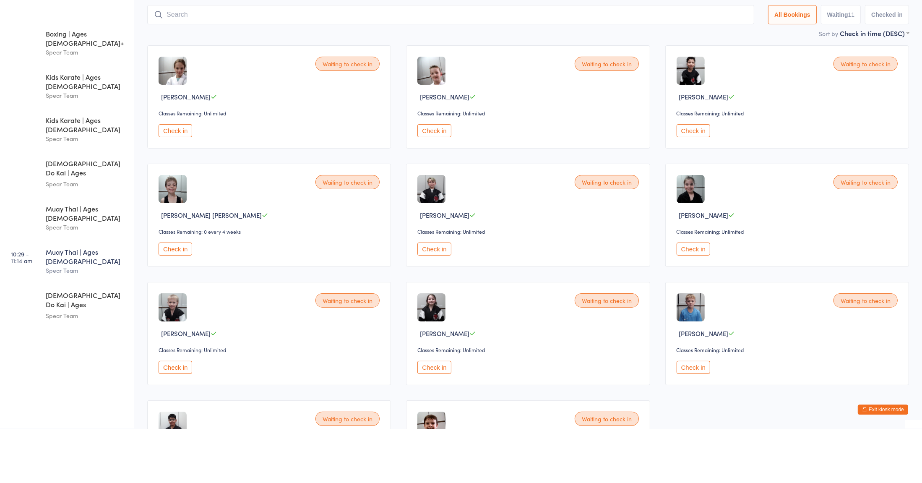
click at [694, 187] on button "Check in" at bounding box center [694, 185] width 34 height 13
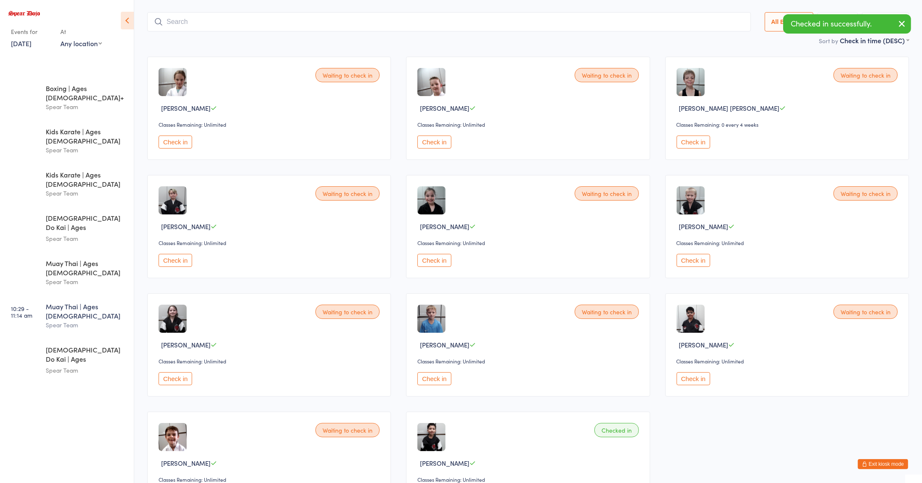
scroll to position [44, 0]
click at [689, 263] on button "Check in" at bounding box center [694, 259] width 34 height 13
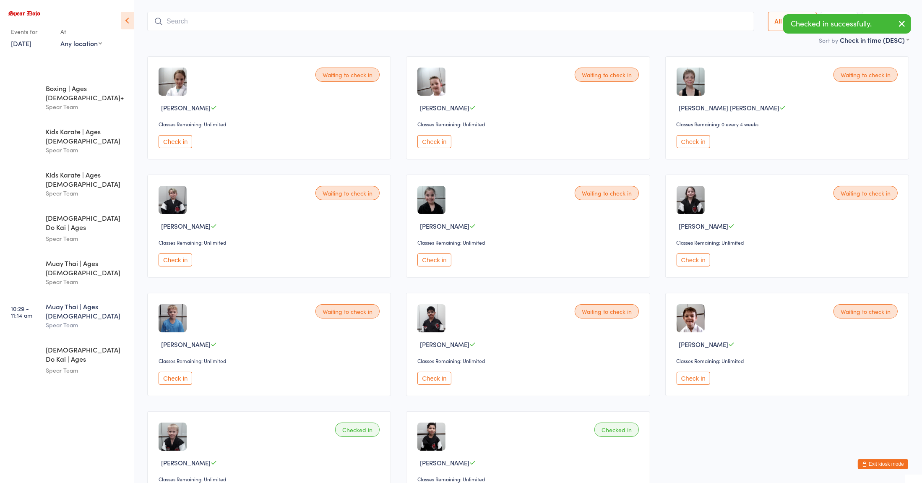
click at [435, 260] on button "Check in" at bounding box center [434, 259] width 34 height 13
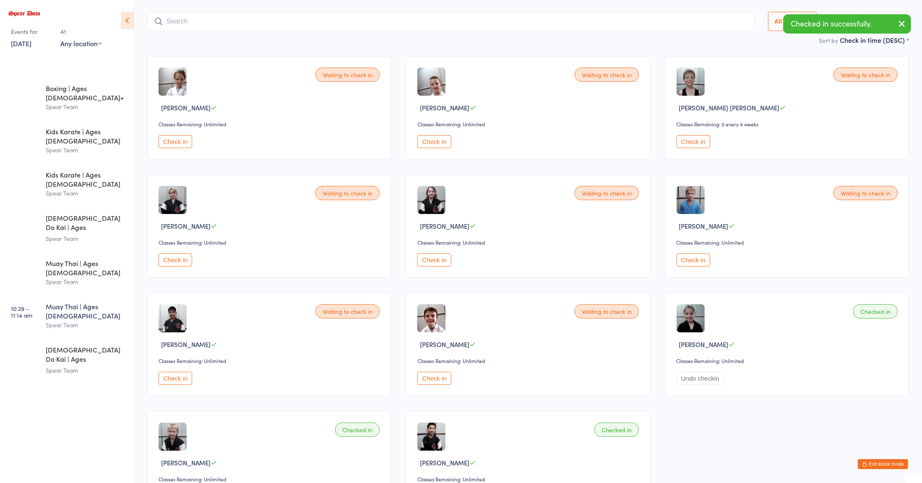
click at [181, 259] on button "Check in" at bounding box center [176, 259] width 34 height 13
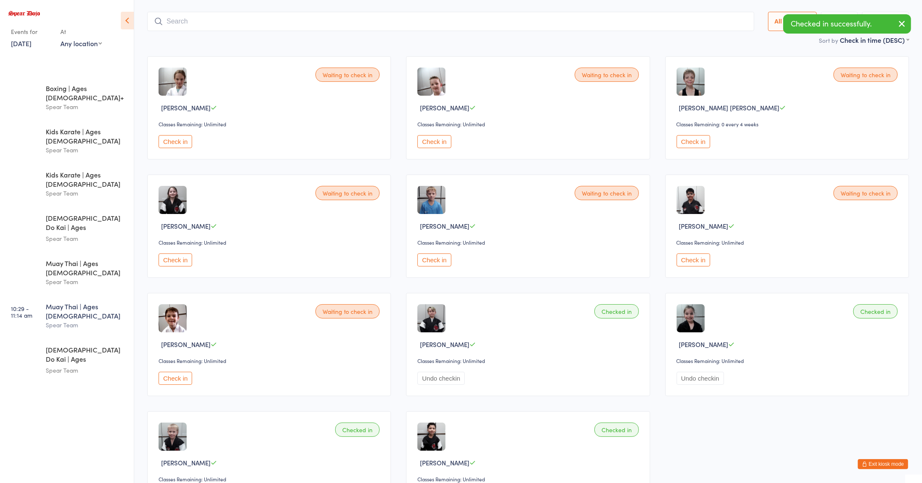
click at [436, 263] on button "Check in" at bounding box center [434, 259] width 34 height 13
click at [440, 262] on button "Check in" at bounding box center [434, 259] width 34 height 13
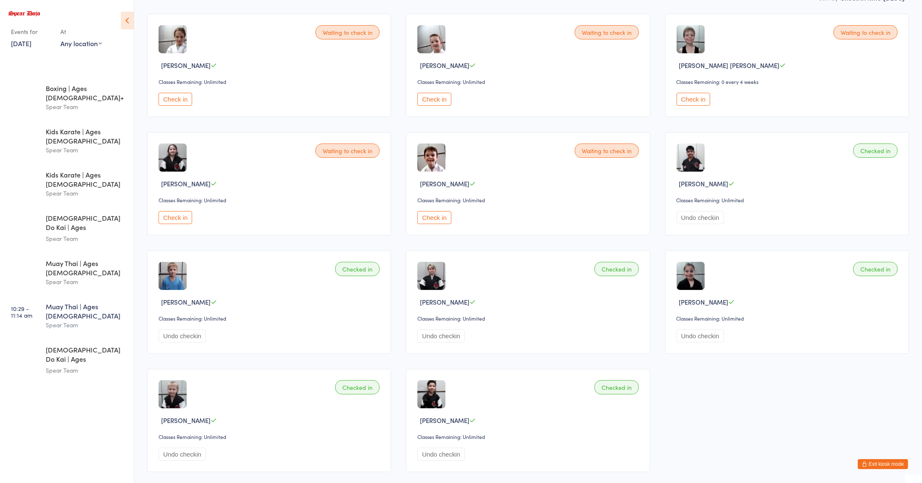
scroll to position [0, 0]
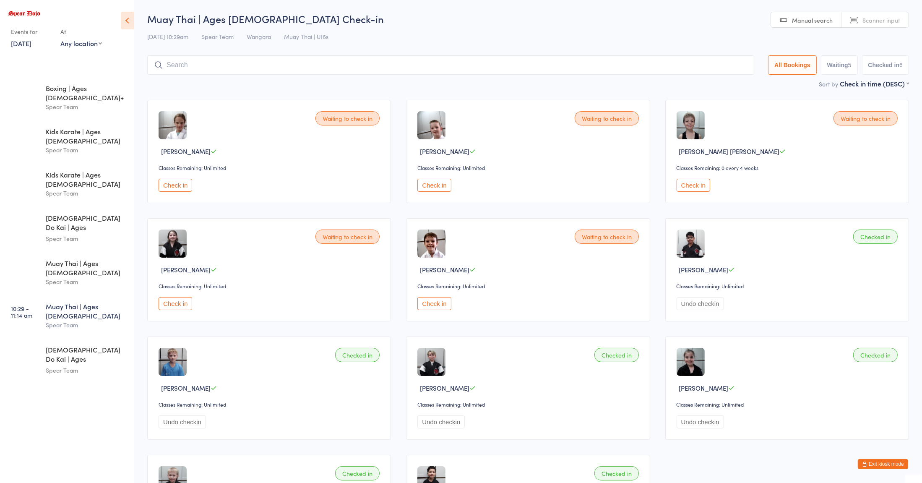
click at [205, 67] on input "search" at bounding box center [450, 64] width 607 height 19
type input "poppy"
click at [720, 81] on button "Drop in" at bounding box center [729, 83] width 34 height 12
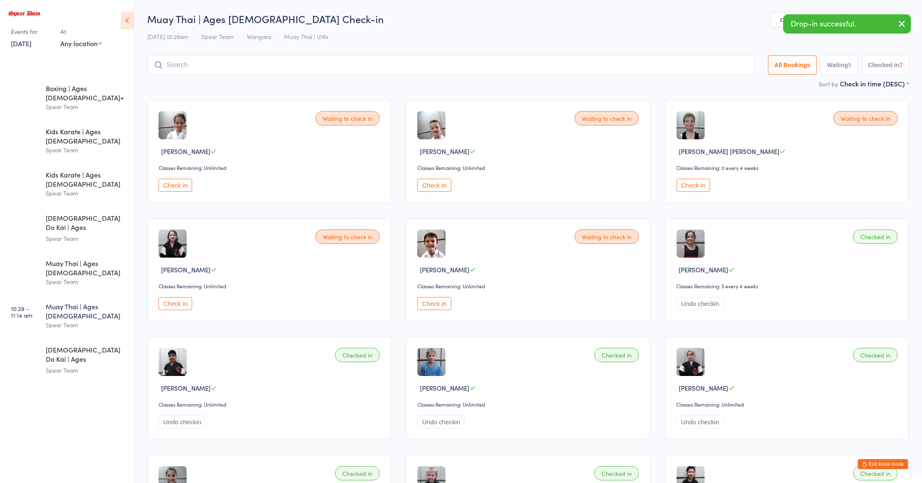
click at [633, 64] on input "search" at bounding box center [450, 64] width 607 height 19
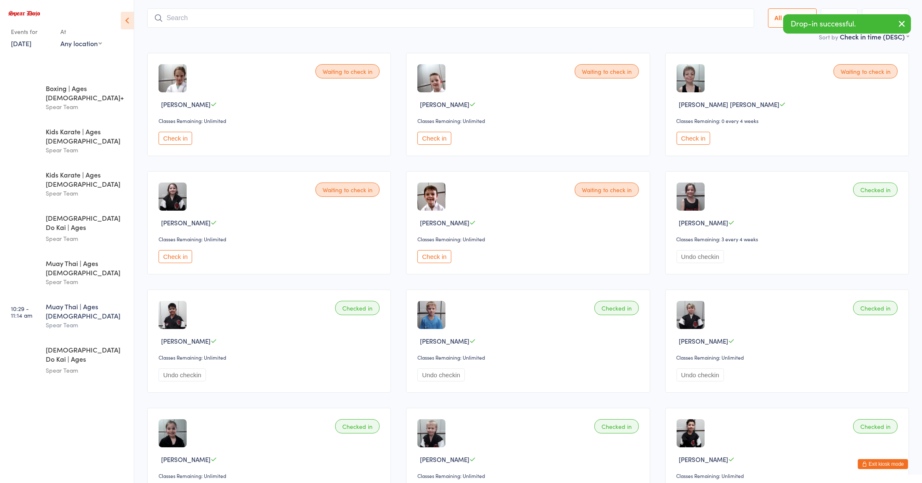
scroll to position [56, 0]
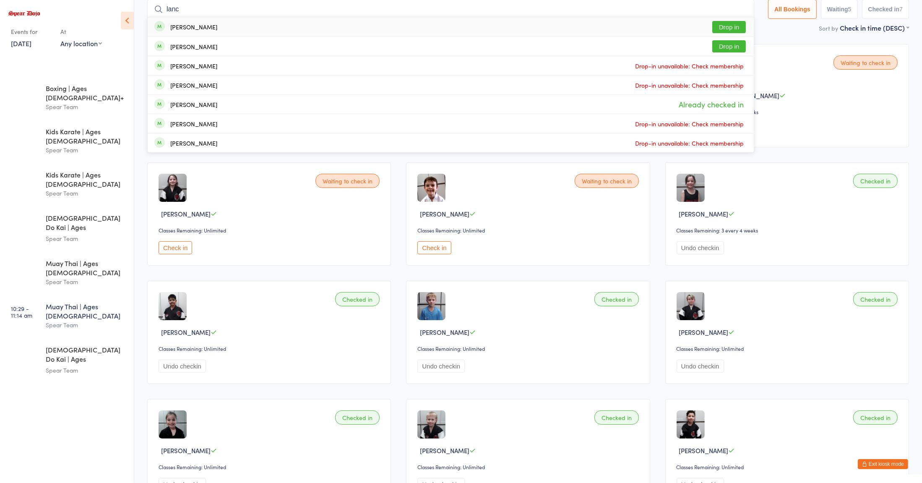
type input "lanc"
click at [719, 50] on button "Drop in" at bounding box center [729, 46] width 34 height 12
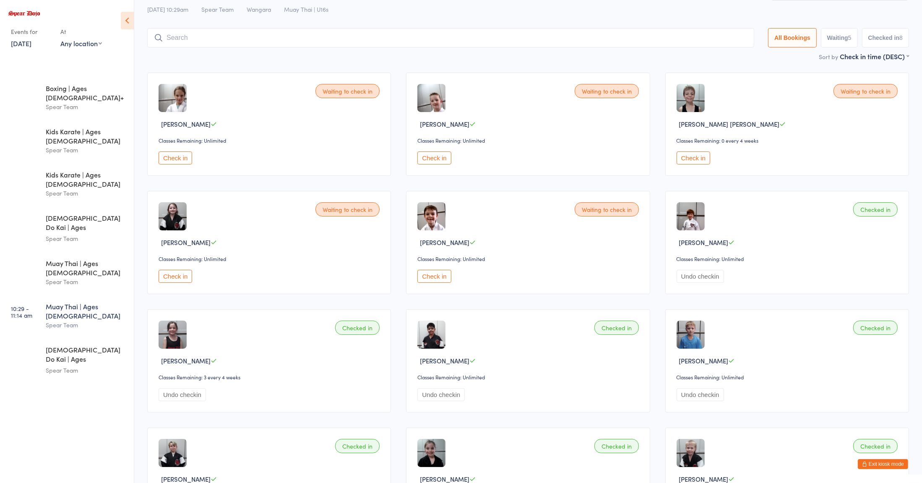
scroll to position [0, 0]
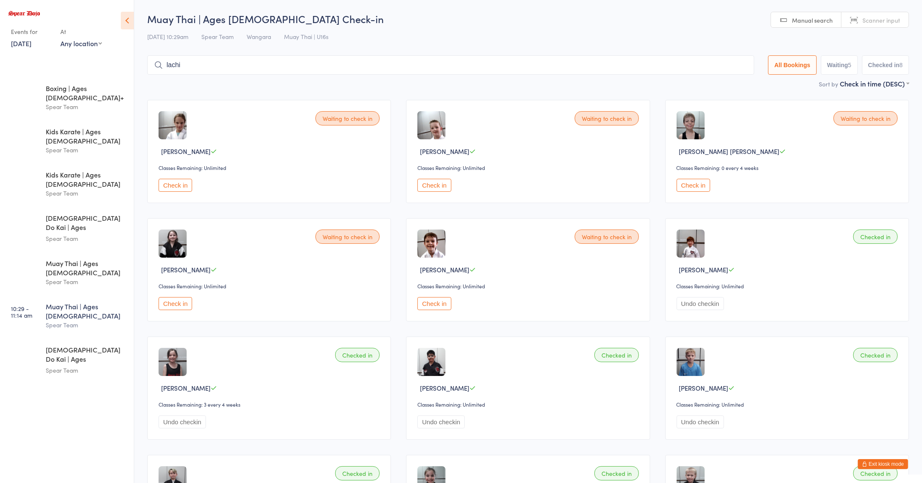
type input "lachie"
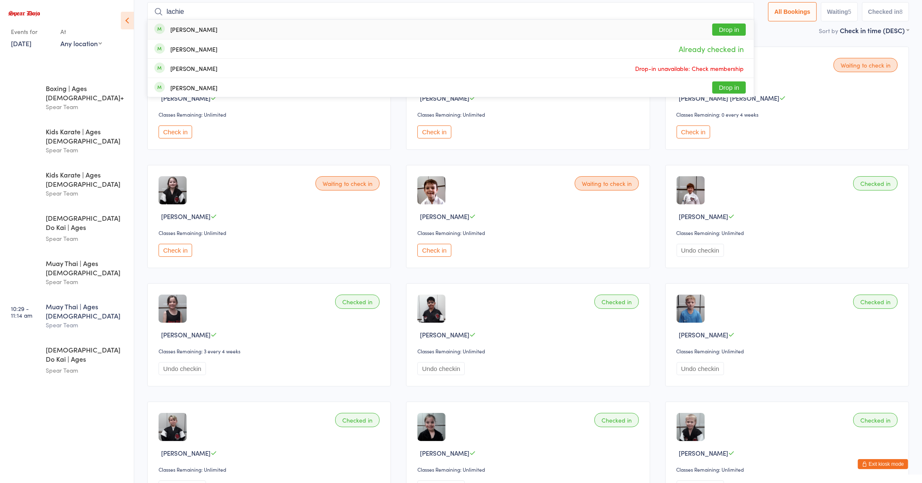
scroll to position [49, 0]
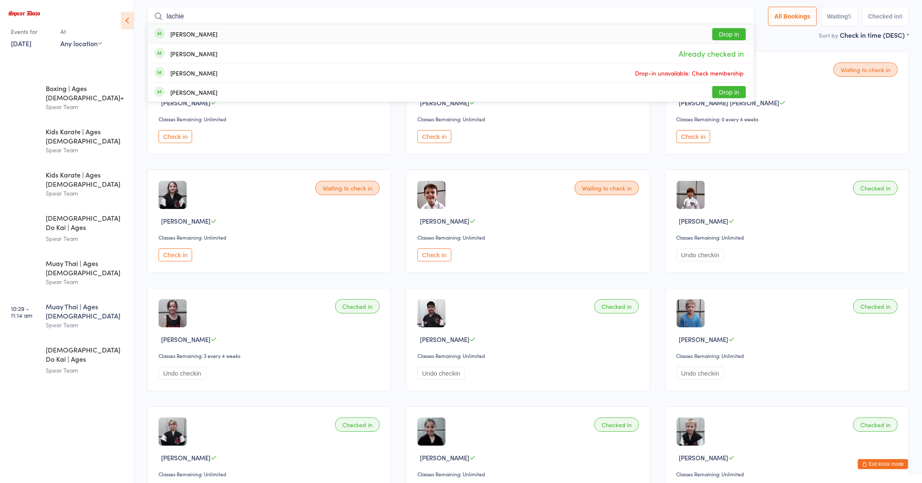
click at [737, 17] on input "lachie" at bounding box center [450, 16] width 607 height 19
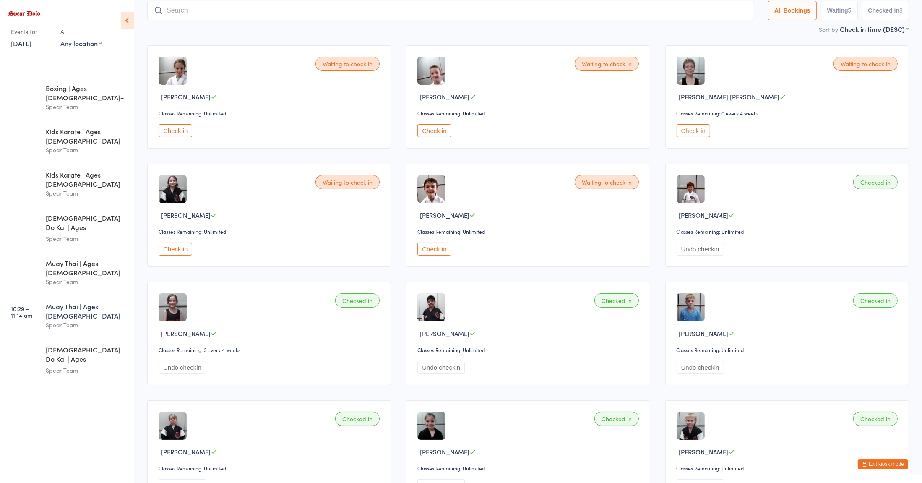
scroll to position [55, 0]
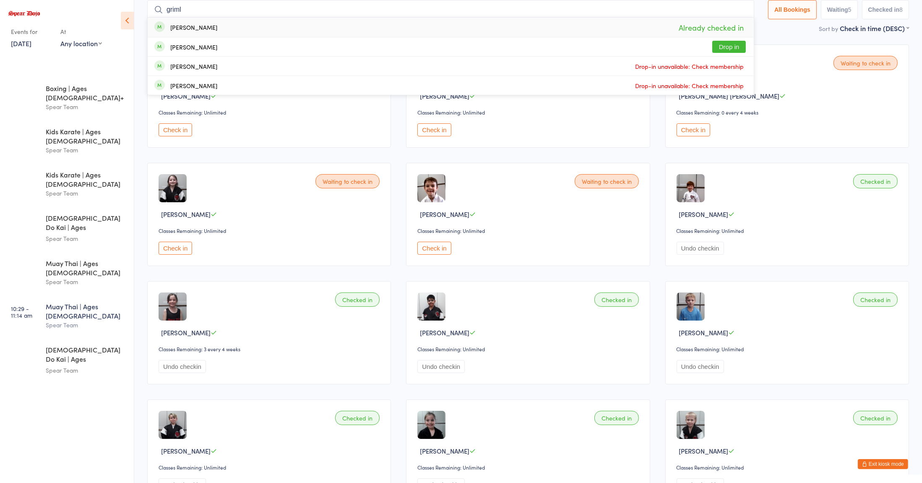
type input "griml"
click at [719, 46] on button "Drop in" at bounding box center [729, 47] width 34 height 12
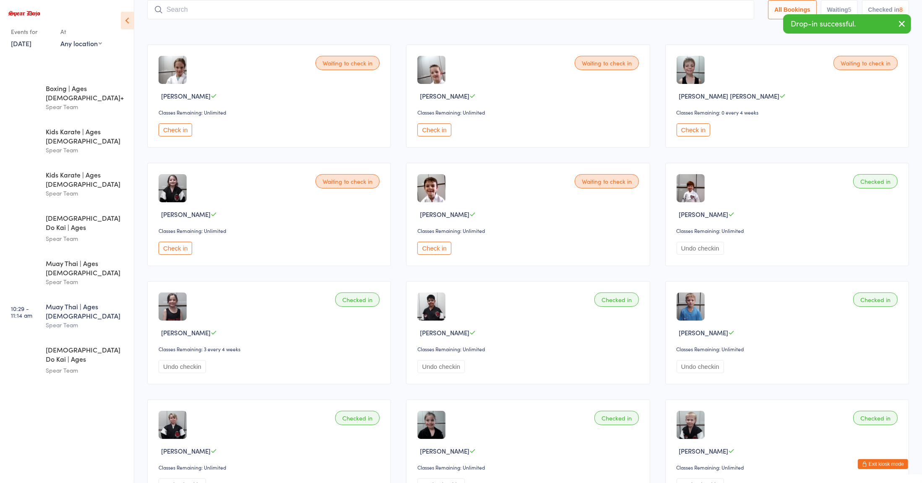
click at [714, 8] on input "search" at bounding box center [450, 9] width 607 height 19
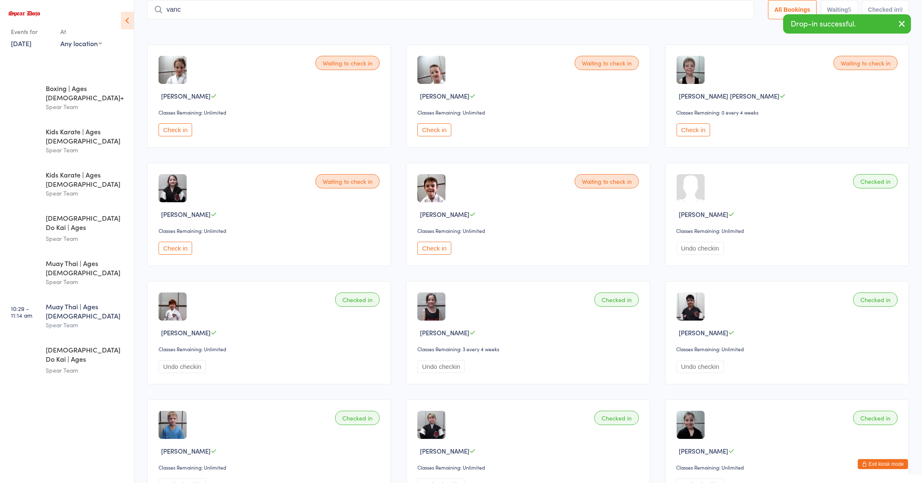
type input "[PERSON_NAME]"
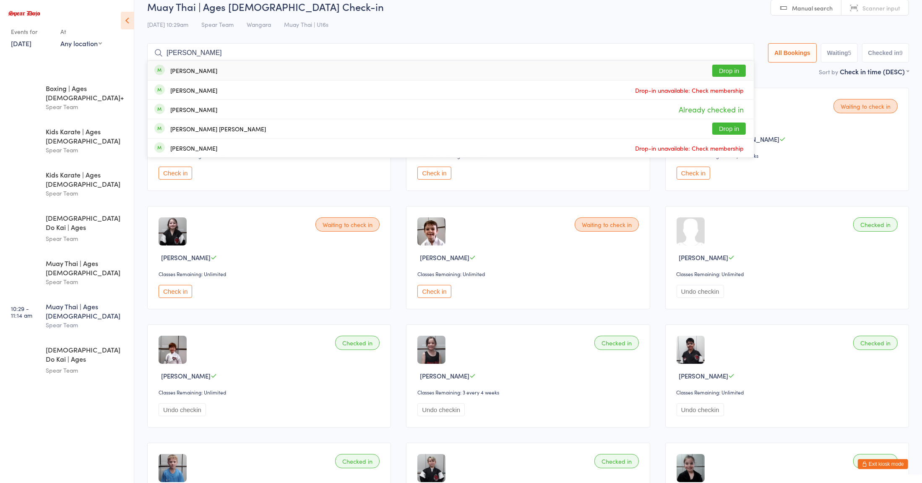
scroll to position [11, 0]
click at [739, 54] on input "[PERSON_NAME]" at bounding box center [450, 53] width 607 height 19
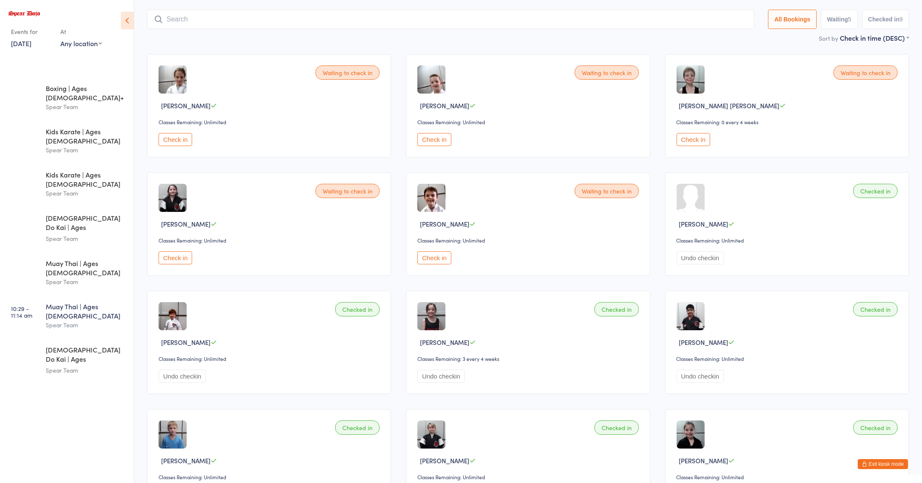
scroll to position [55, 0]
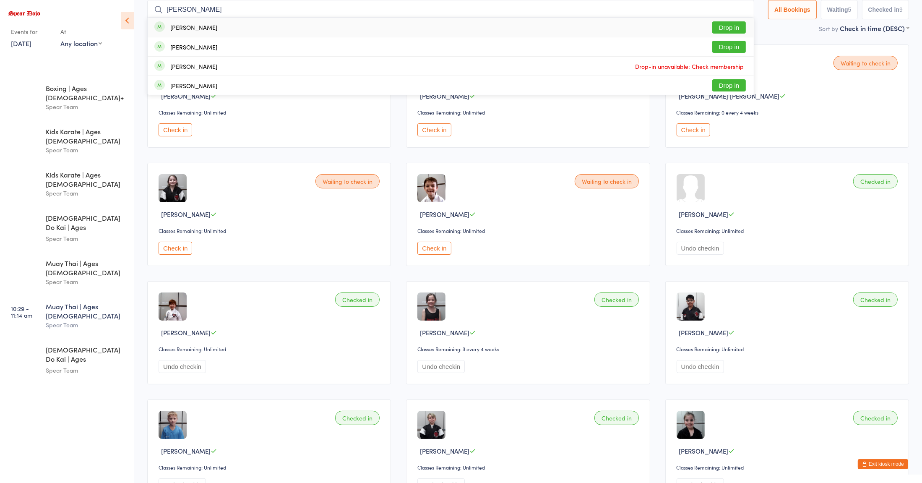
type input "[PERSON_NAME]"
click at [732, 28] on button "Drop in" at bounding box center [729, 27] width 34 height 12
